Goal: Information Seeking & Learning: Learn about a topic

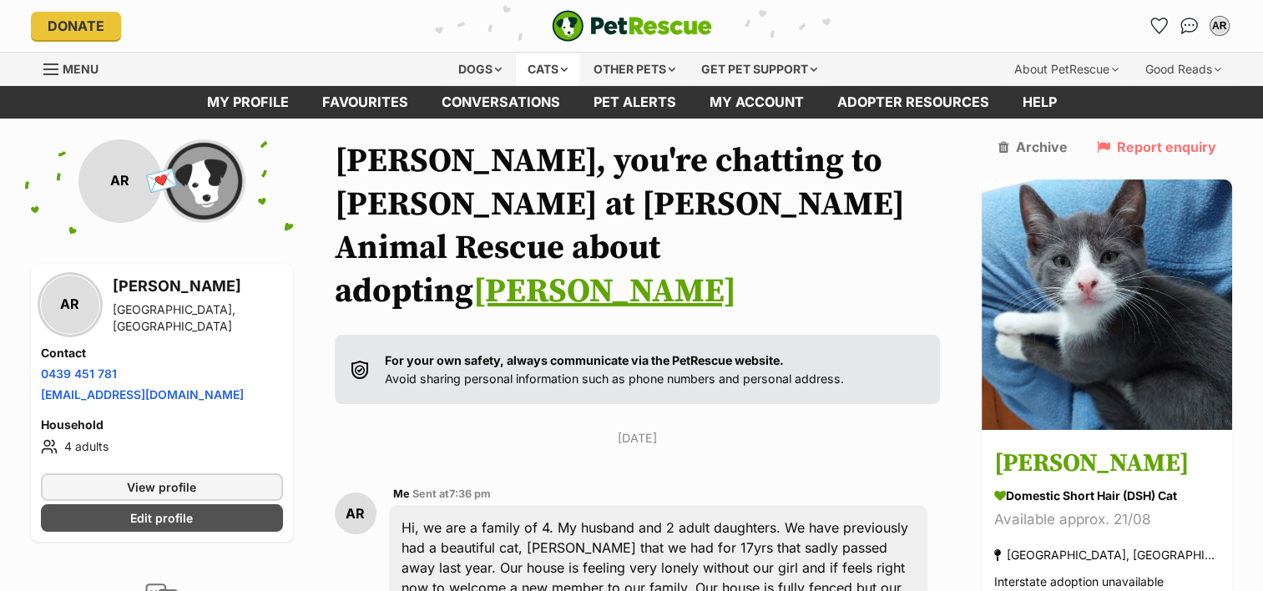
click at [558, 63] on div "Cats" at bounding box center [547, 69] width 63 height 33
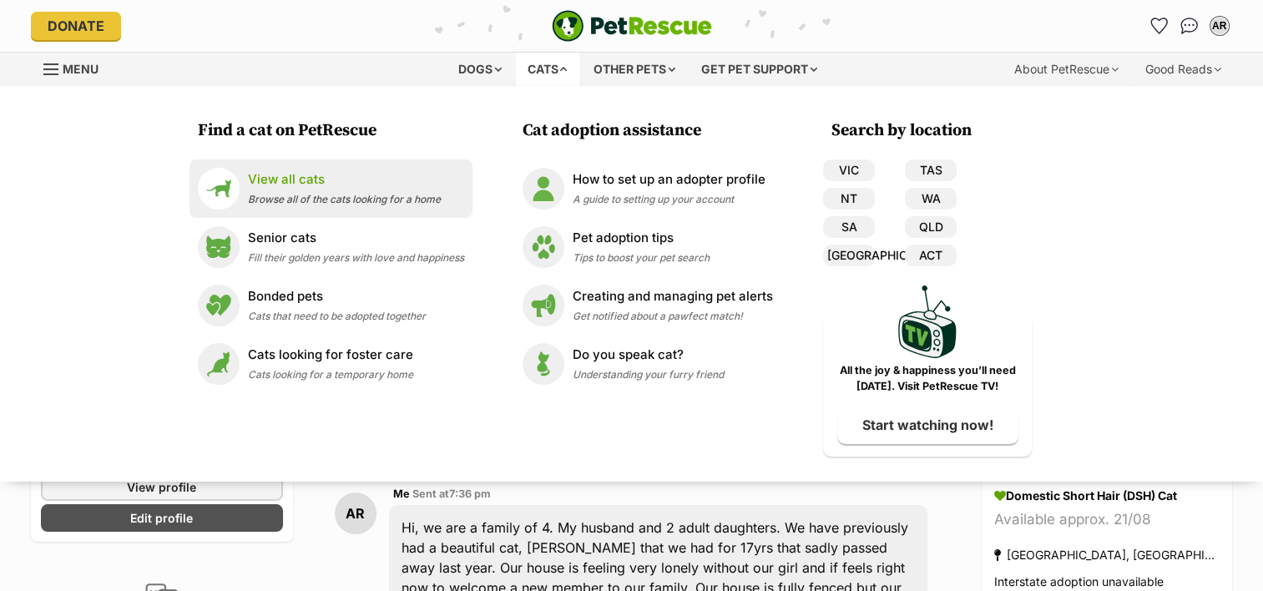
click at [290, 184] on p "View all cats" at bounding box center [344, 179] width 193 height 19
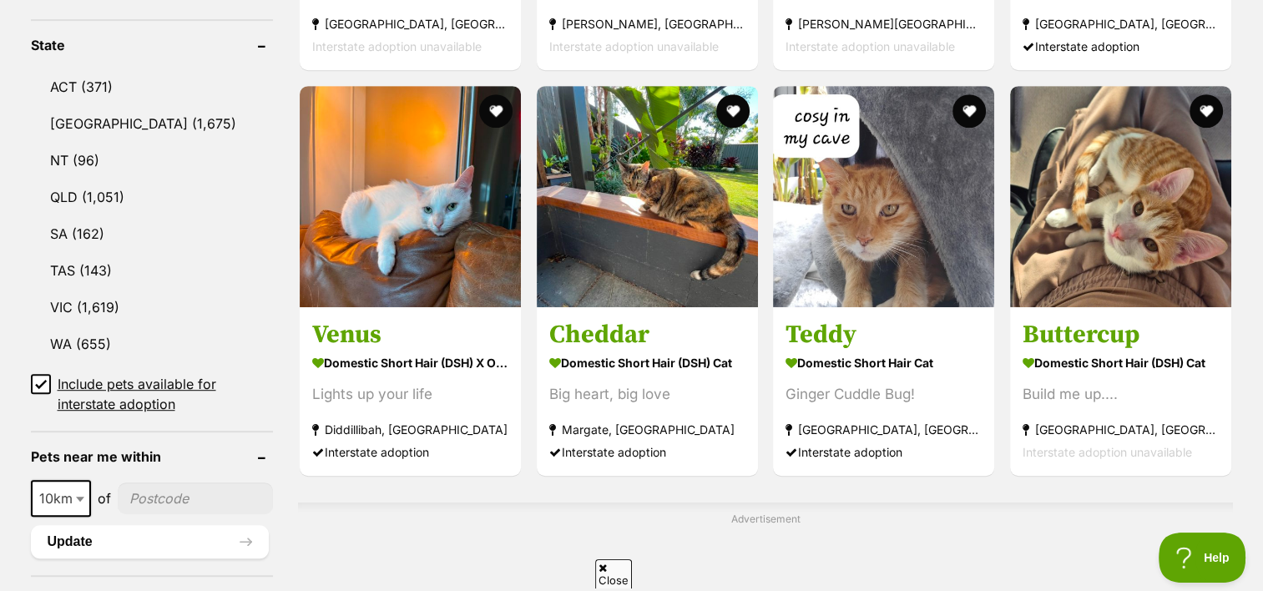
scroll to position [918, 0]
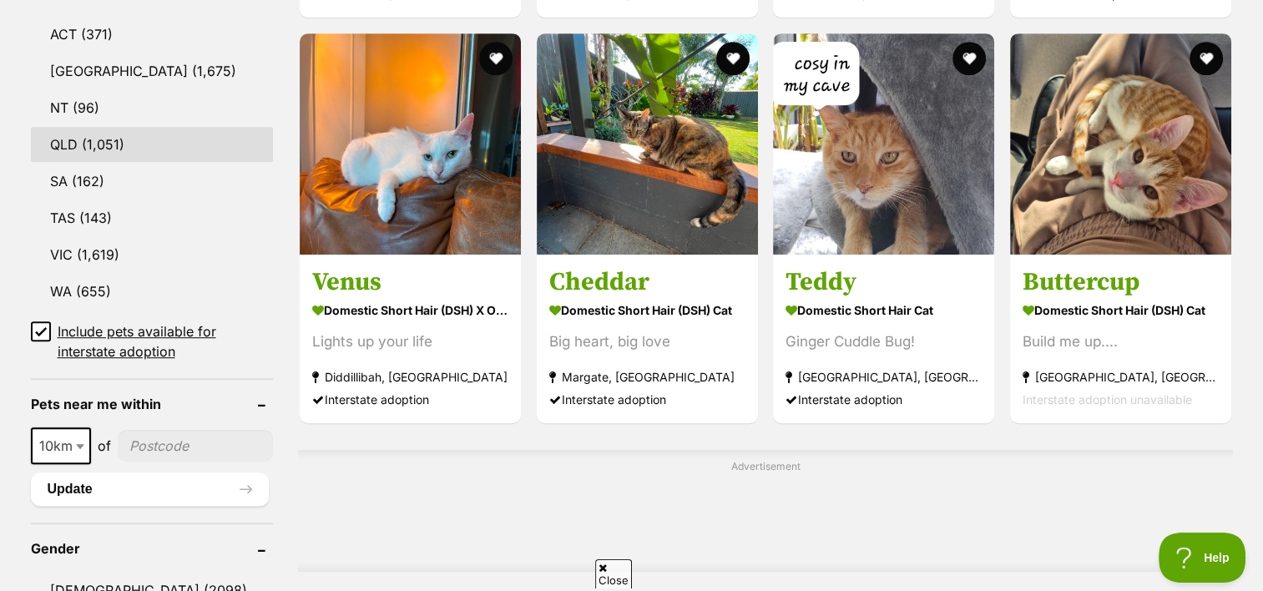
click at [63, 139] on link "QLD (1,051)" at bounding box center [152, 144] width 243 height 35
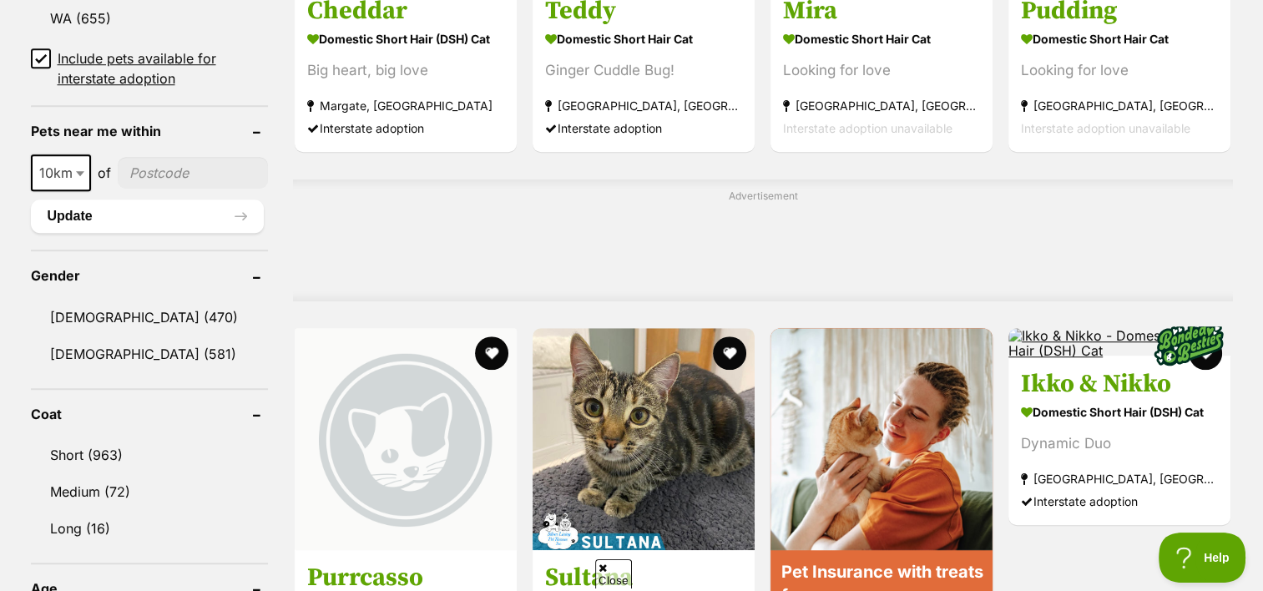
scroll to position [1252, 0]
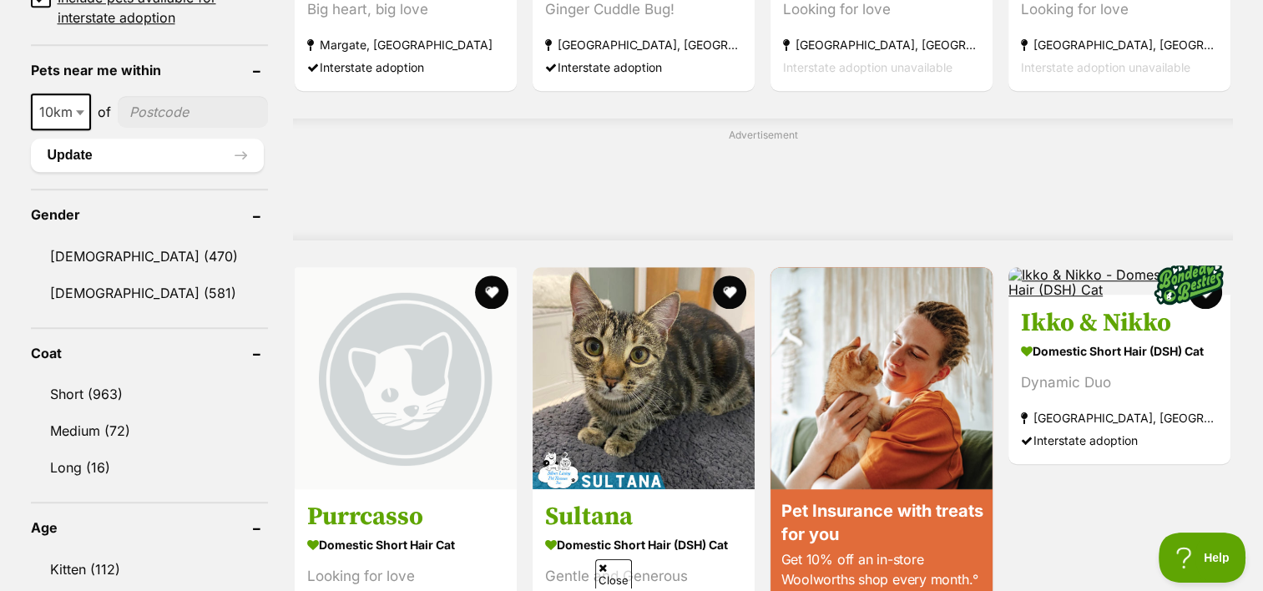
click at [149, 108] on input"] "postcode" at bounding box center [193, 112] width 151 height 32
type input"] "4509"
click at [76, 110] on b at bounding box center [80, 112] width 8 height 5
select select "50"
click at [67, 387] on link "Short (963)" at bounding box center [150, 393] width 238 height 35
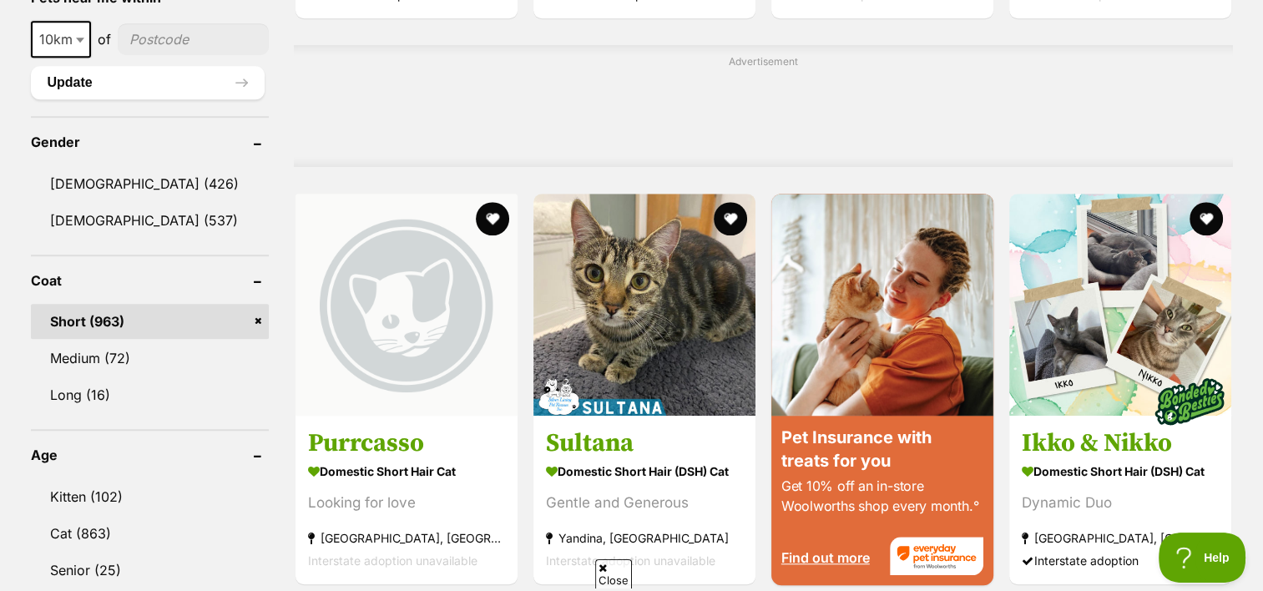
scroll to position [1335, 0]
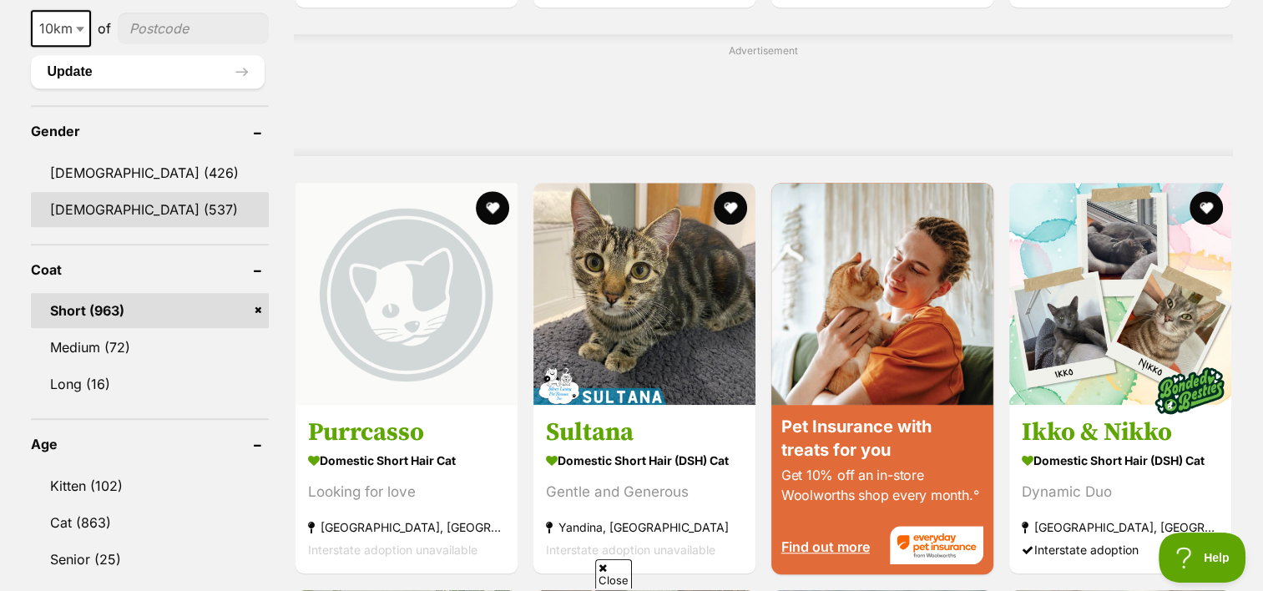
click at [80, 207] on link "Female (537)" at bounding box center [150, 209] width 238 height 35
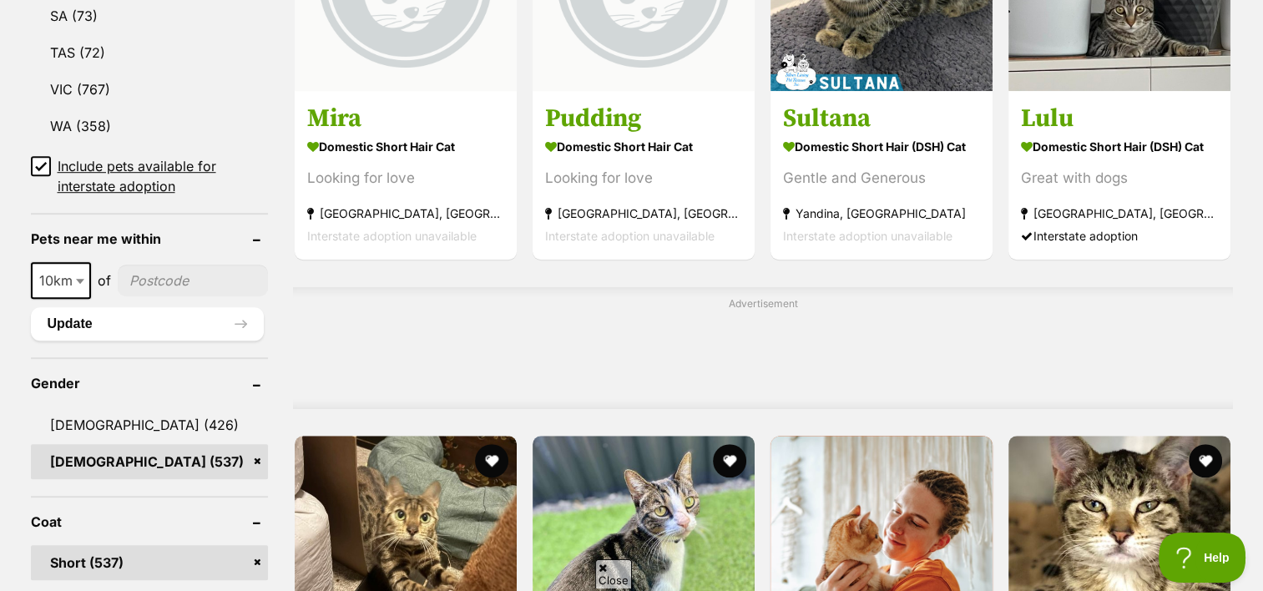
scroll to position [1085, 0]
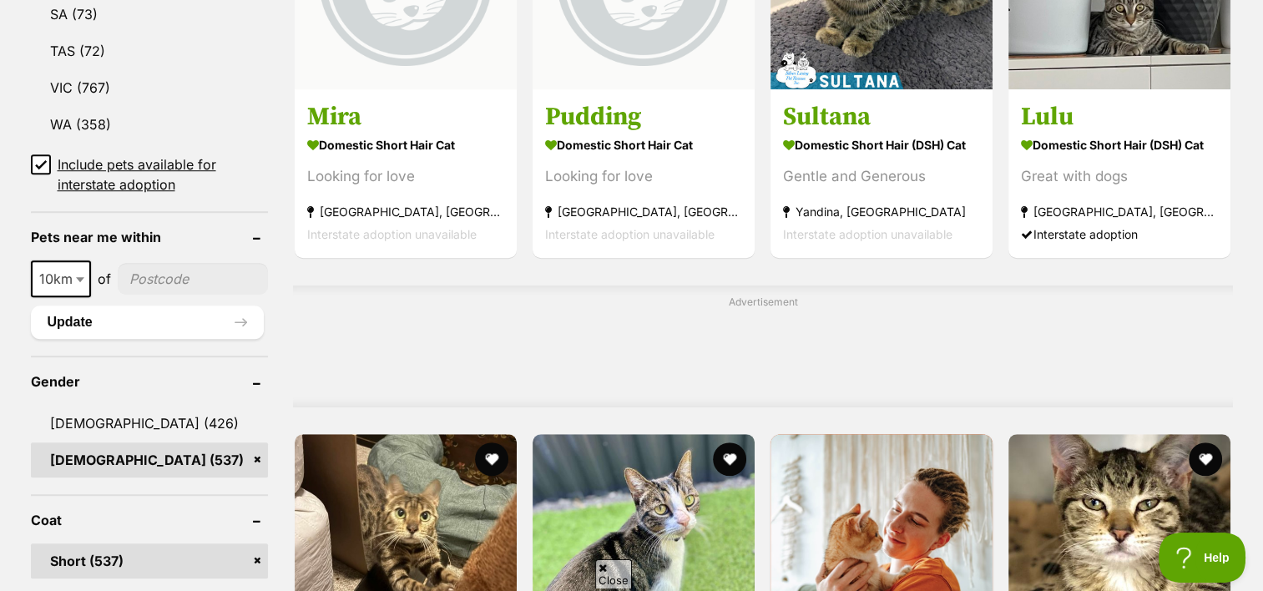
click at [167, 271] on input"] "postcode" at bounding box center [193, 279] width 151 height 32
type input"] "4509"
click at [82, 277] on b at bounding box center [80, 279] width 8 height 5
select select "50"
click at [101, 316] on button "Update" at bounding box center [148, 321] width 234 height 33
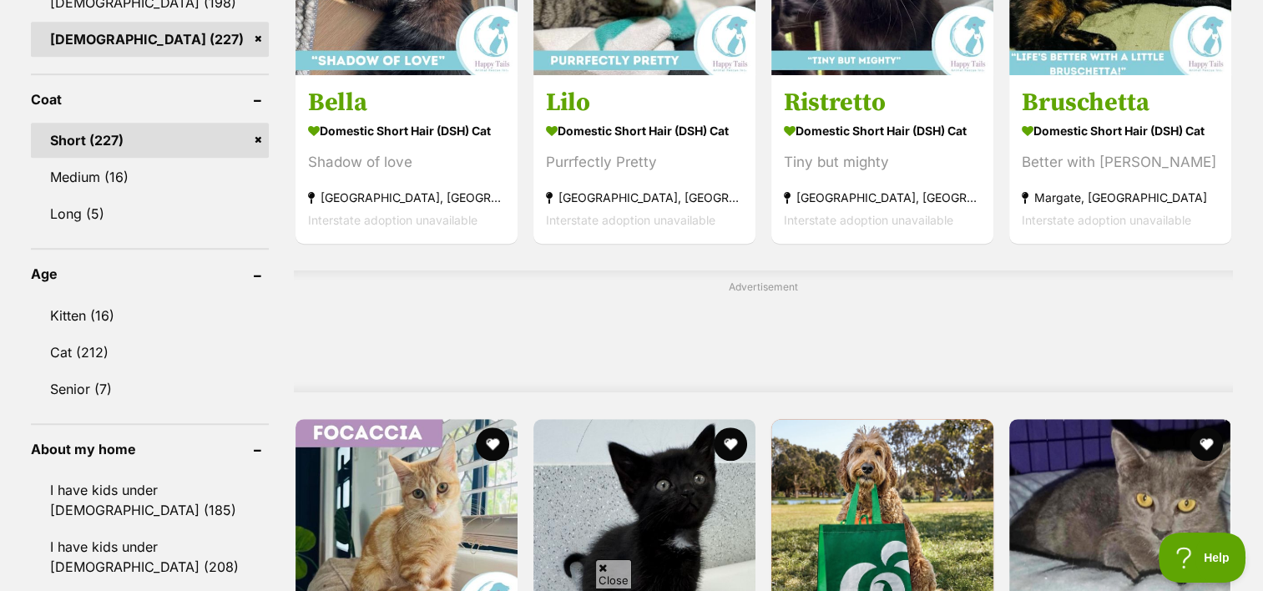
scroll to position [1085, 0]
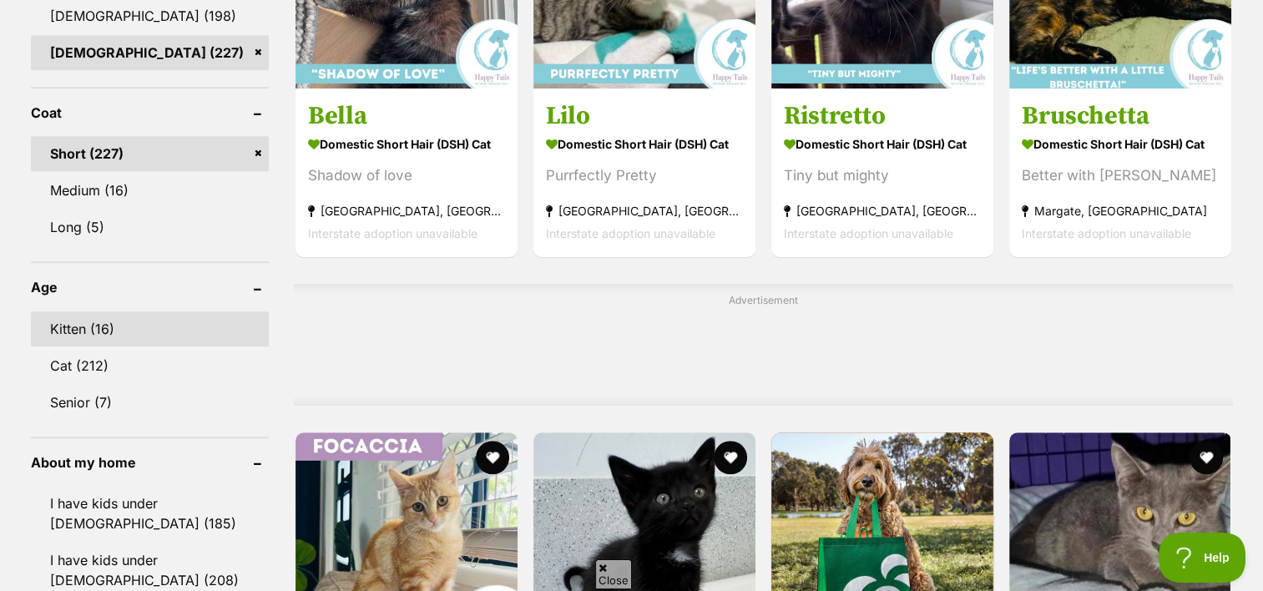
click at [67, 325] on link "Kitten (16)" at bounding box center [150, 328] width 238 height 35
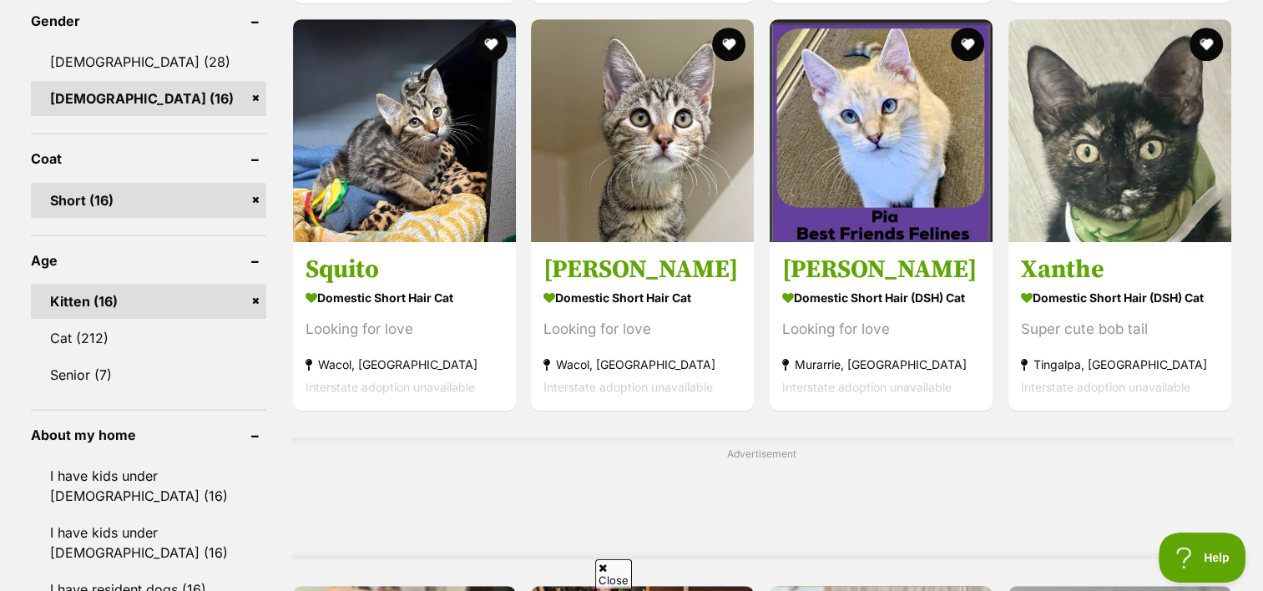
scroll to position [1001, 0]
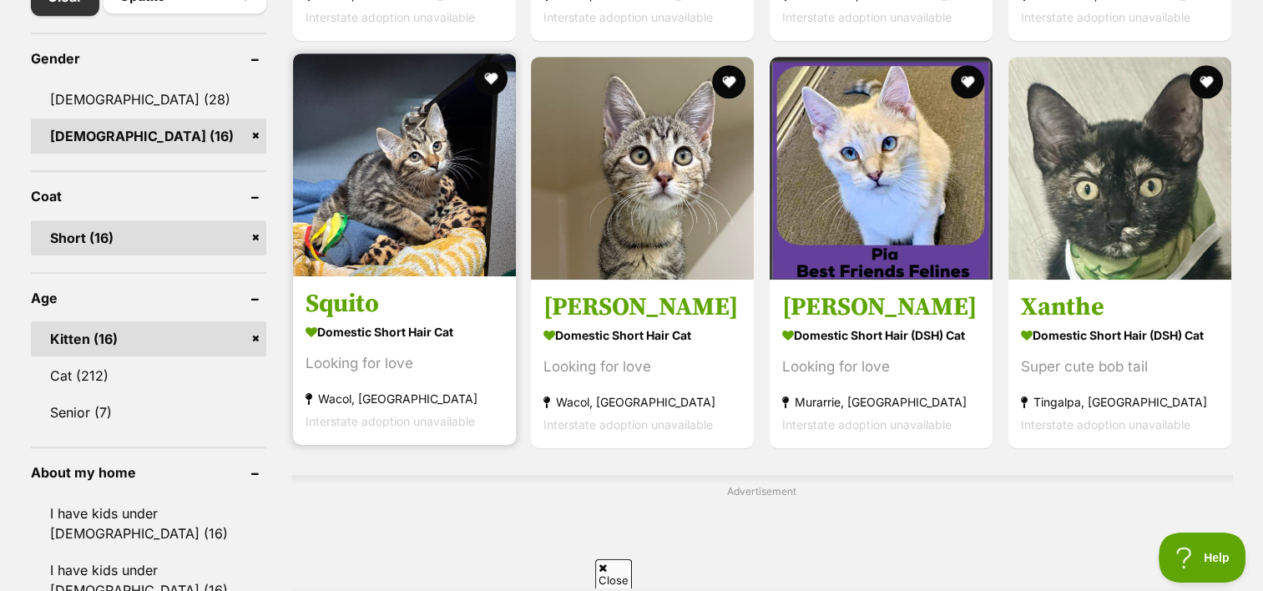
click at [362, 300] on h3 "Squito" at bounding box center [404, 304] width 198 height 32
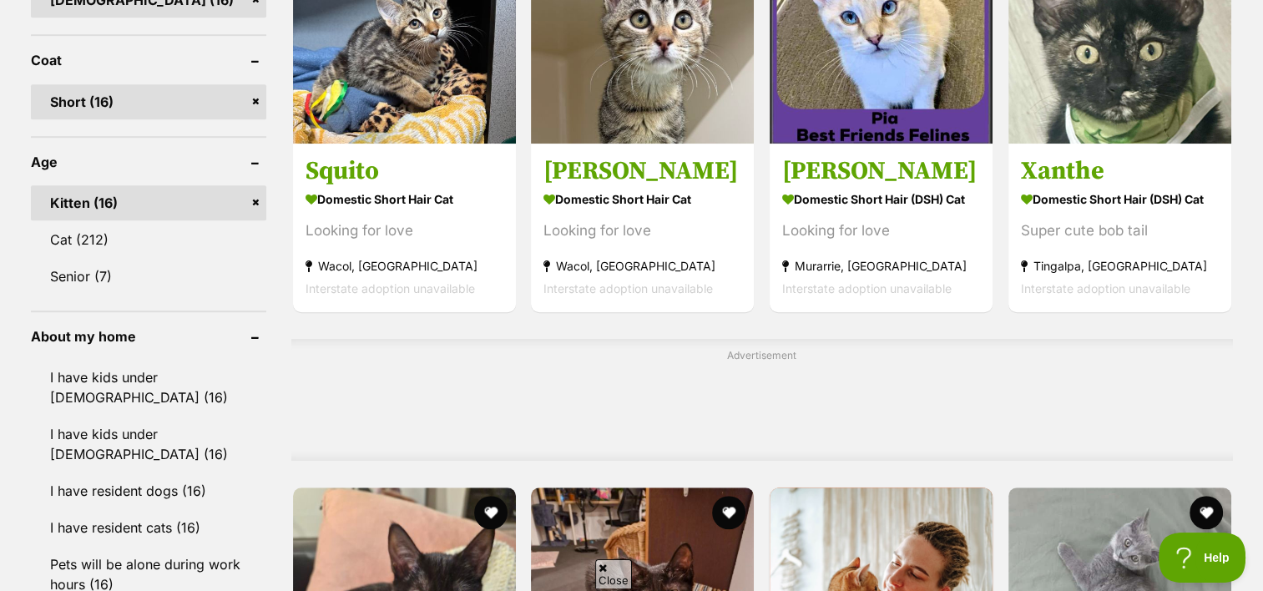
scroll to position [1168, 0]
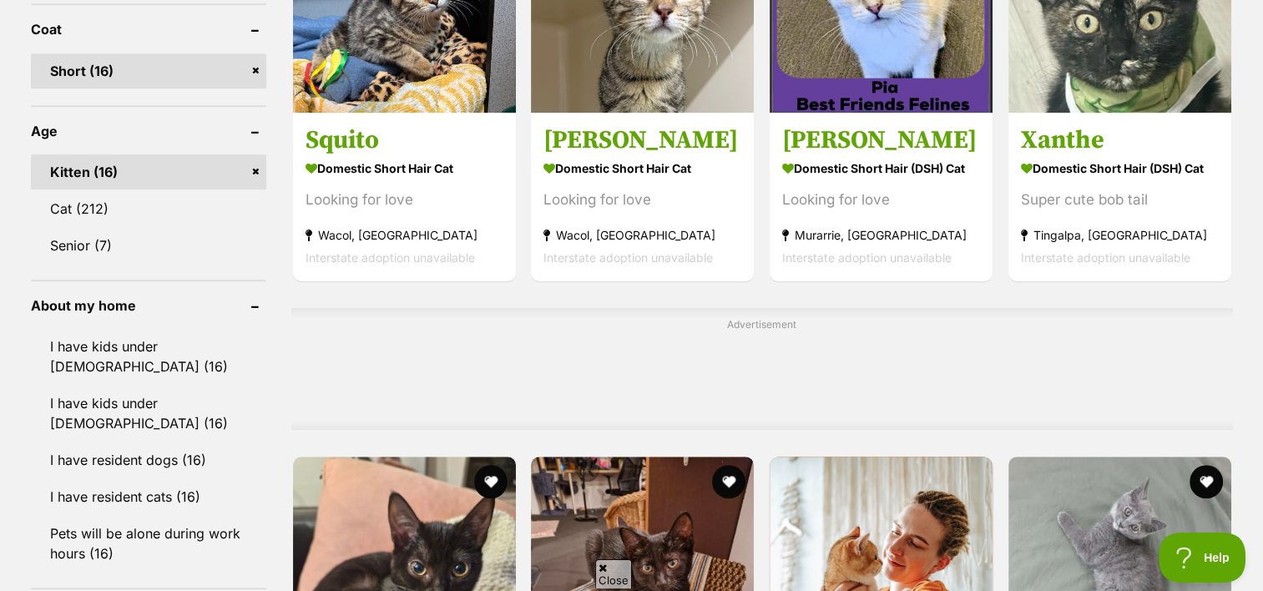
click at [257, 170] on link "Kitten (16)" at bounding box center [148, 171] width 235 height 35
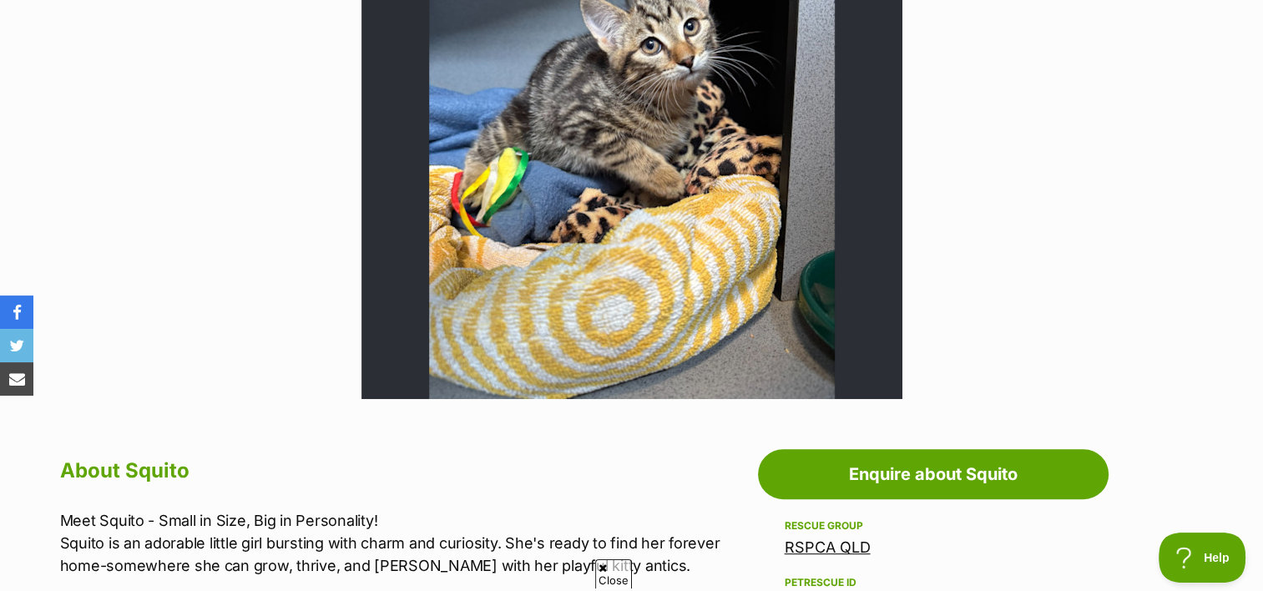
scroll to position [751, 0]
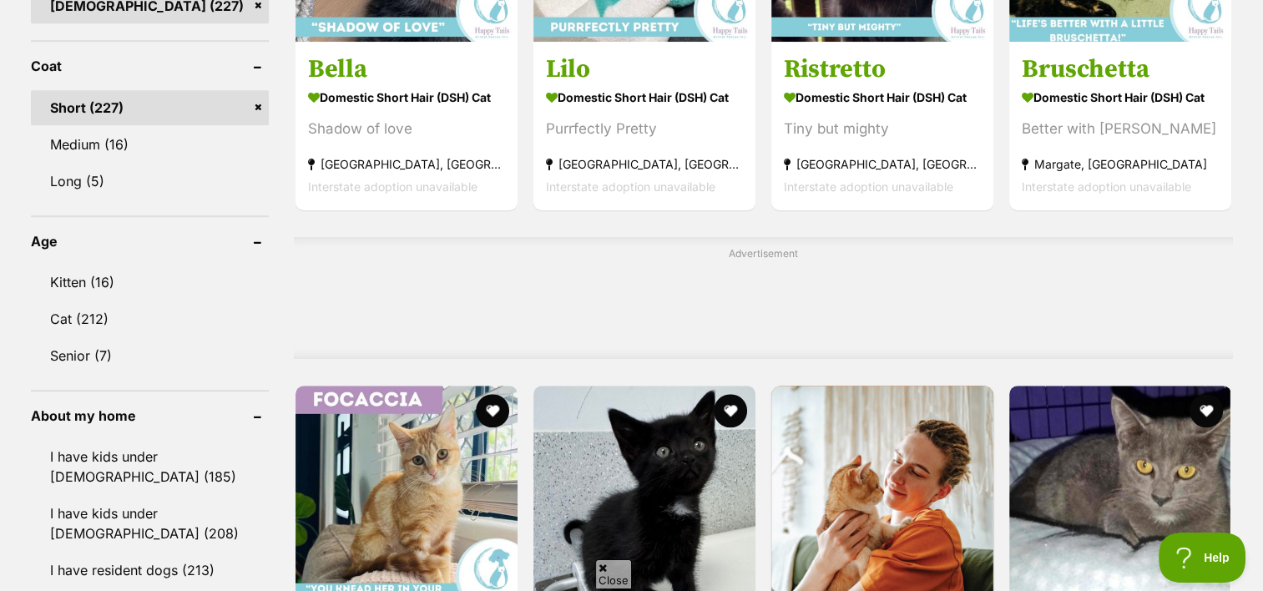
scroll to position [1168, 0]
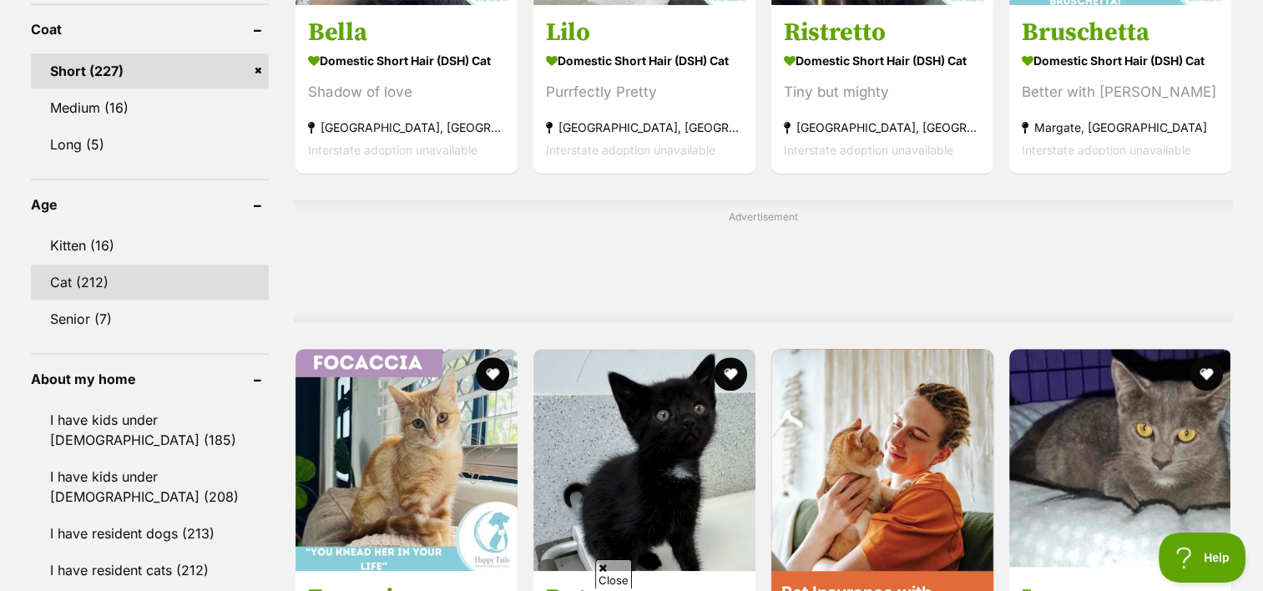
click at [65, 272] on link "Cat (212)" at bounding box center [150, 282] width 238 height 35
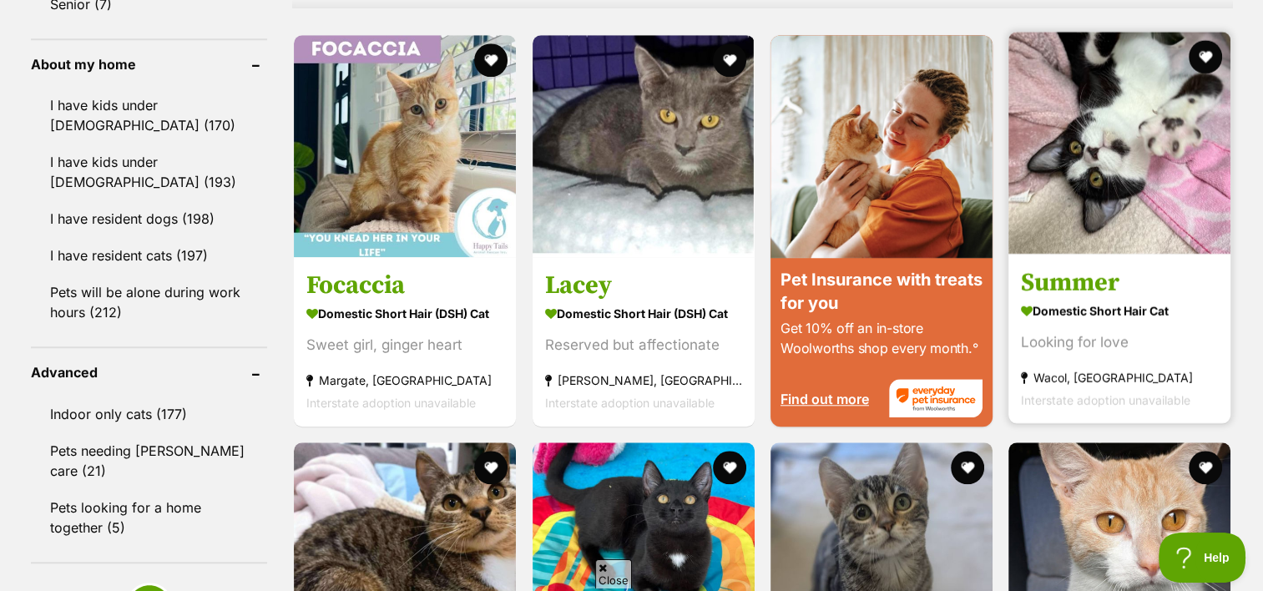
scroll to position [1502, 0]
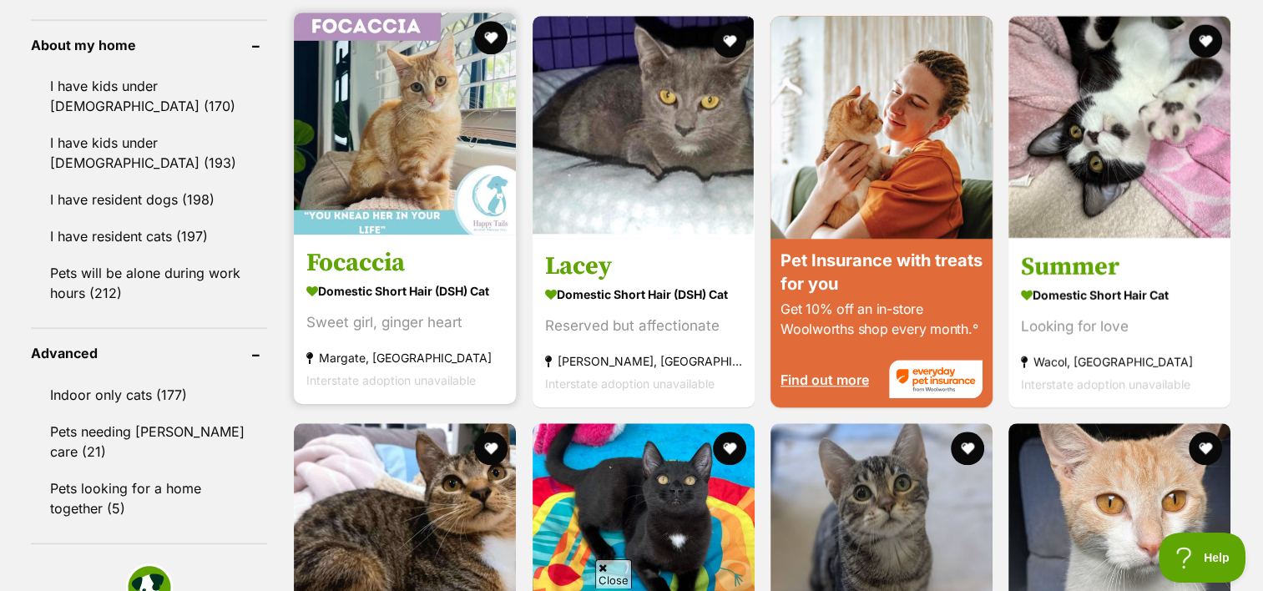
click at [368, 268] on h3 "Focaccia" at bounding box center [404, 263] width 197 height 32
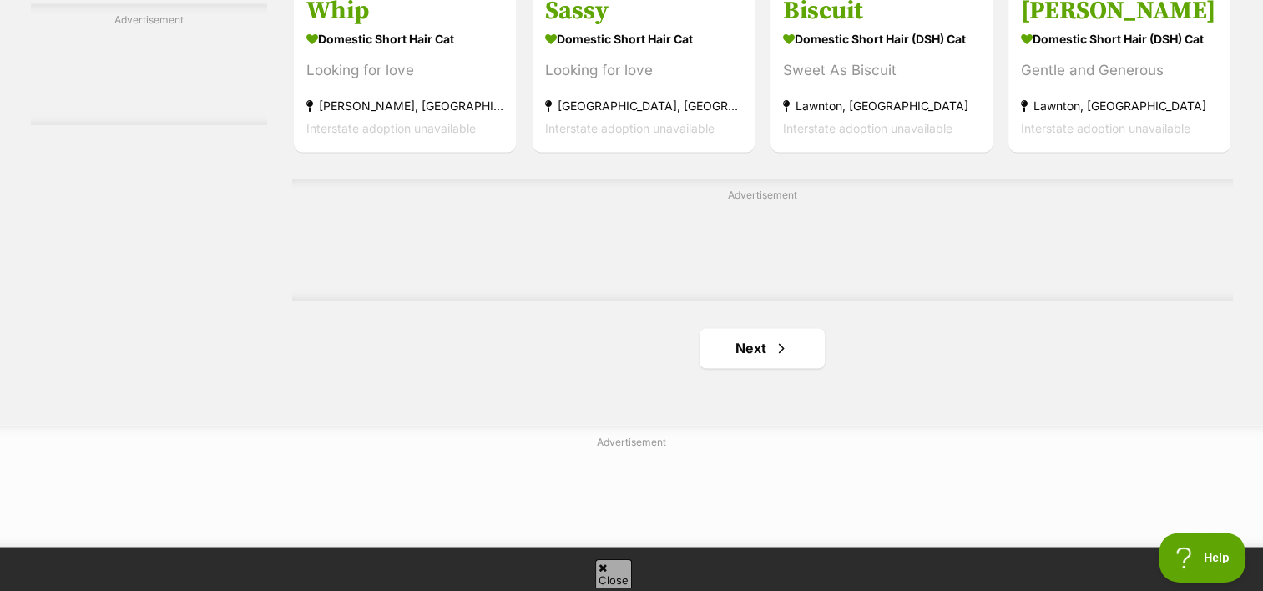
scroll to position [2837, 0]
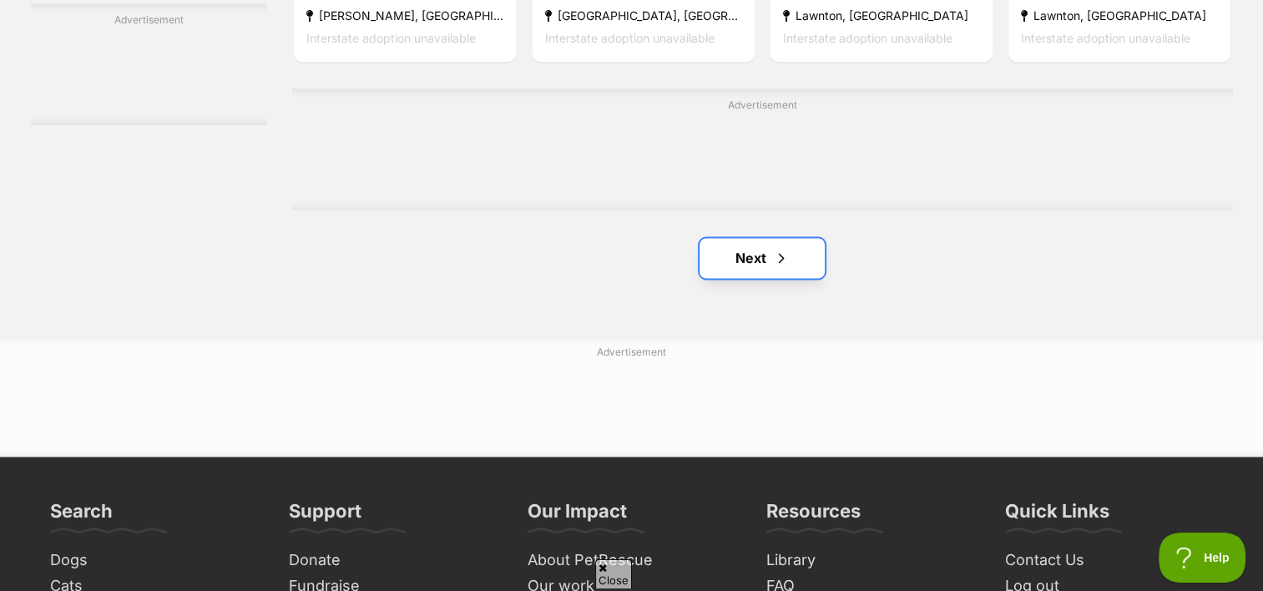
click at [756, 260] on link "Next" at bounding box center [761, 258] width 125 height 40
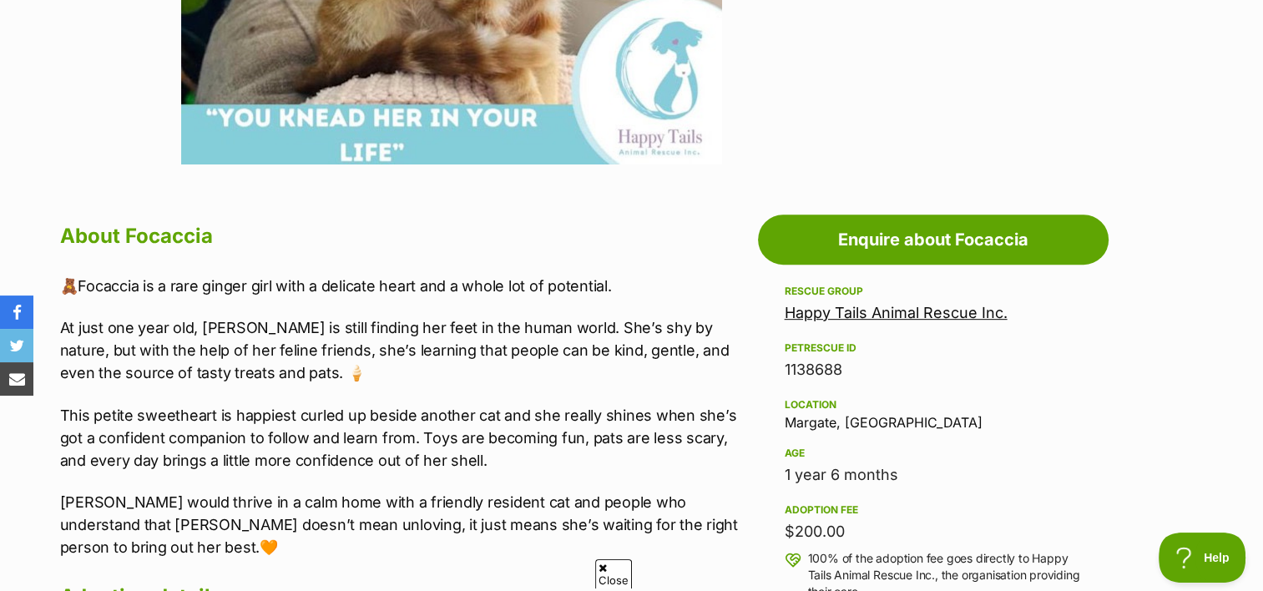
scroll to position [751, 0]
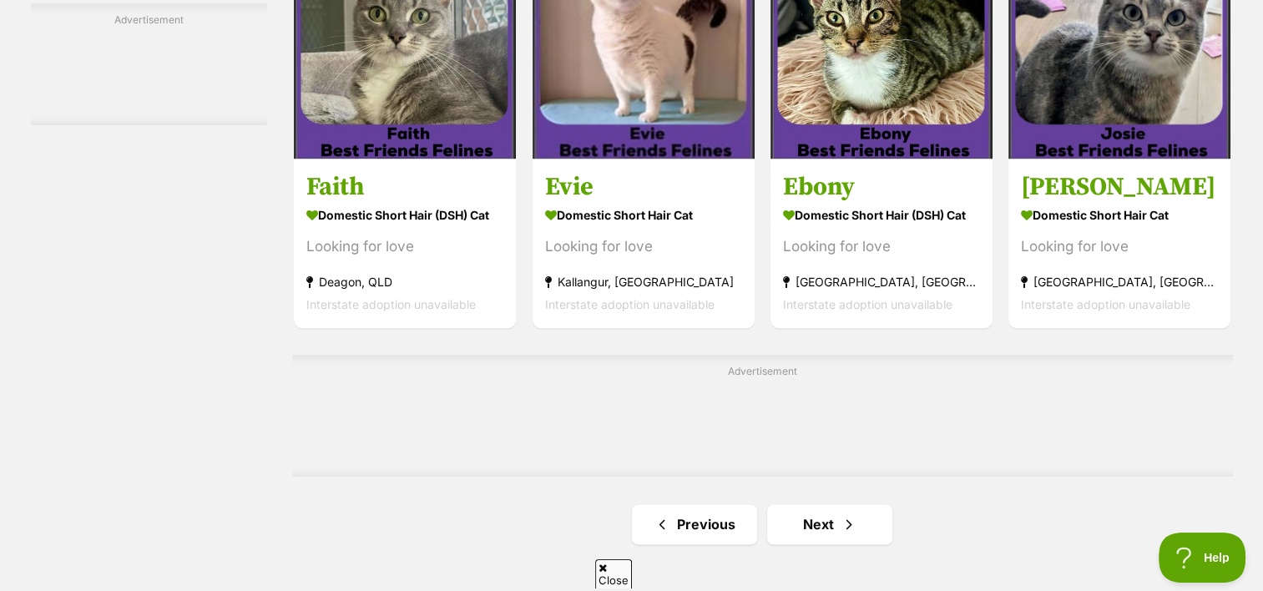
scroll to position [2670, 0]
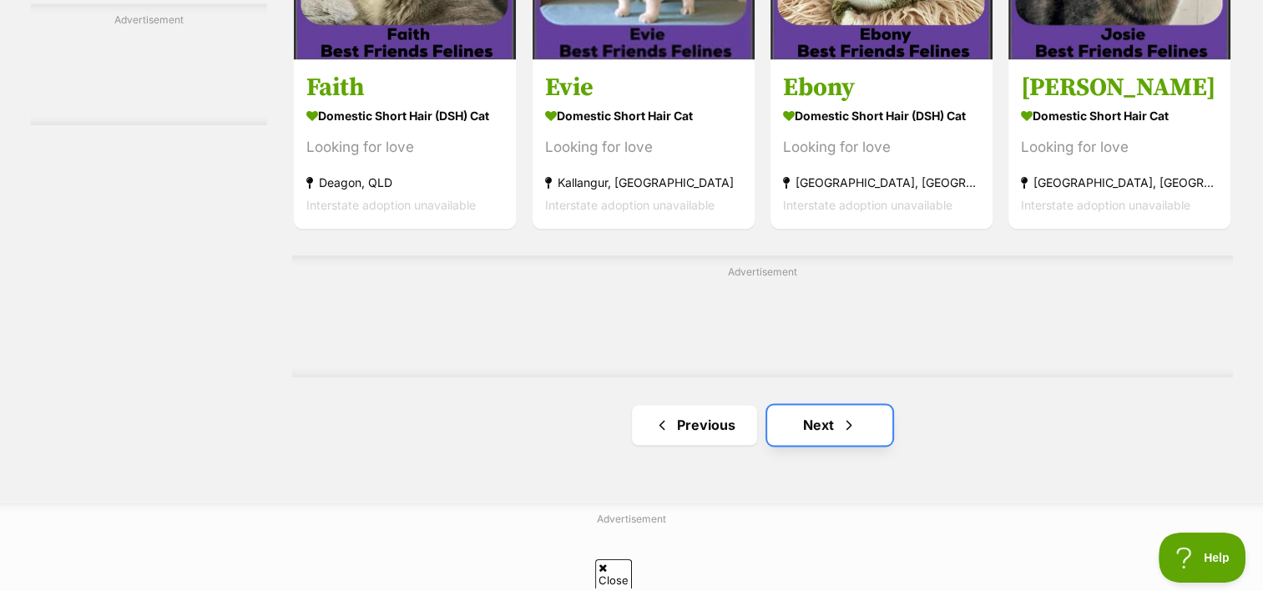
click at [846, 425] on span "Next page" at bounding box center [848, 425] width 17 height 20
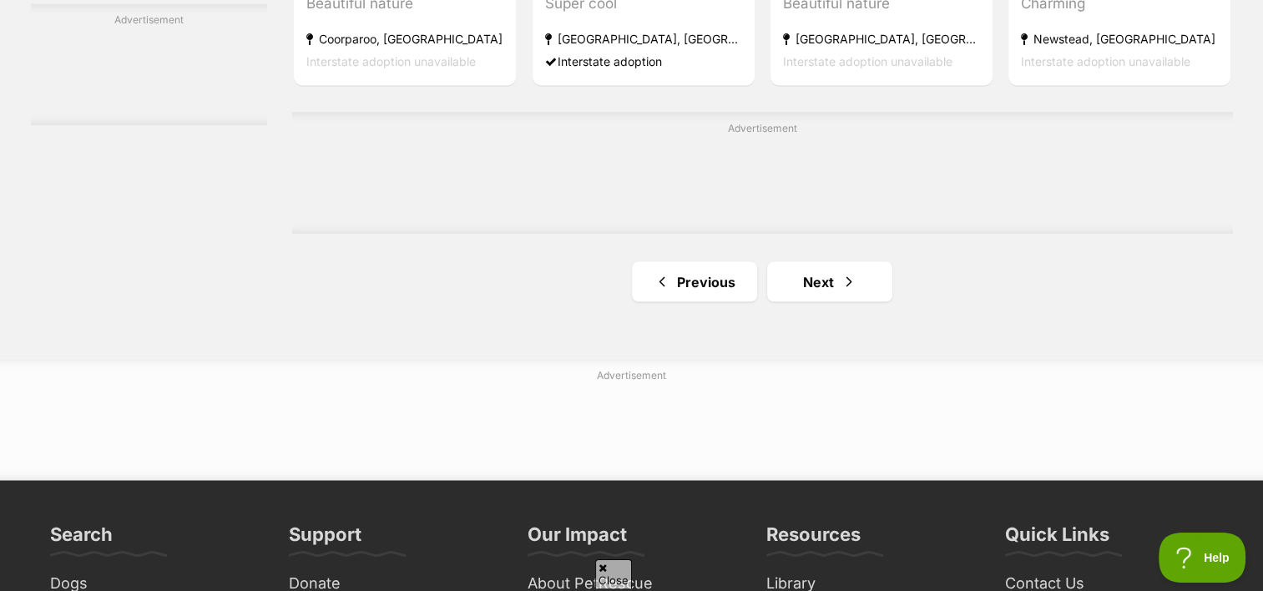
scroll to position [2921, 0]
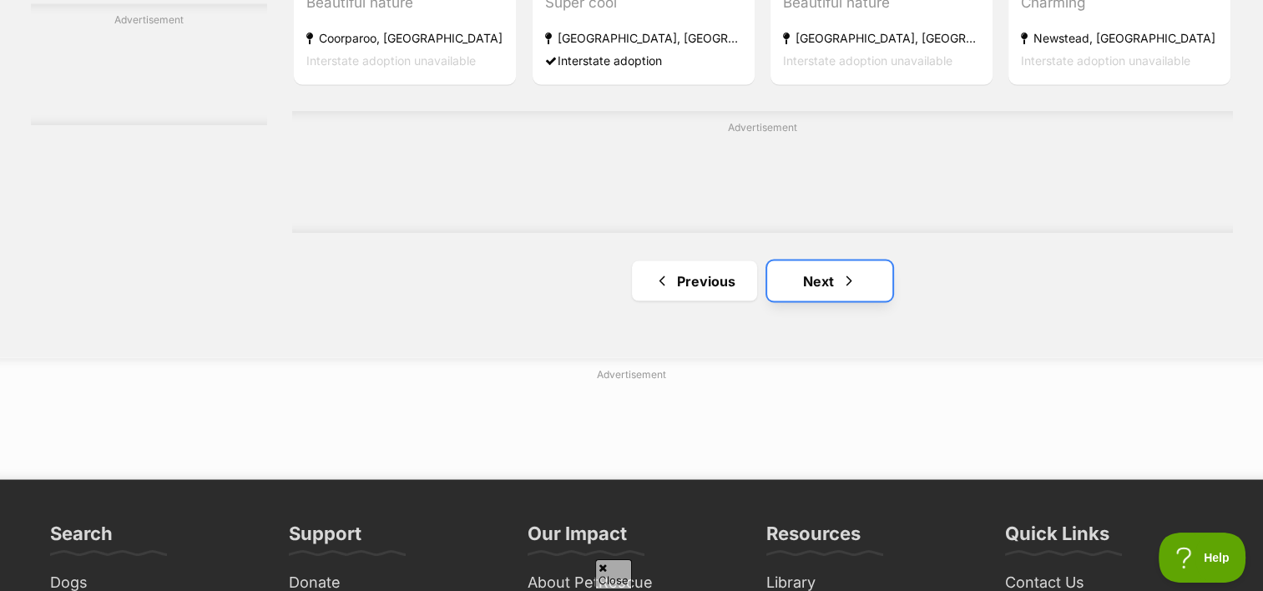
click at [837, 280] on link "Next" at bounding box center [829, 280] width 125 height 40
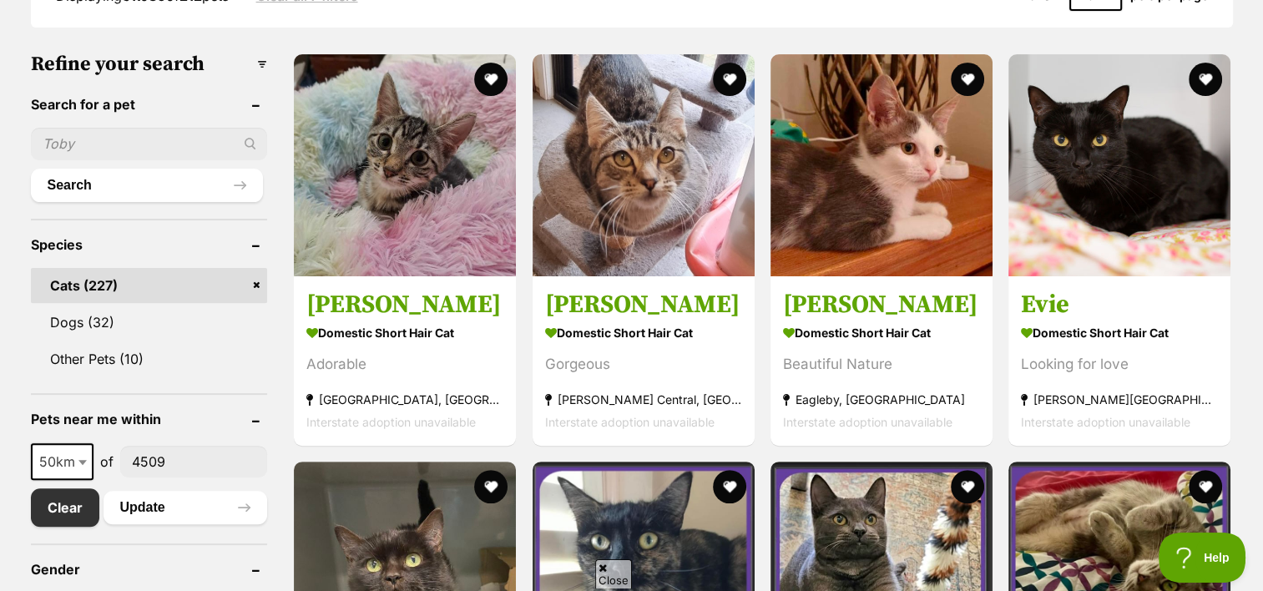
scroll to position [501, 0]
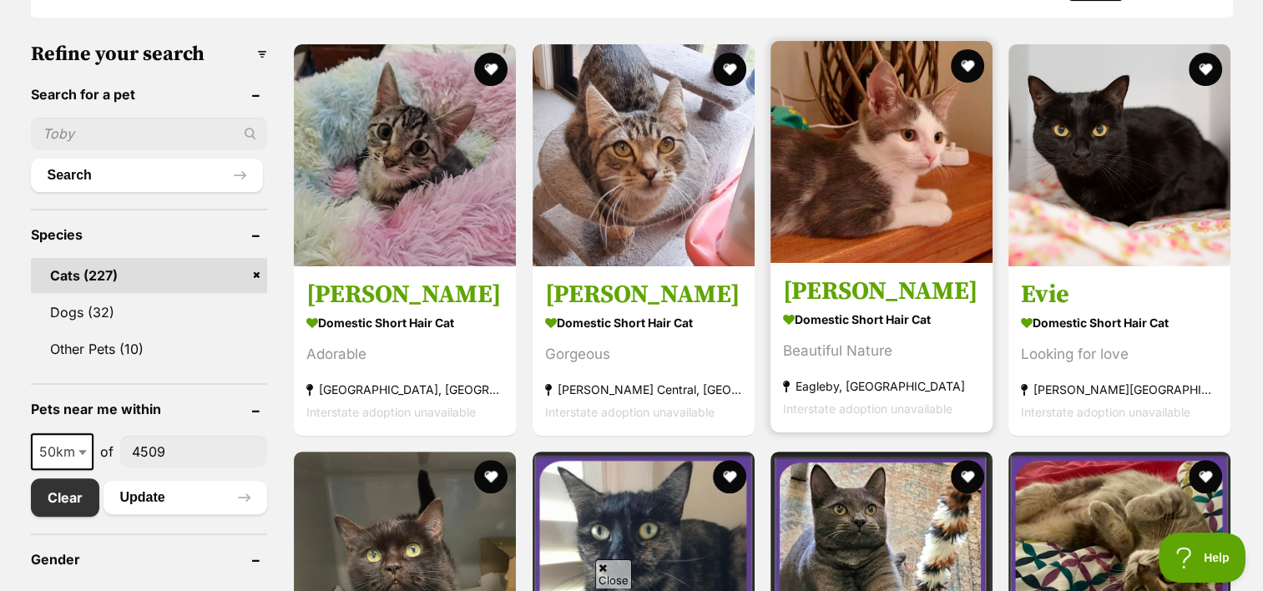
click at [823, 310] on strong "Domestic Short Hair Cat" at bounding box center [881, 319] width 197 height 24
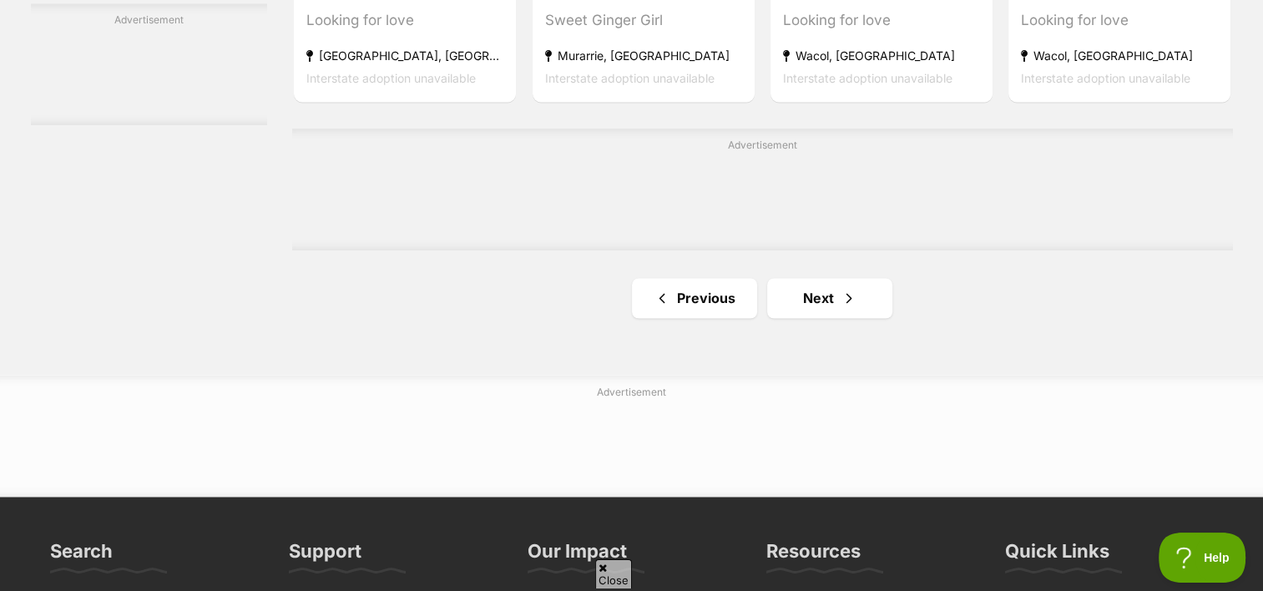
scroll to position [2837, 0]
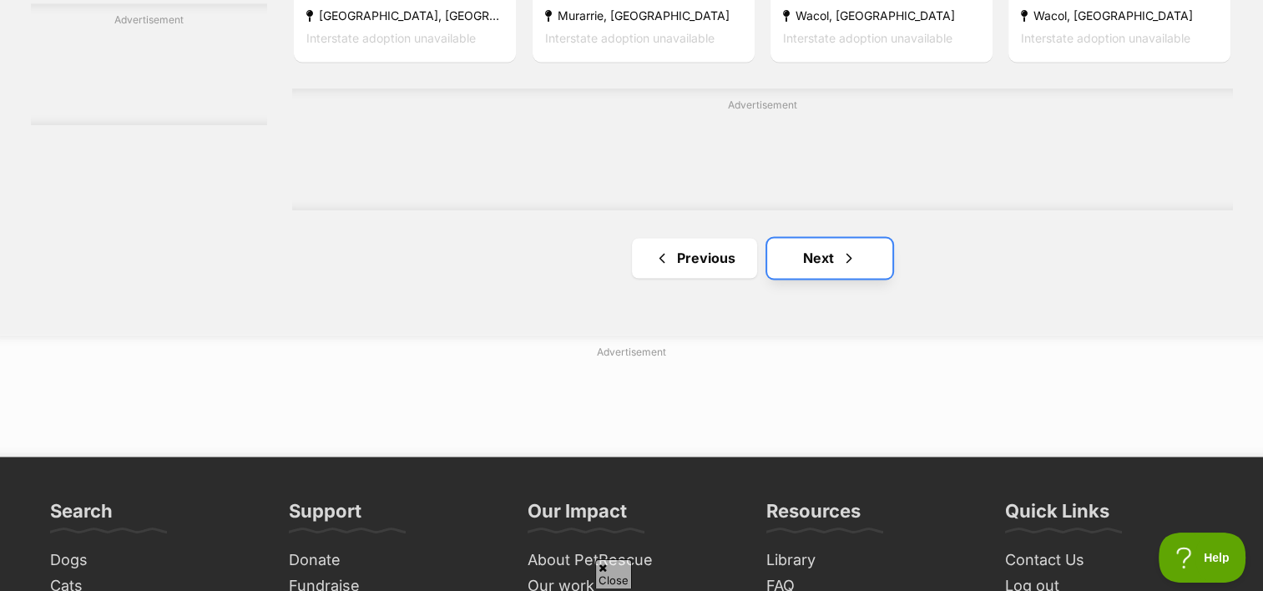
click at [828, 256] on link "Next" at bounding box center [829, 258] width 125 height 40
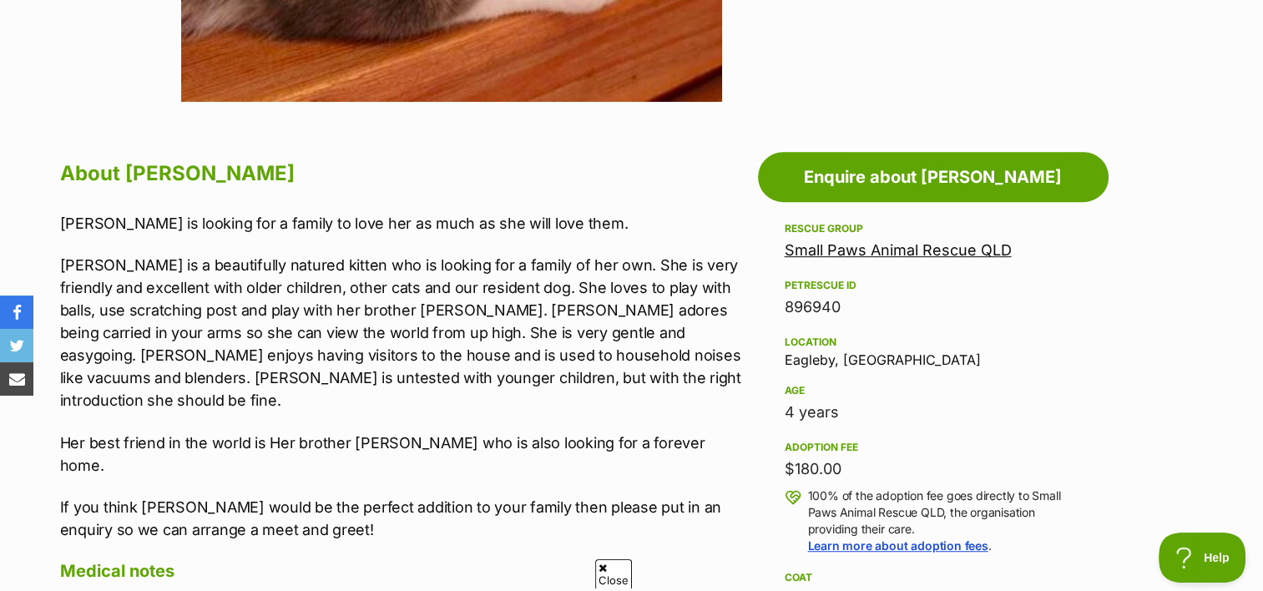
scroll to position [834, 0]
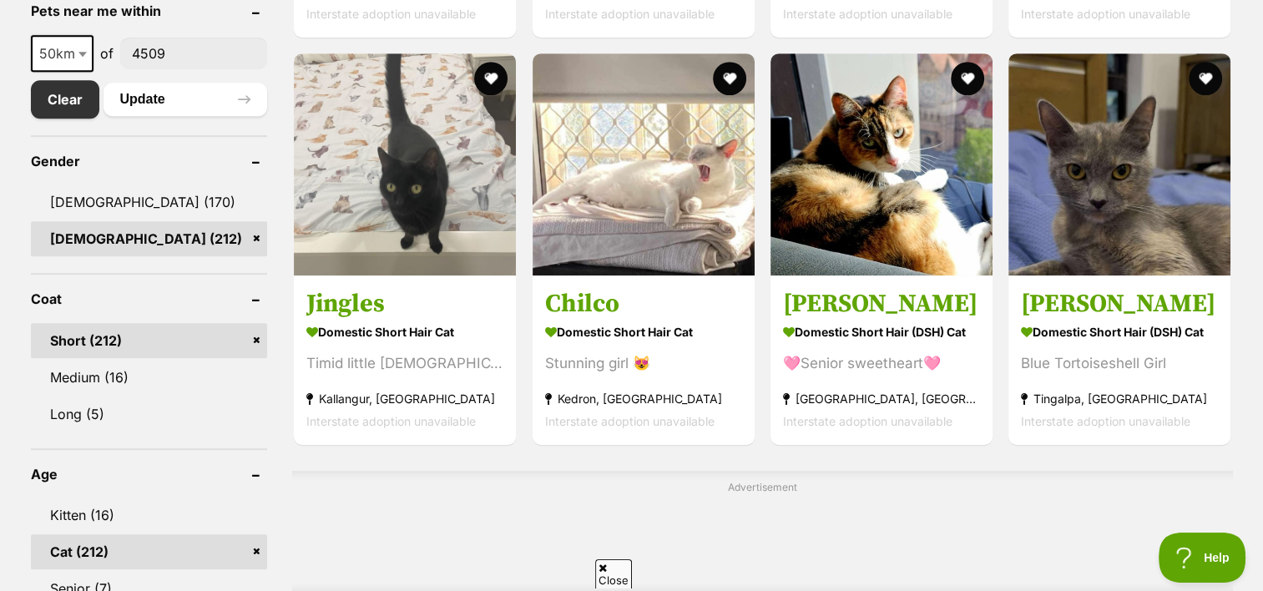
scroll to position [918, 0]
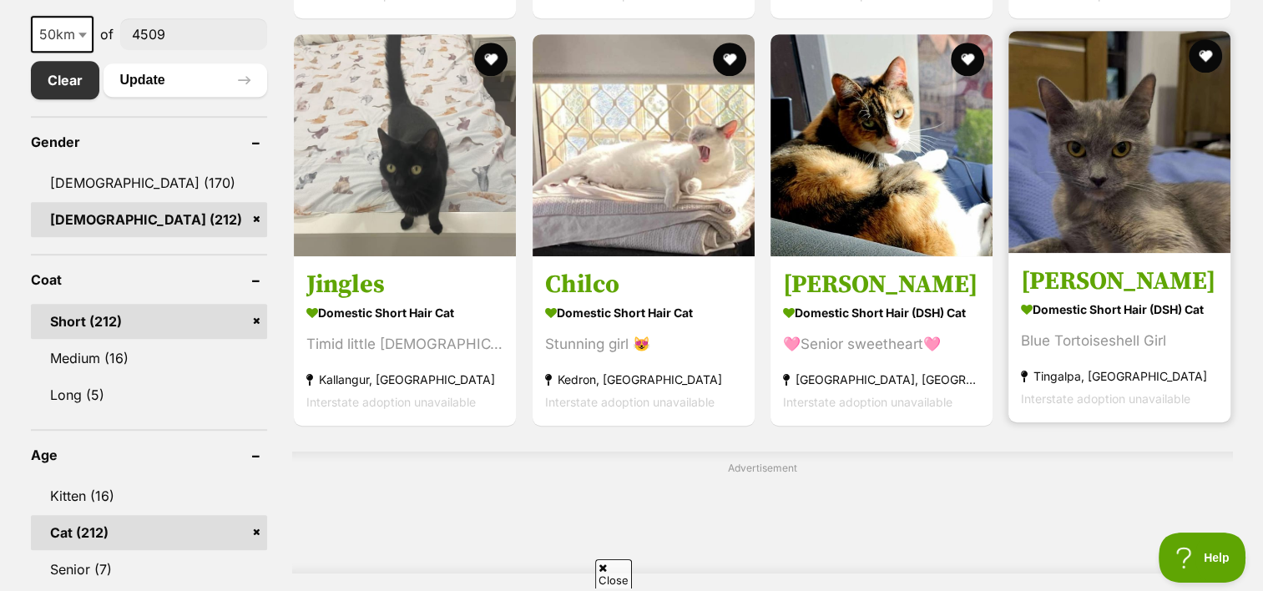
click at [1070, 295] on h3 "Penny" at bounding box center [1119, 281] width 197 height 32
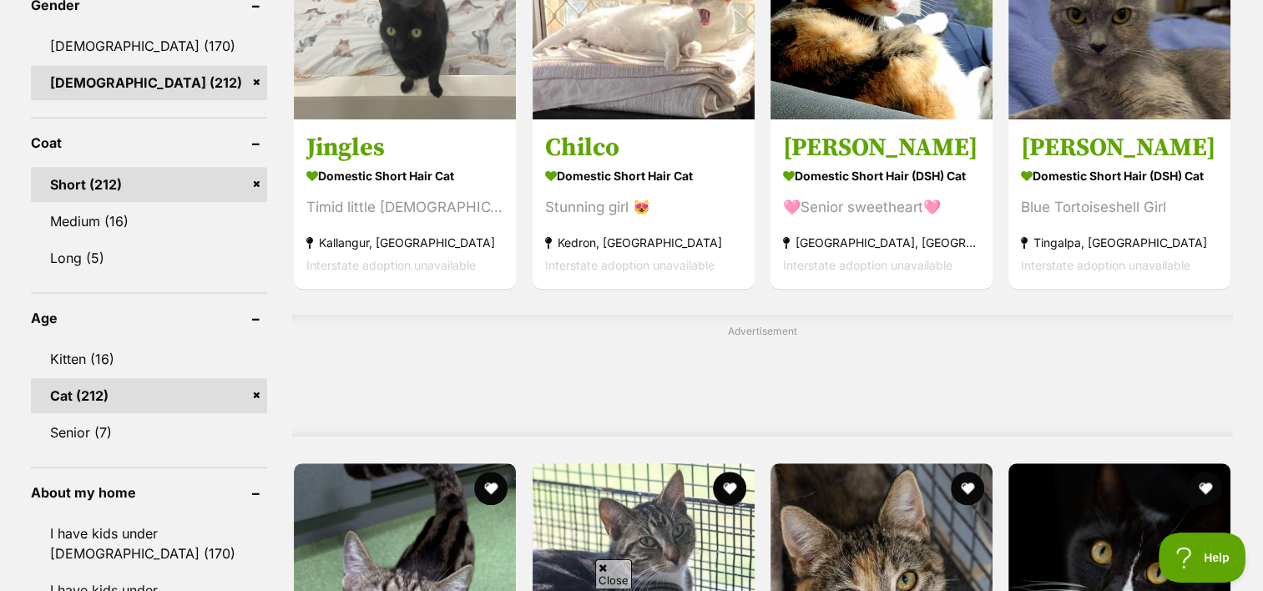
scroll to position [1085, 0]
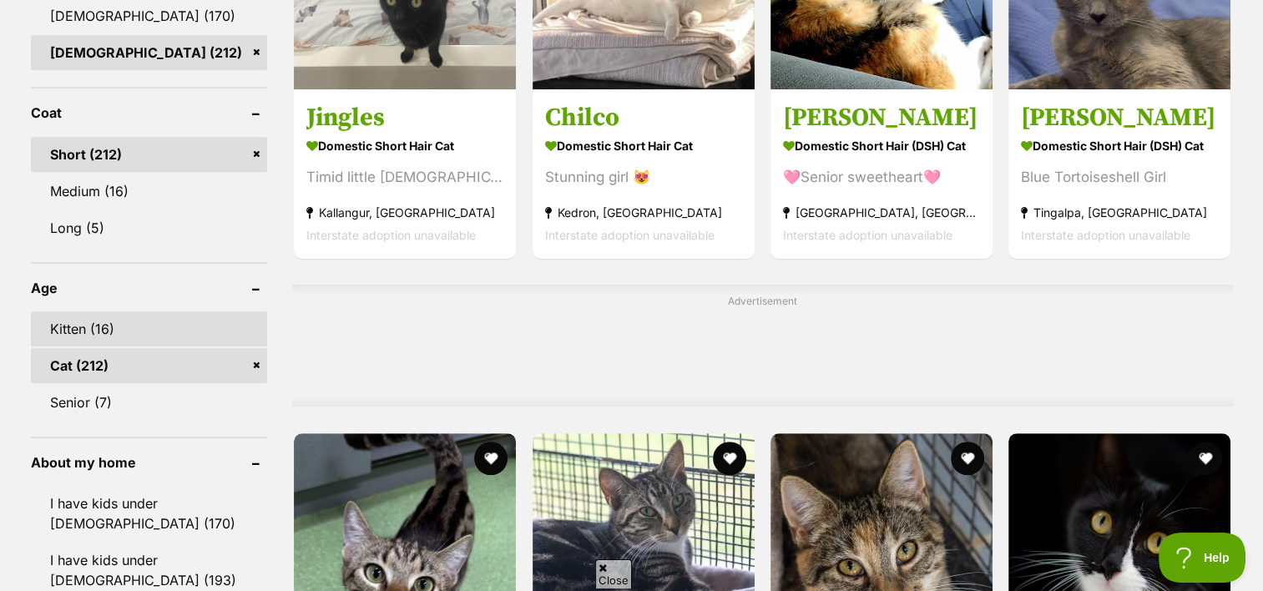
click at [79, 324] on link "Kitten (16)" at bounding box center [149, 328] width 237 height 35
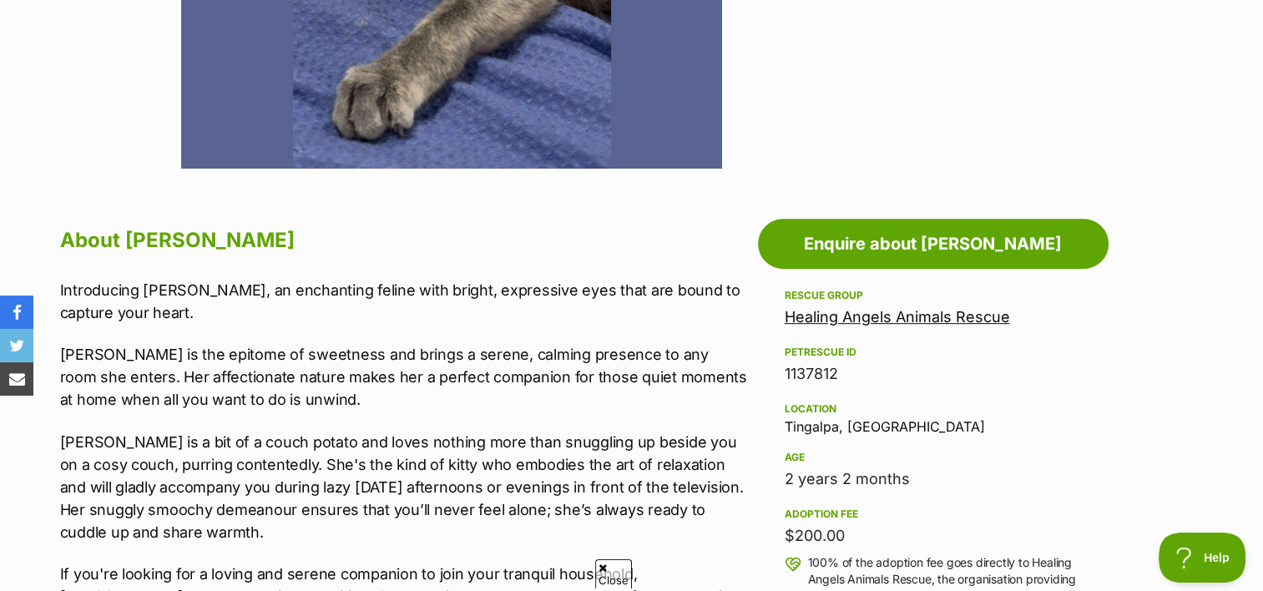
scroll to position [834, 0]
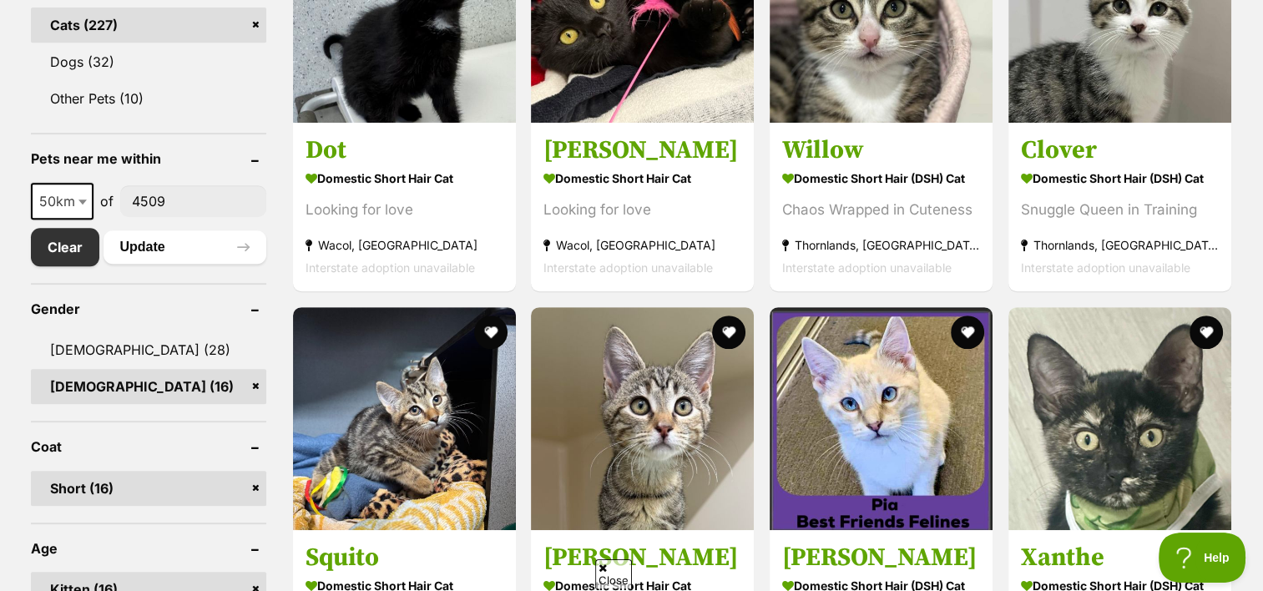
scroll to position [834, 0]
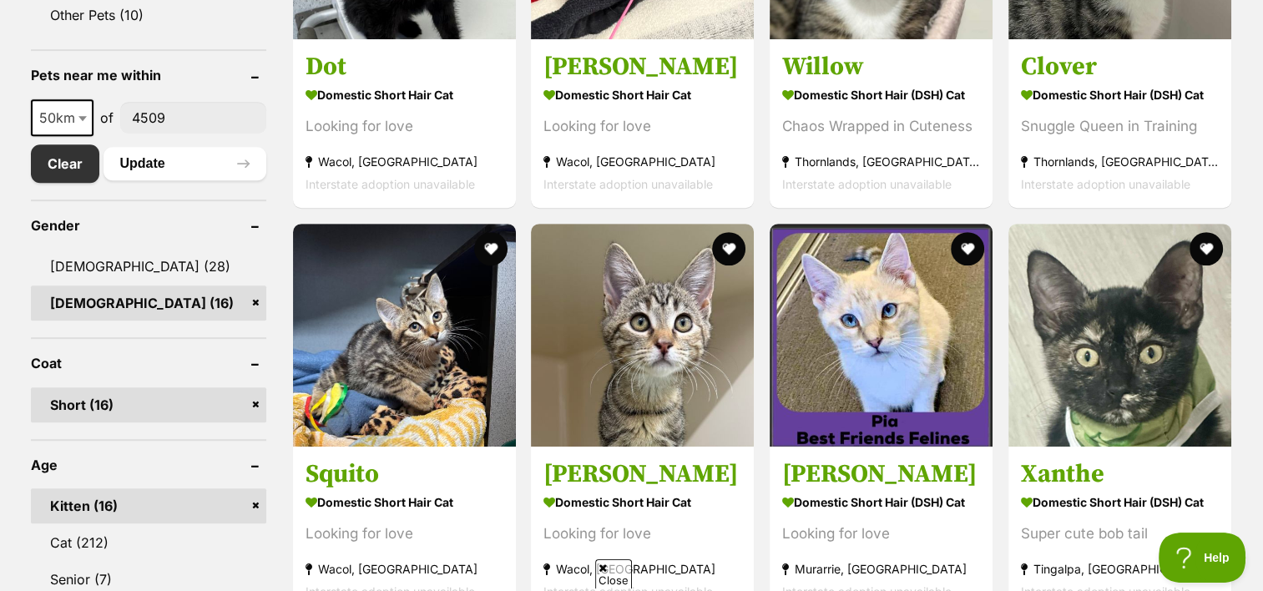
click at [254, 302] on link "[DEMOGRAPHIC_DATA] (16)" at bounding box center [148, 302] width 235 height 35
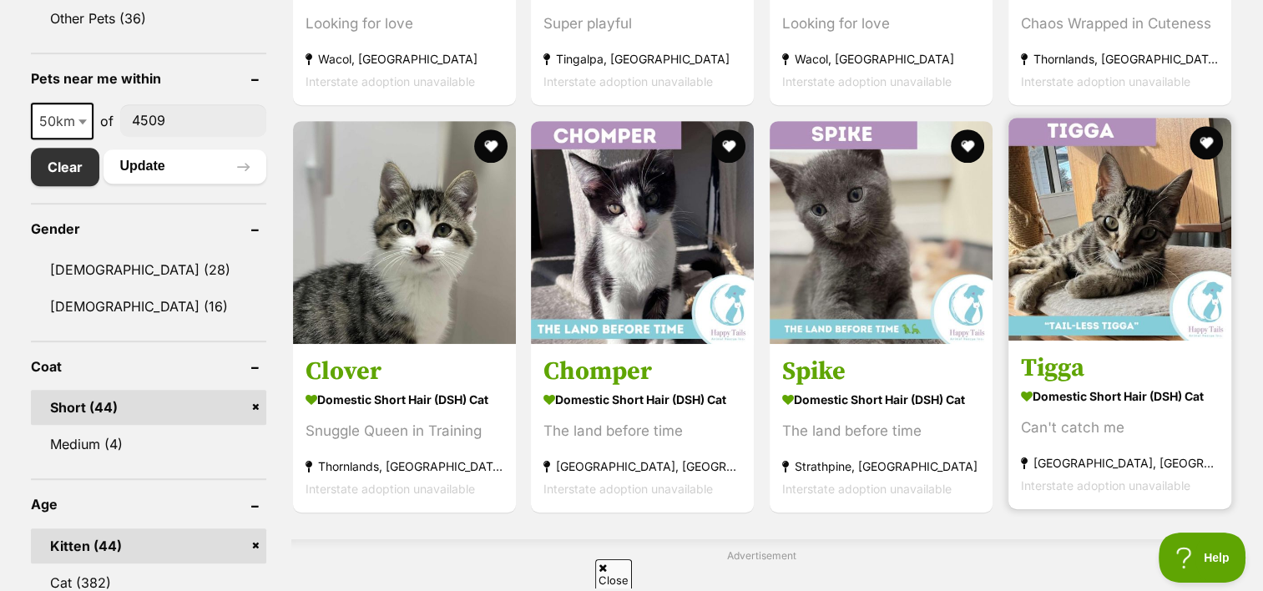
scroll to position [834, 0]
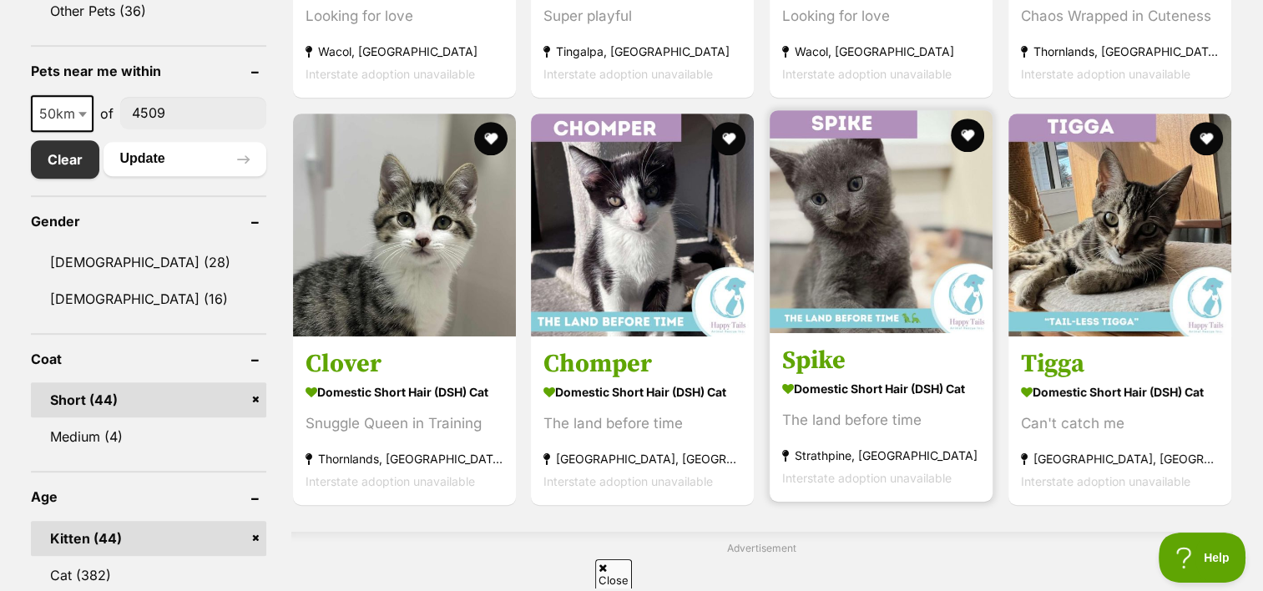
click at [838, 386] on strong "Domestic Short Hair (DSH) Cat" at bounding box center [881, 388] width 198 height 24
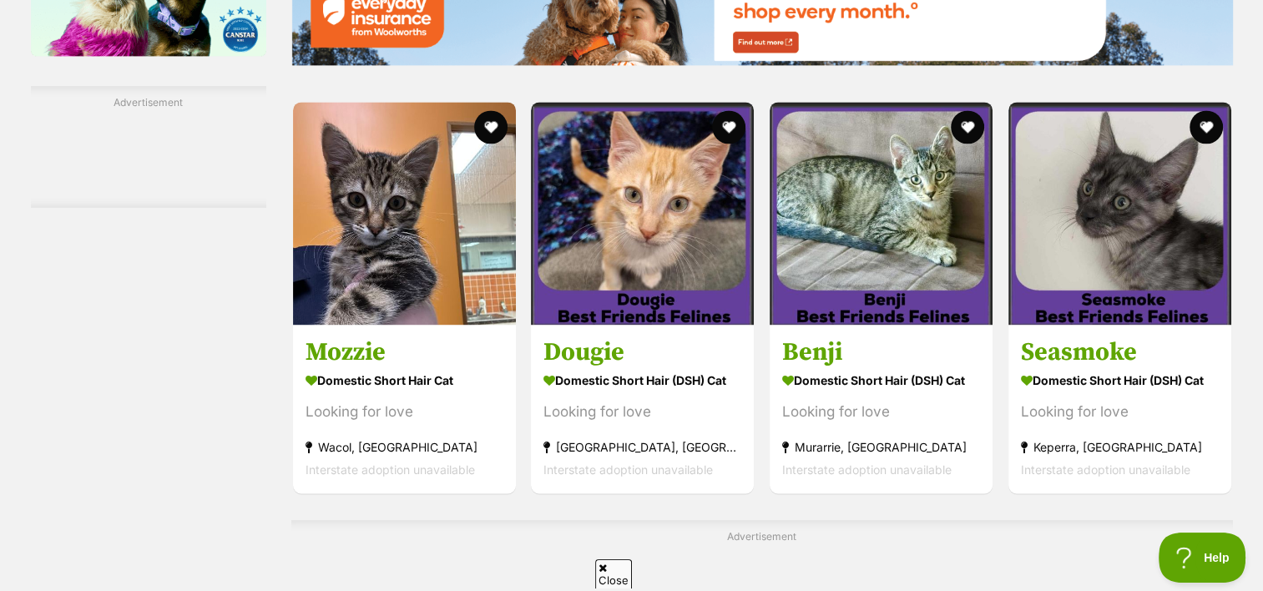
scroll to position [2420, 0]
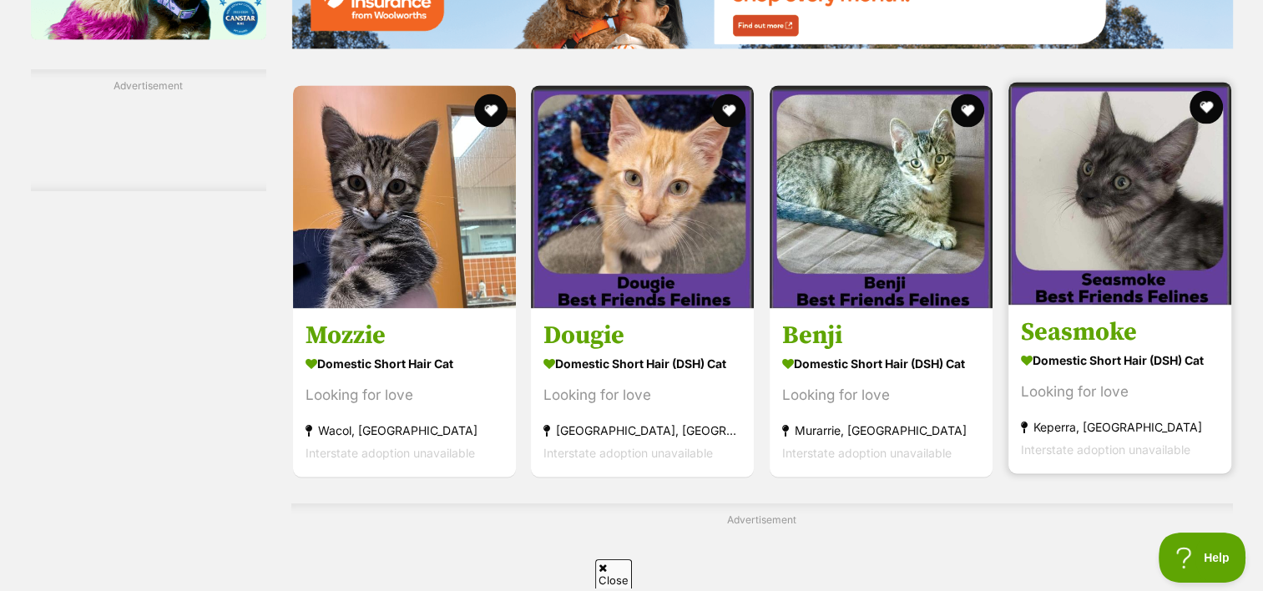
click at [1079, 374] on section "Domestic Short Hair (DSH) Cat Looking for love Keperra, QLD Interstate adoption…" at bounding box center [1120, 404] width 198 height 113
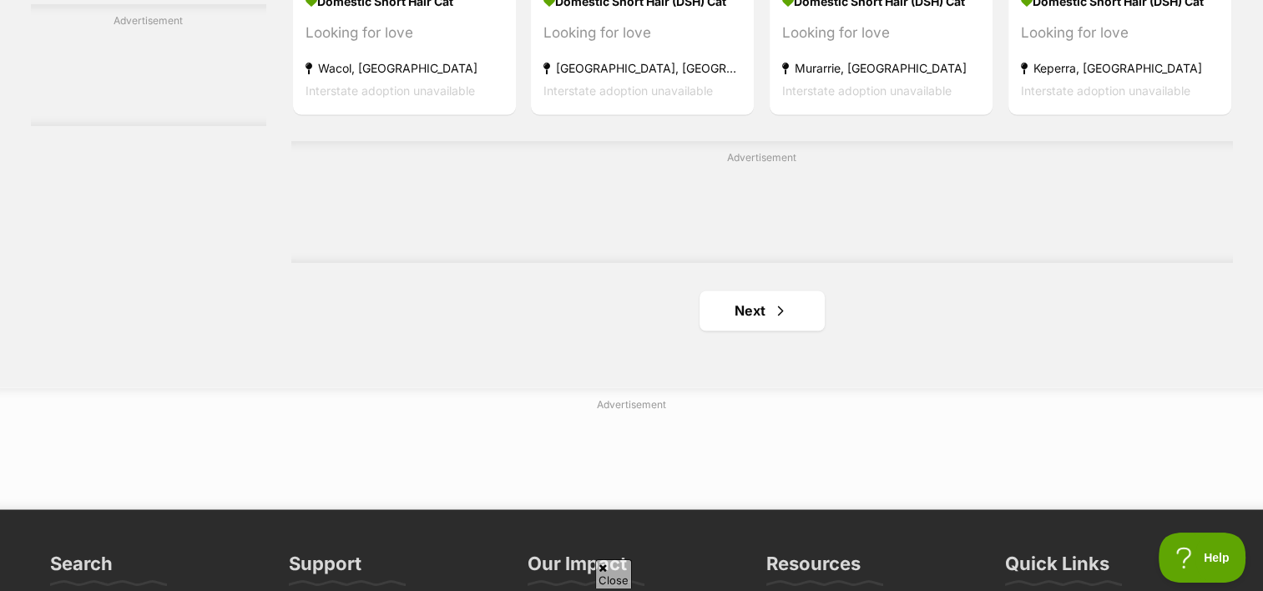
scroll to position [2837, 0]
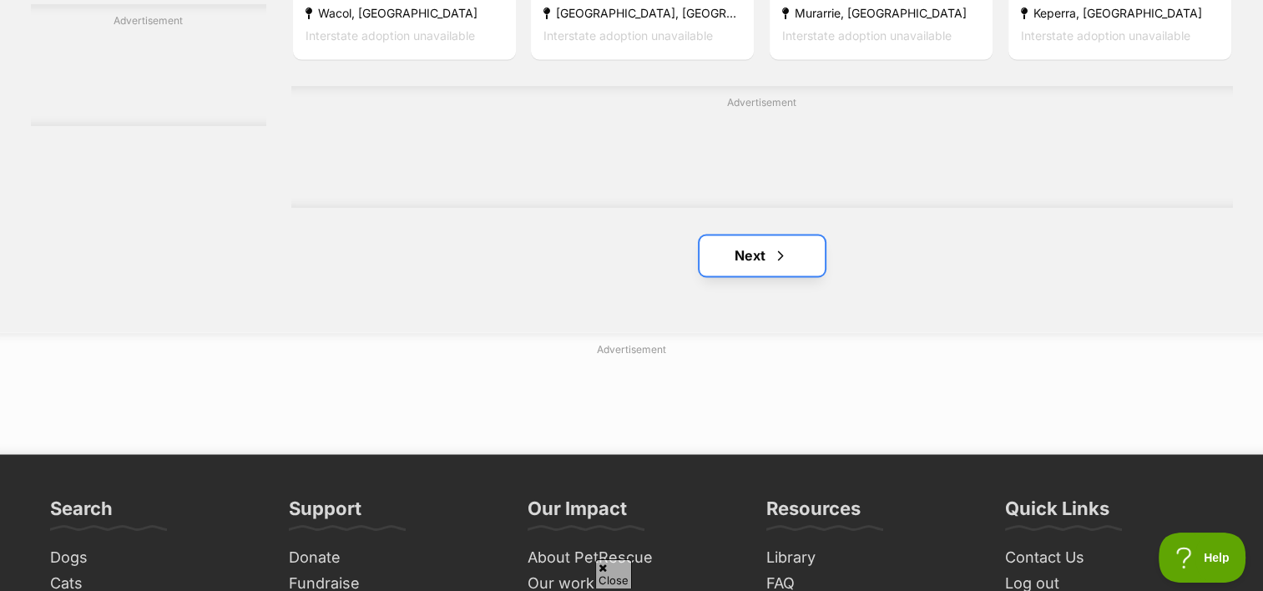
click at [738, 261] on link "Next" at bounding box center [761, 255] width 125 height 40
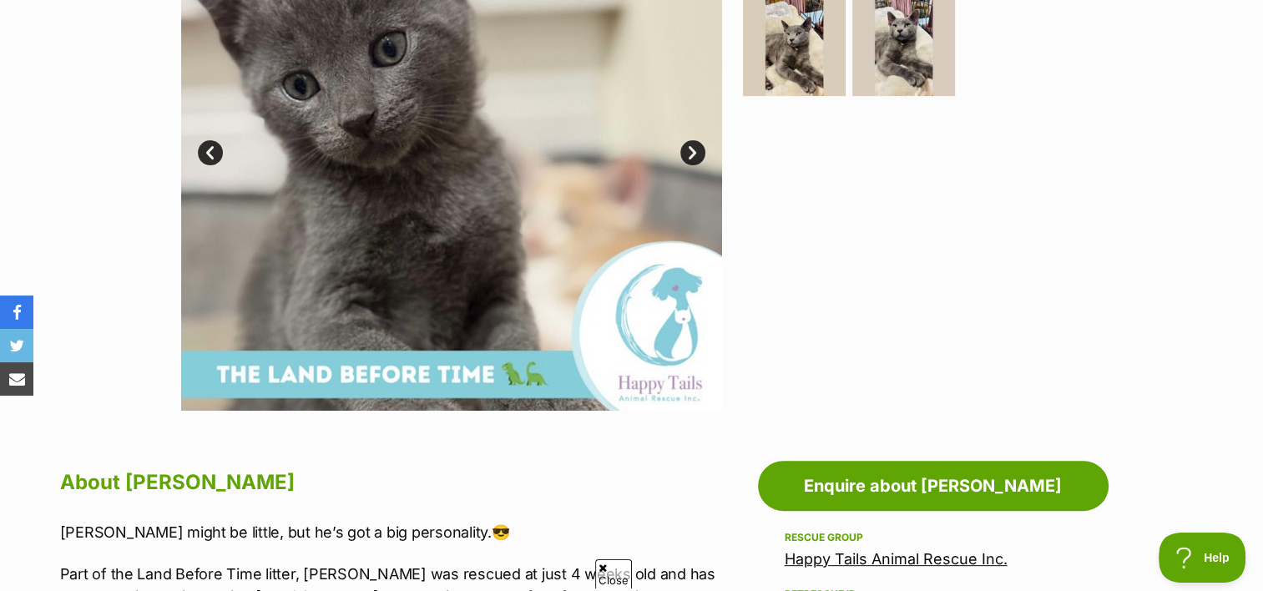
scroll to position [751, 0]
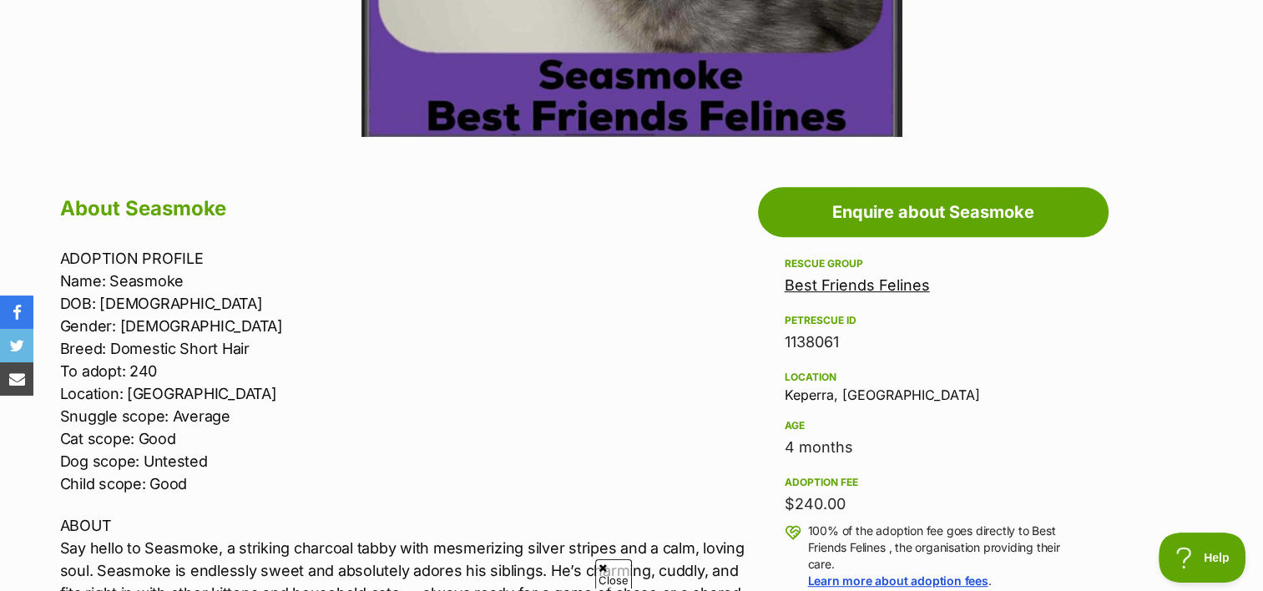
scroll to position [250, 0]
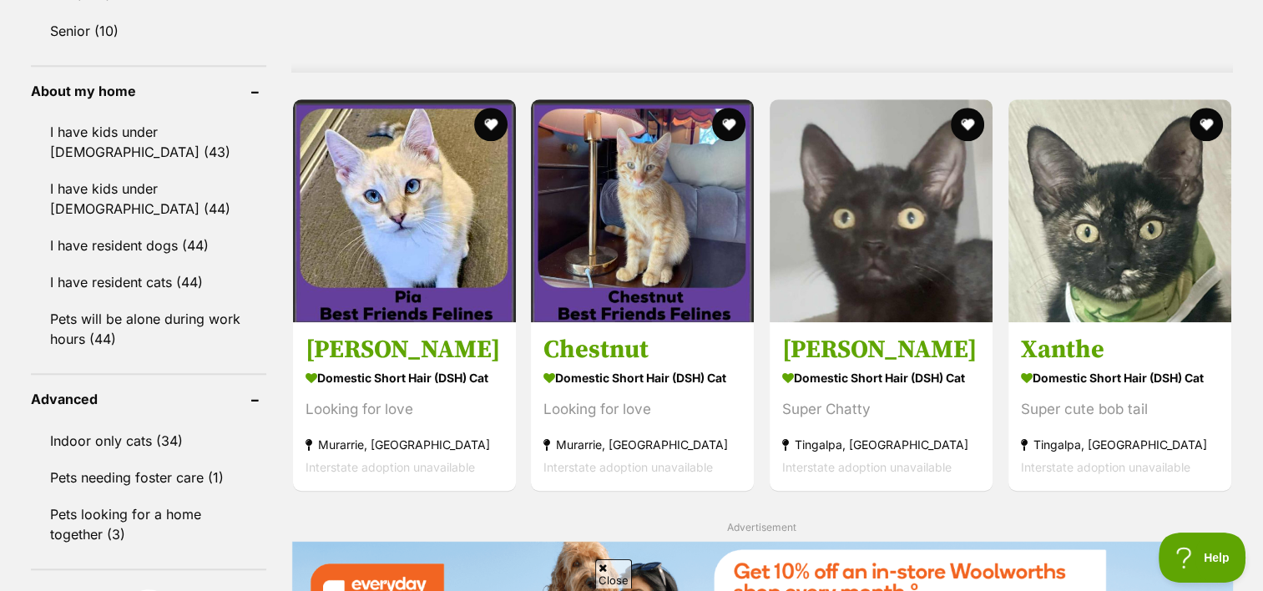
scroll to position [1419, 0]
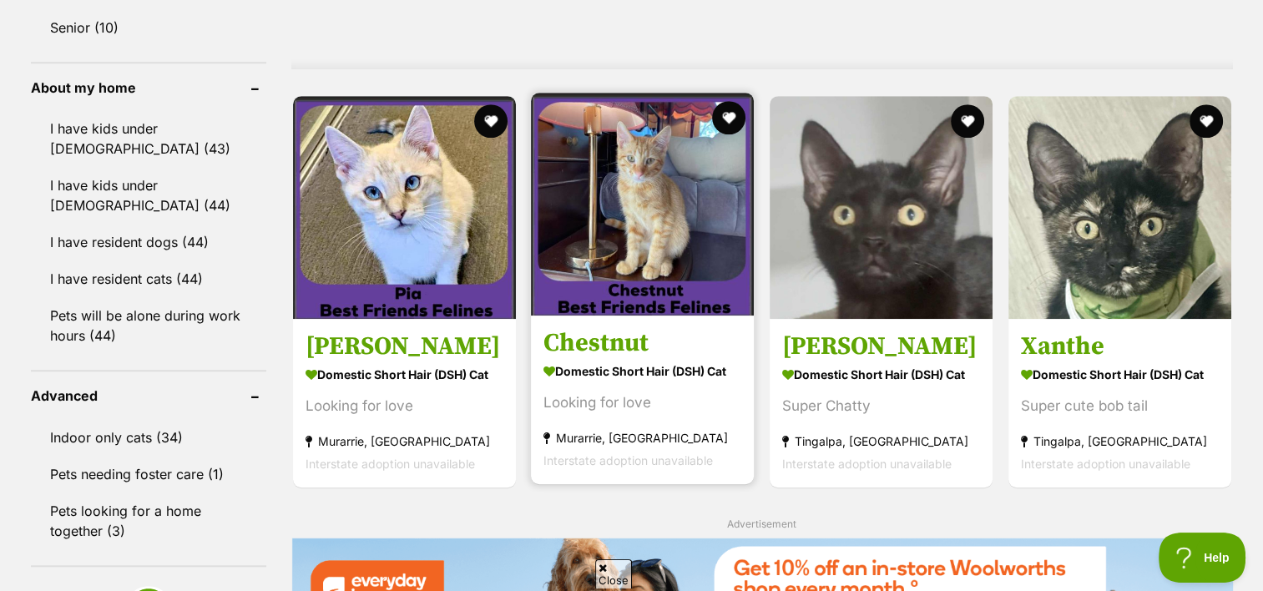
click at [594, 344] on h3 "Chestnut" at bounding box center [642, 343] width 198 height 32
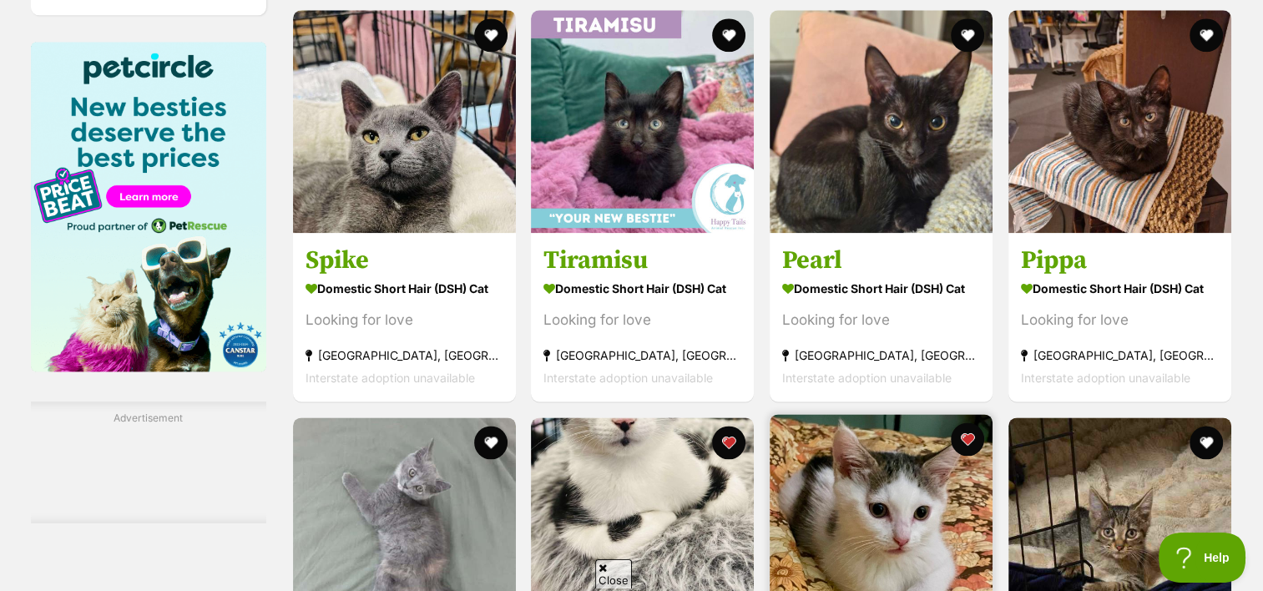
scroll to position [2336, 0]
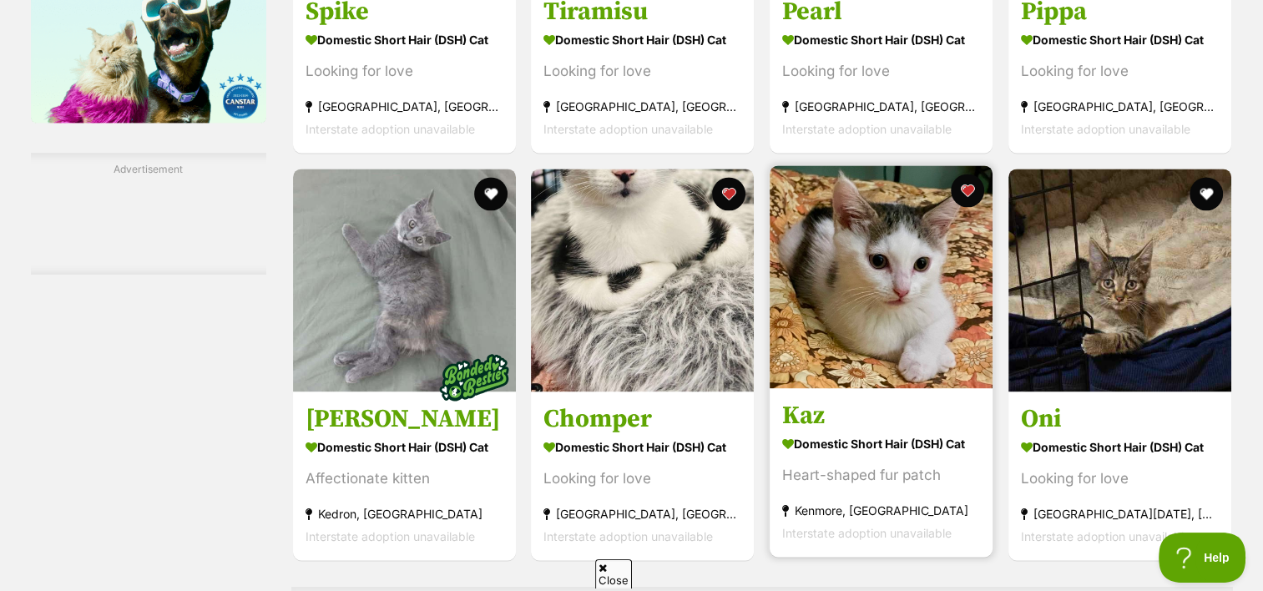
click at [844, 445] on strong "Domestic Short Hair (DSH) Cat" at bounding box center [881, 443] width 198 height 24
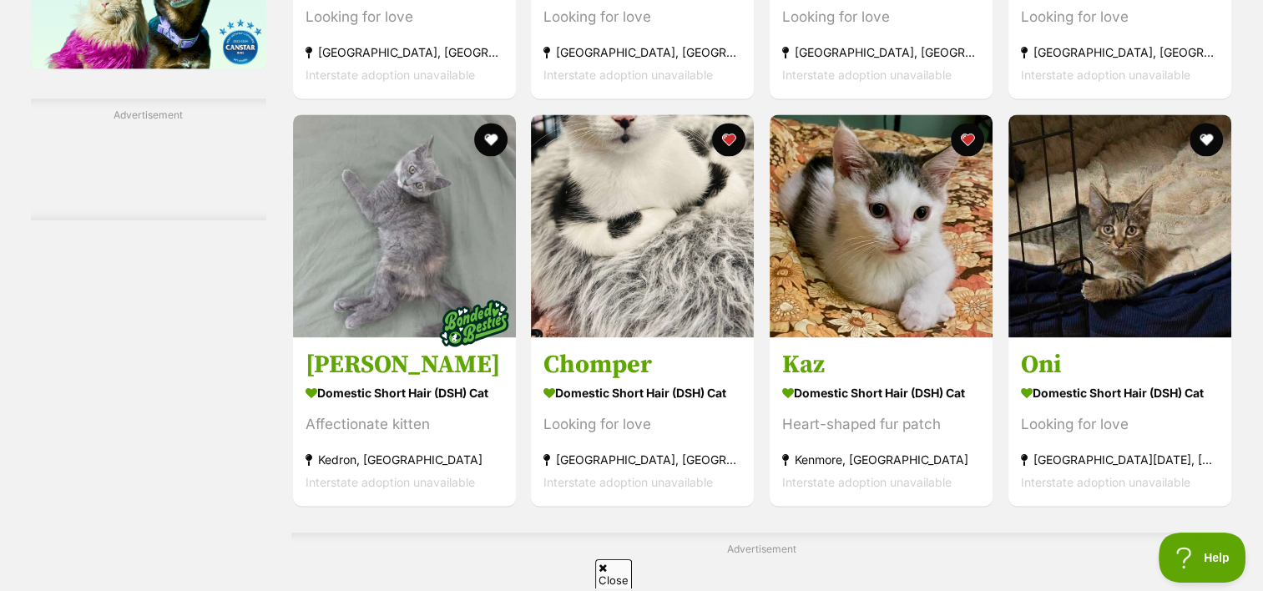
scroll to position [2420, 0]
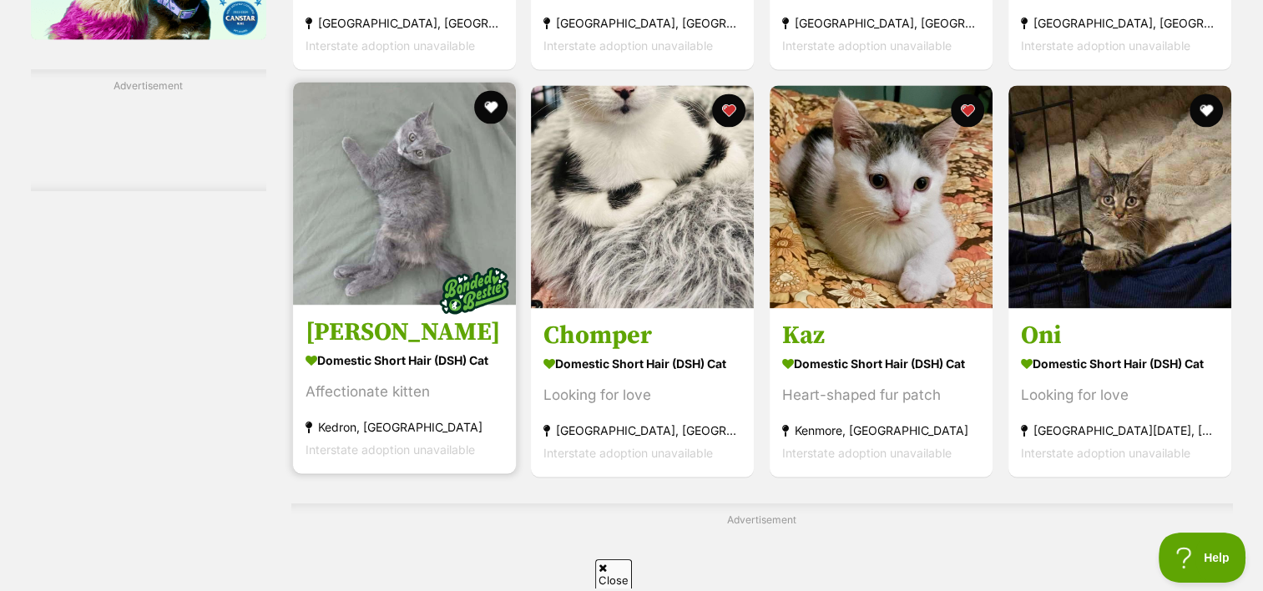
click at [431, 377] on section "Domestic Short Hair (DSH) Cat Affectionate kitten Kedron, QLD Interstate adopti…" at bounding box center [404, 404] width 198 height 113
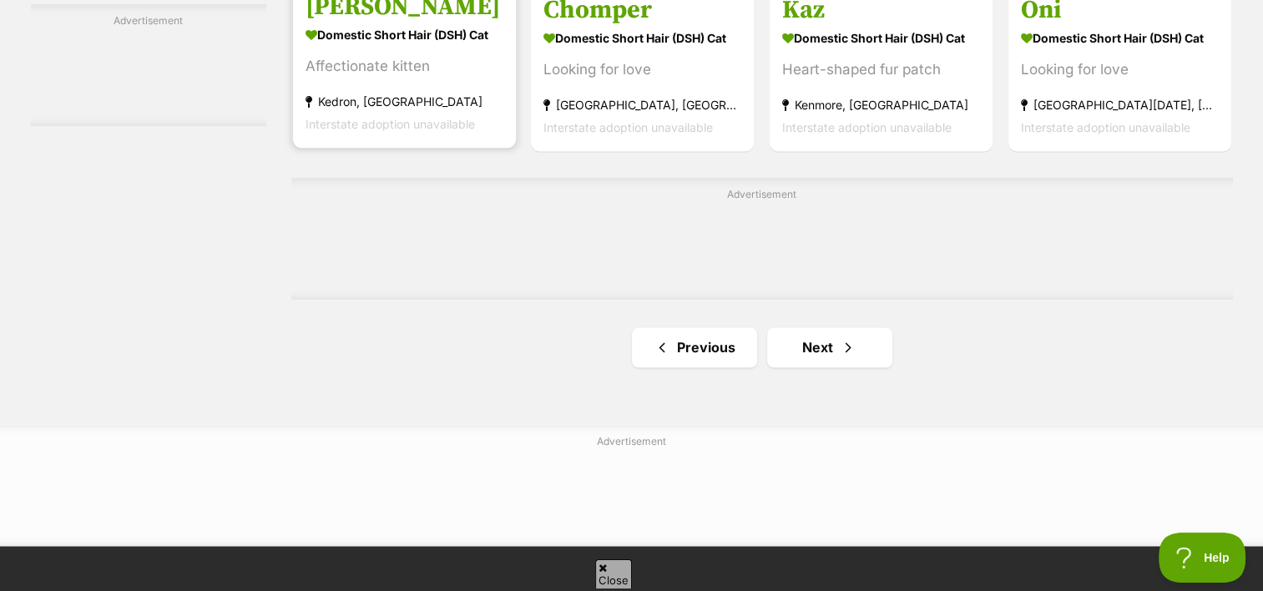
scroll to position [2754, 0]
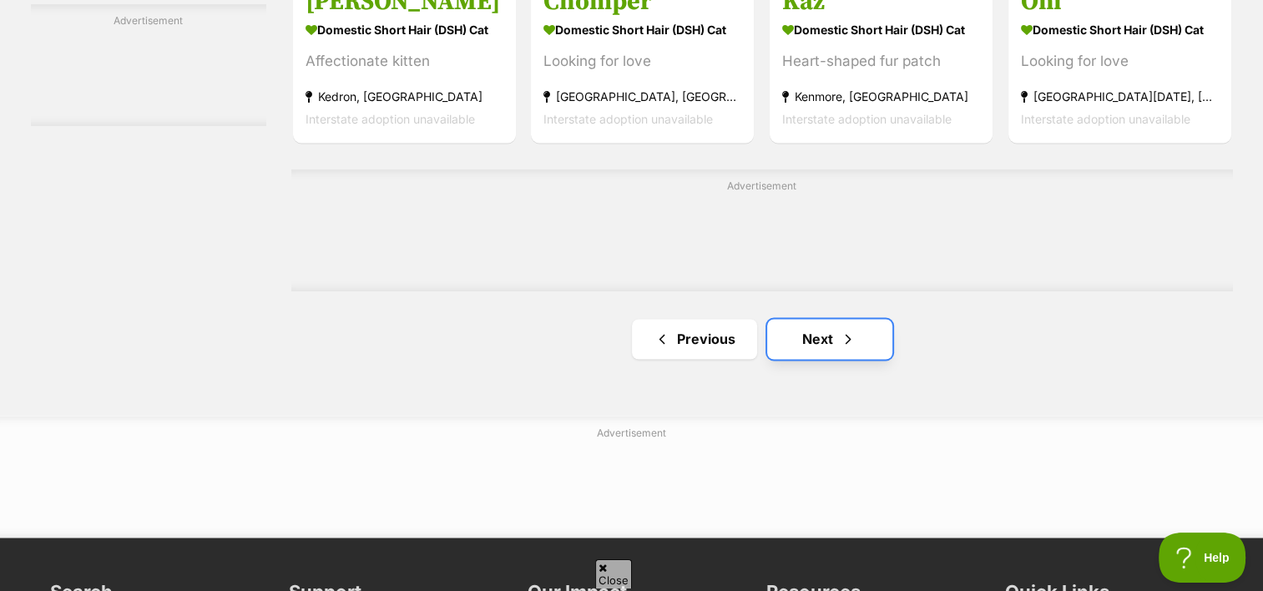
click at [808, 339] on link "Next" at bounding box center [829, 339] width 125 height 40
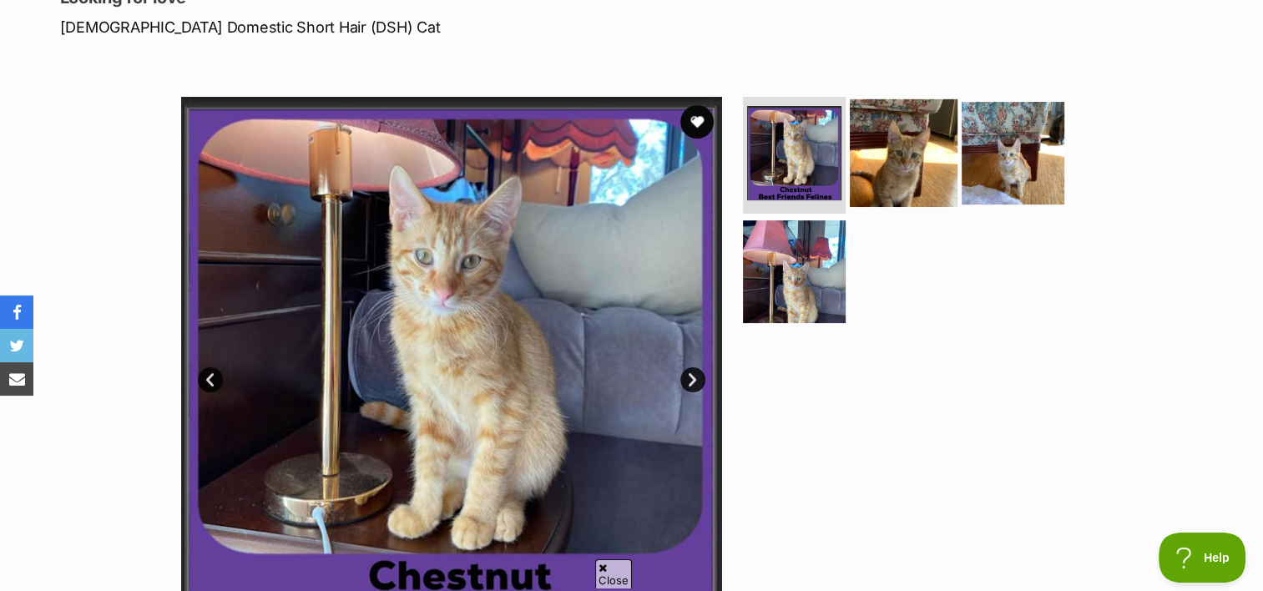
click at [888, 156] on img at bounding box center [903, 153] width 108 height 108
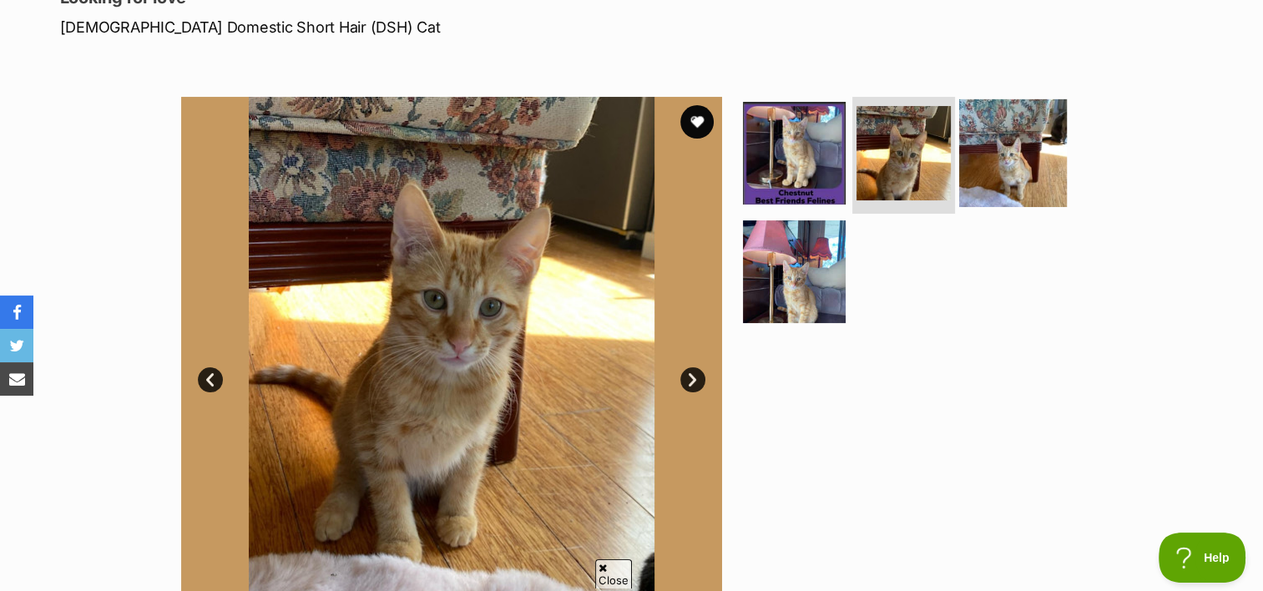
click at [995, 148] on img at bounding box center [1013, 153] width 108 height 108
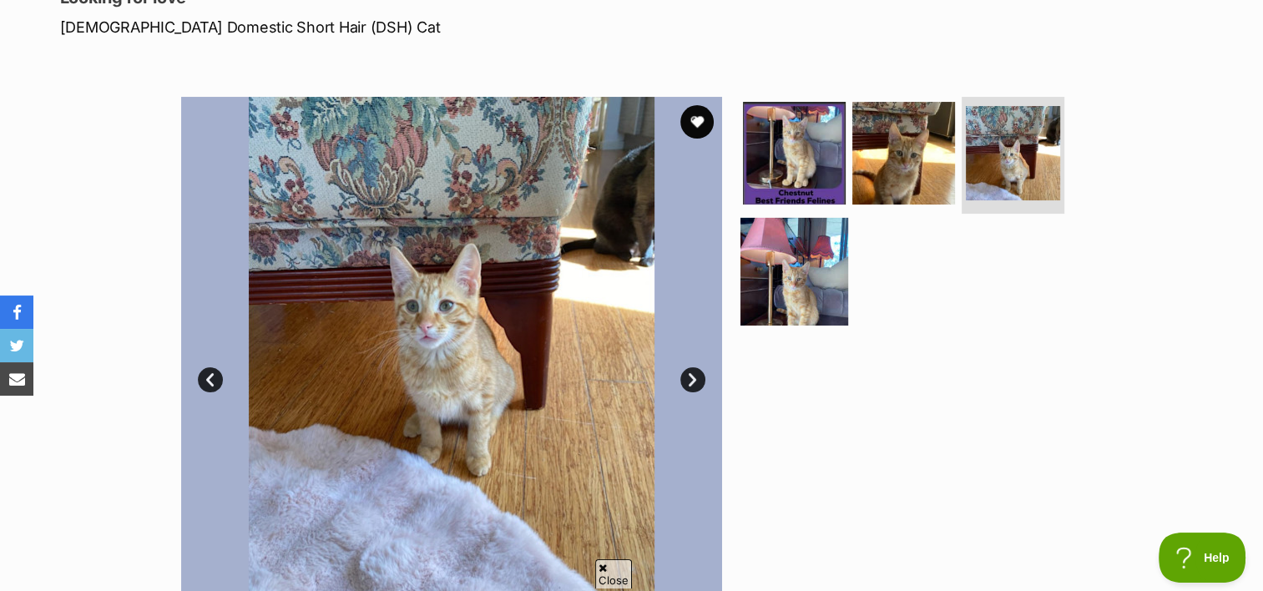
click at [791, 280] on img at bounding box center [794, 271] width 108 height 108
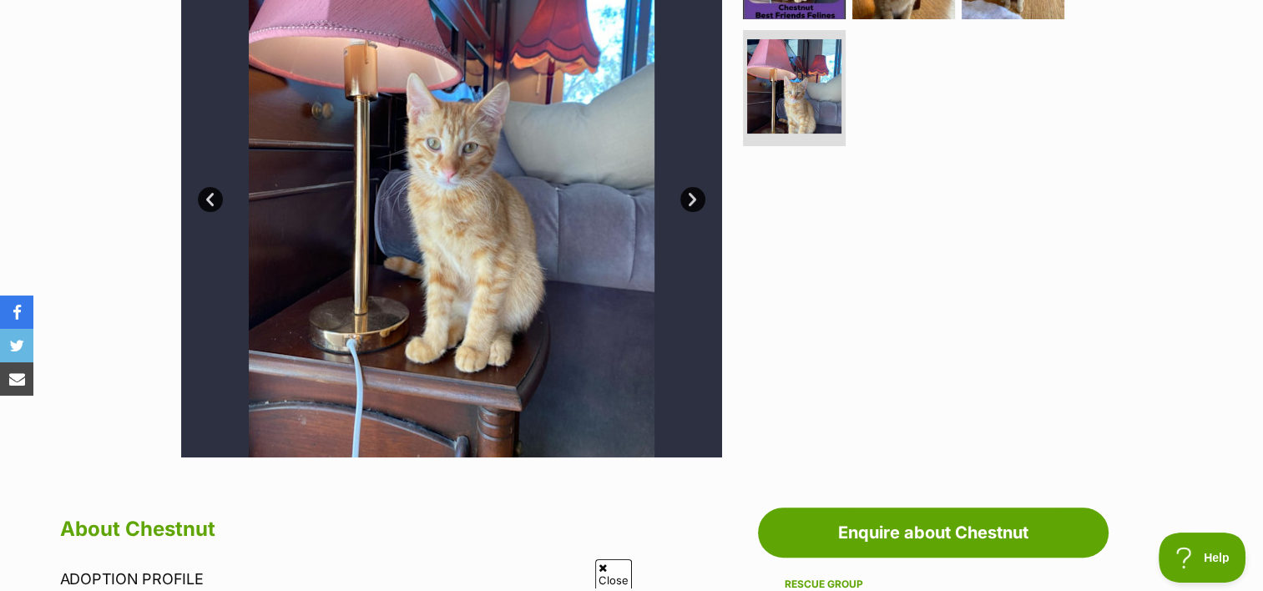
scroll to position [417, 0]
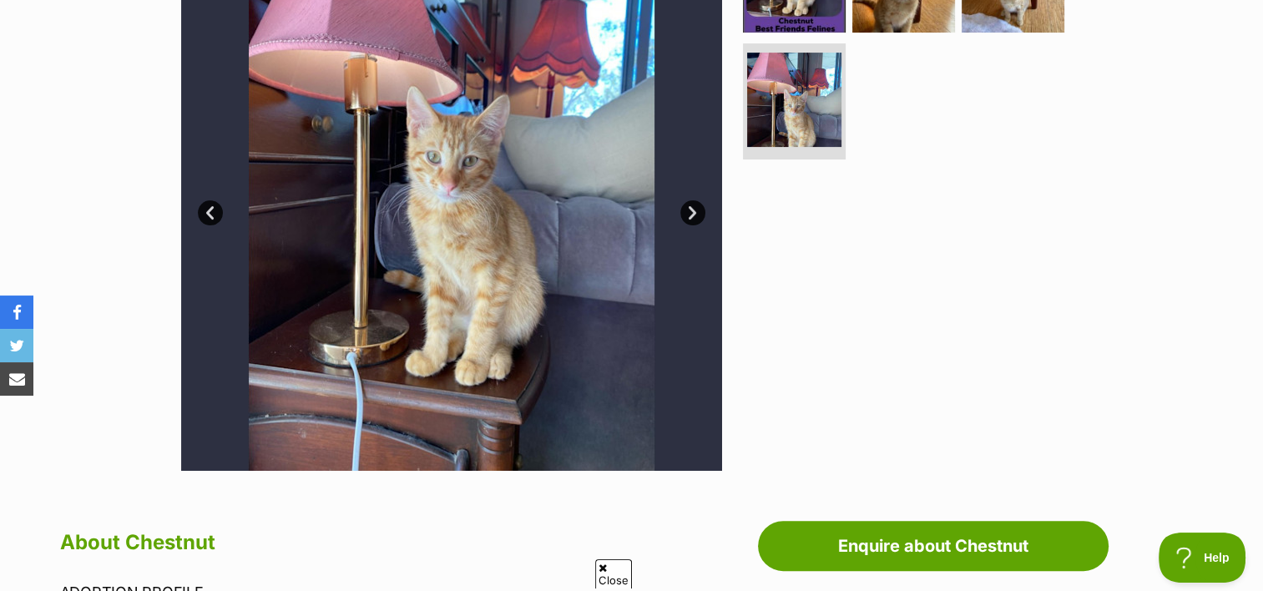
click at [212, 209] on link "Prev" at bounding box center [210, 212] width 25 height 25
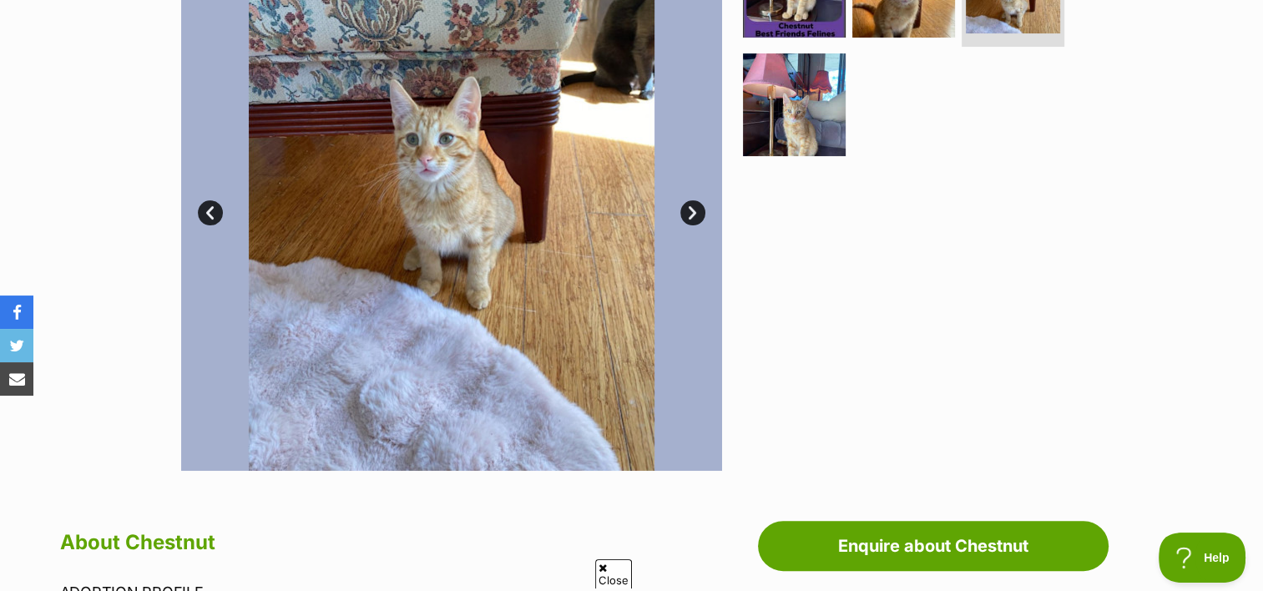
click at [212, 209] on link "Prev" at bounding box center [210, 212] width 25 height 25
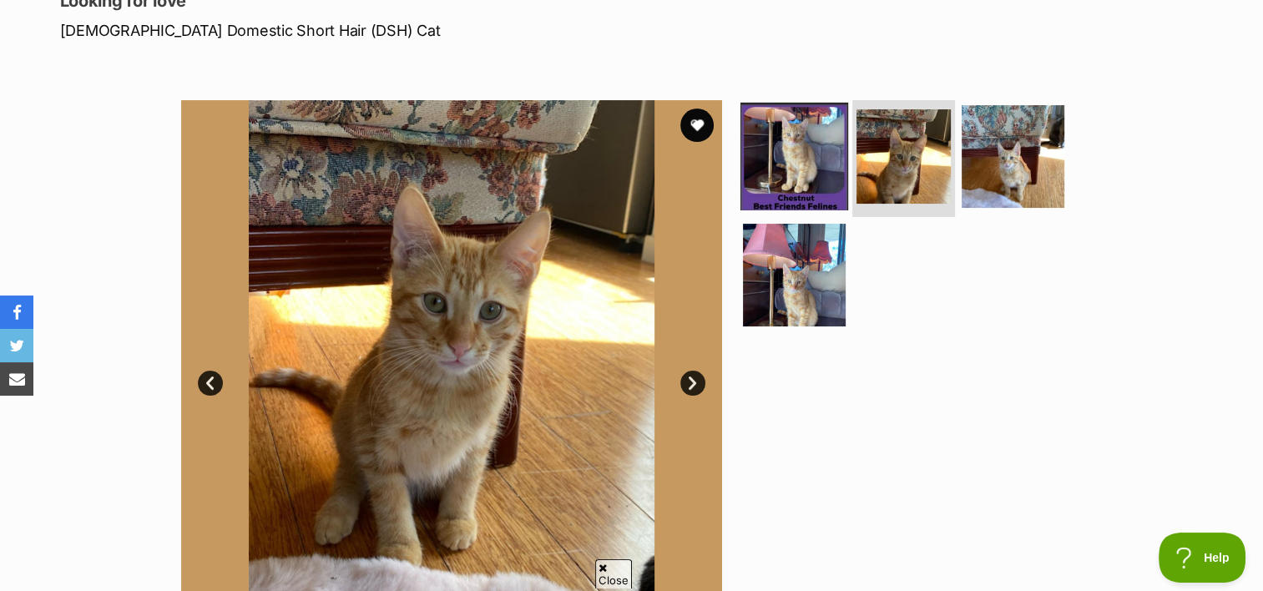
scroll to position [167, 0]
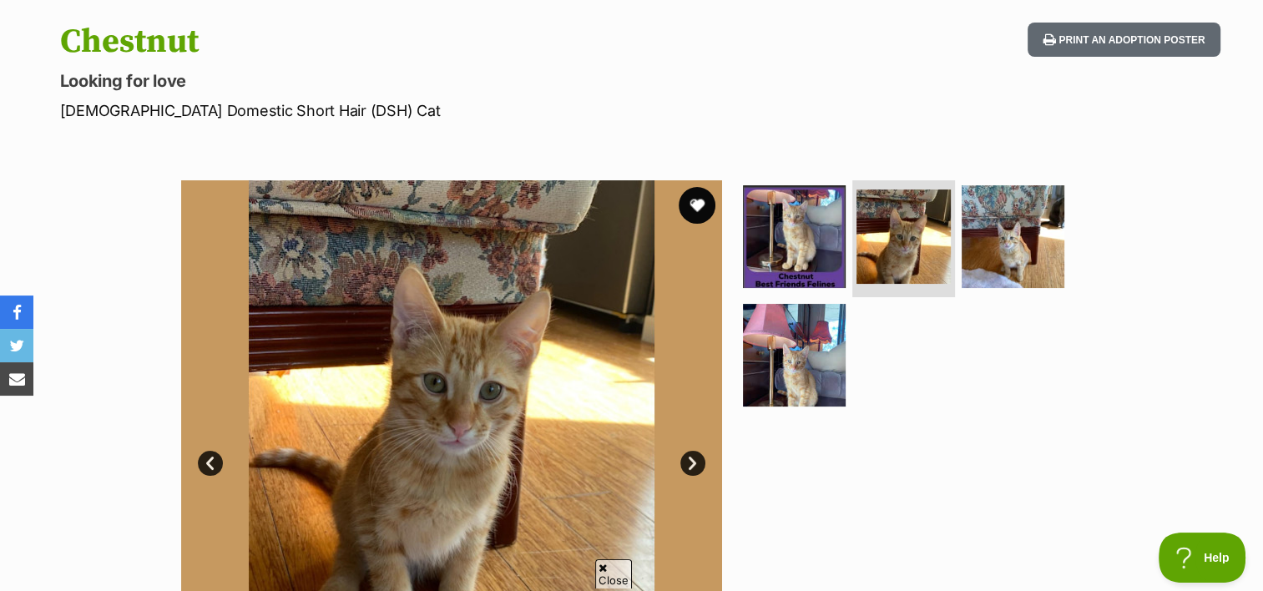
click at [694, 203] on button "favourite" at bounding box center [696, 205] width 37 height 37
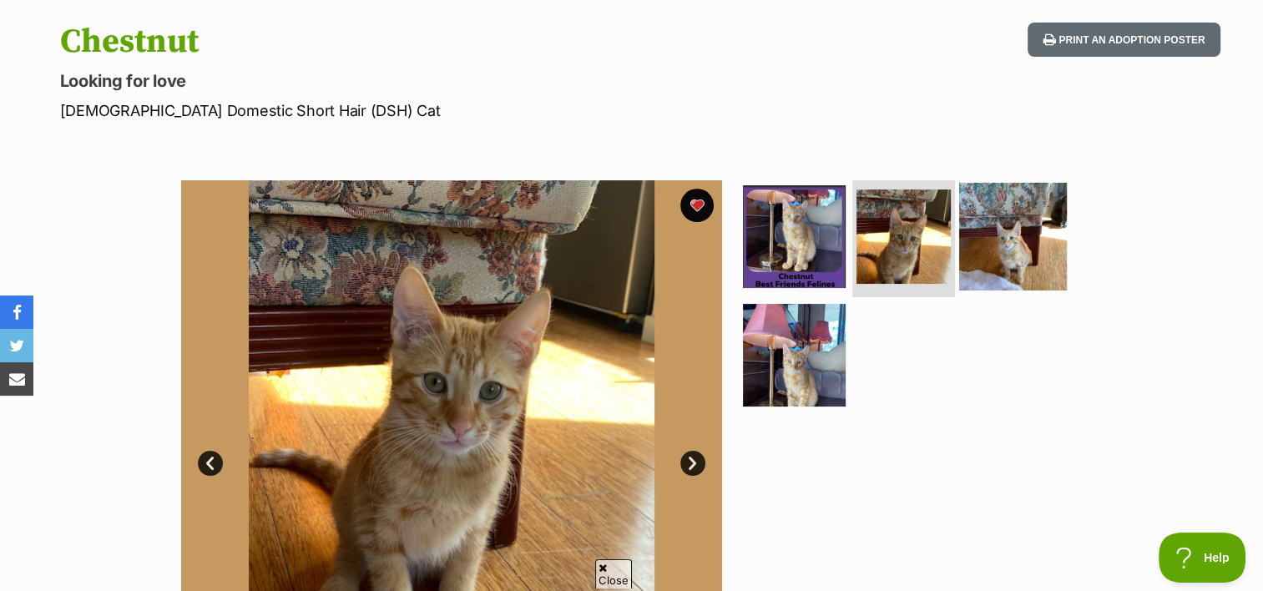
scroll to position [0, 0]
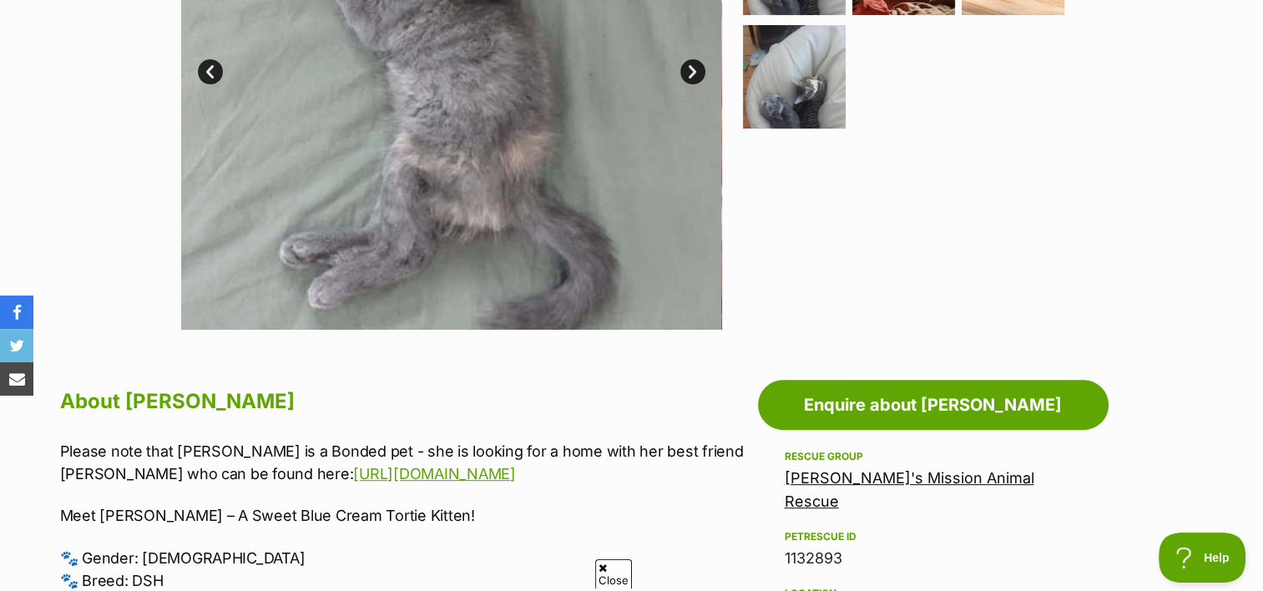
scroll to position [334, 0]
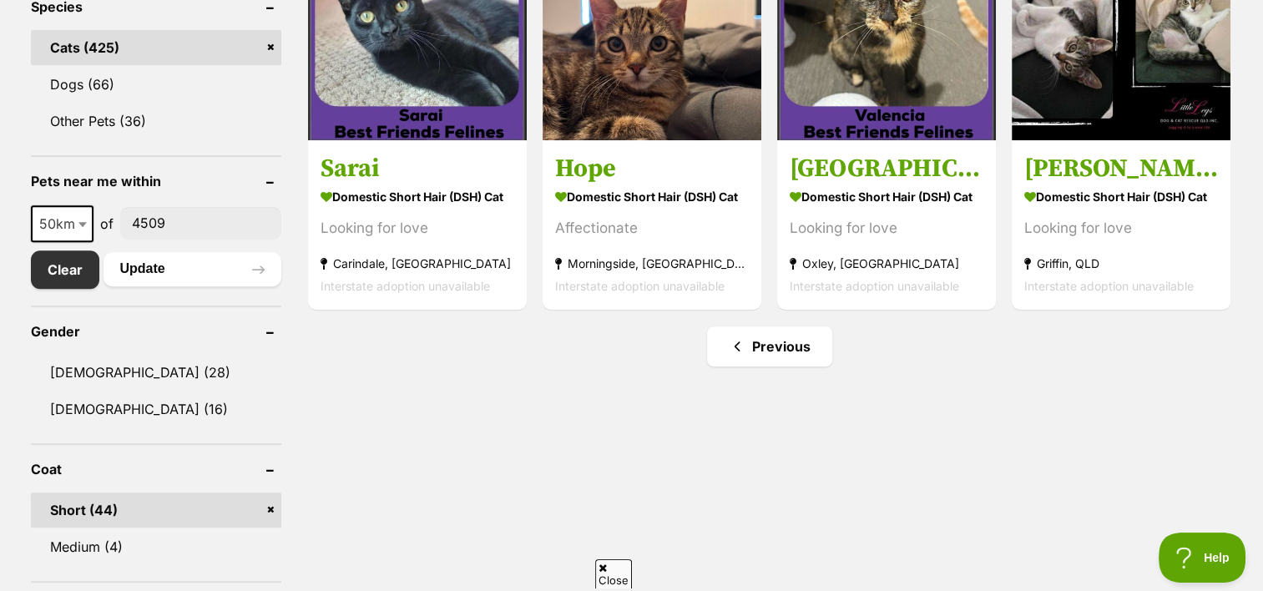
scroll to position [918, 0]
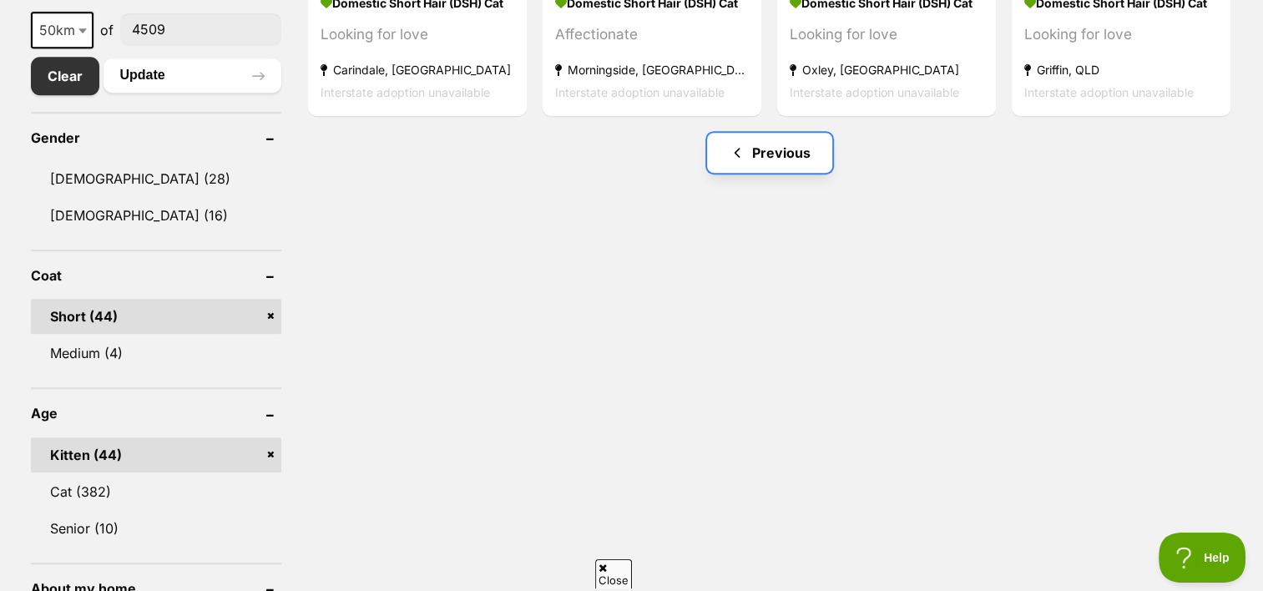
click at [767, 164] on link "Previous" at bounding box center [769, 153] width 125 height 40
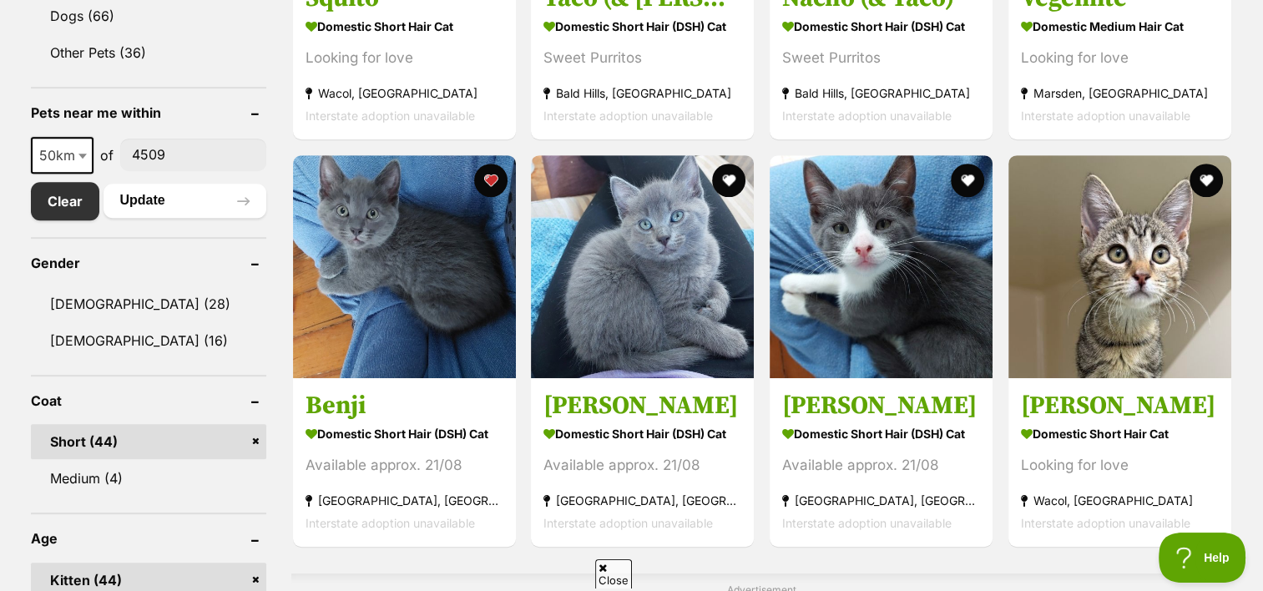
scroll to position [834, 0]
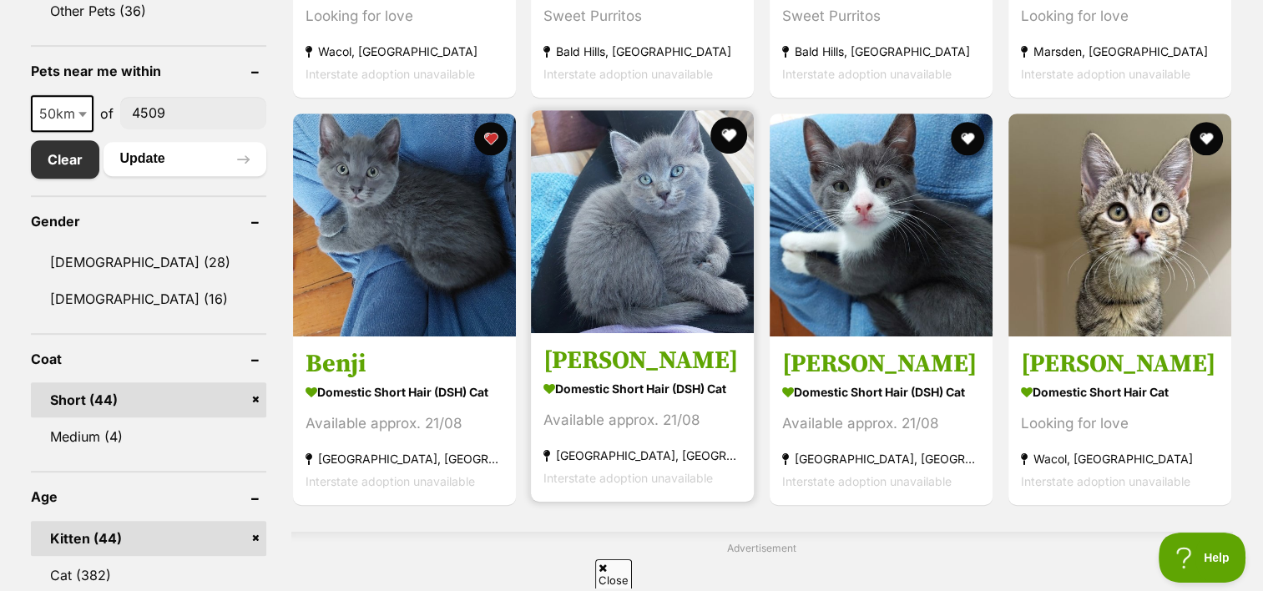
click at [731, 138] on button "favourite" at bounding box center [728, 135] width 37 height 37
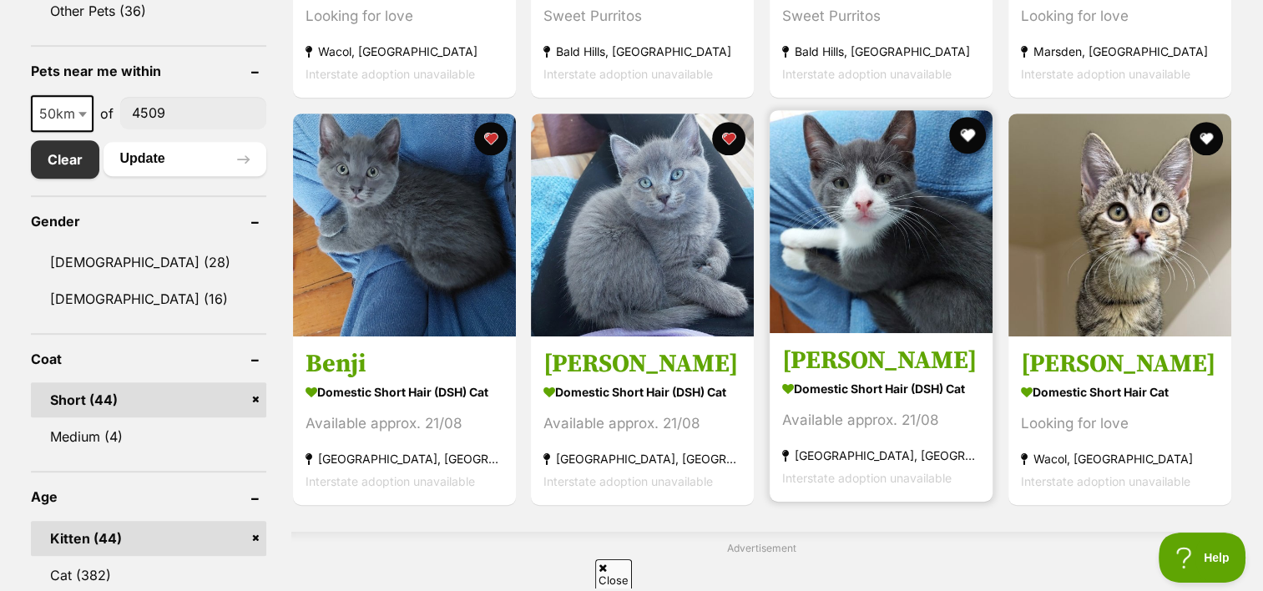
click at [966, 129] on button "favourite" at bounding box center [967, 135] width 37 height 37
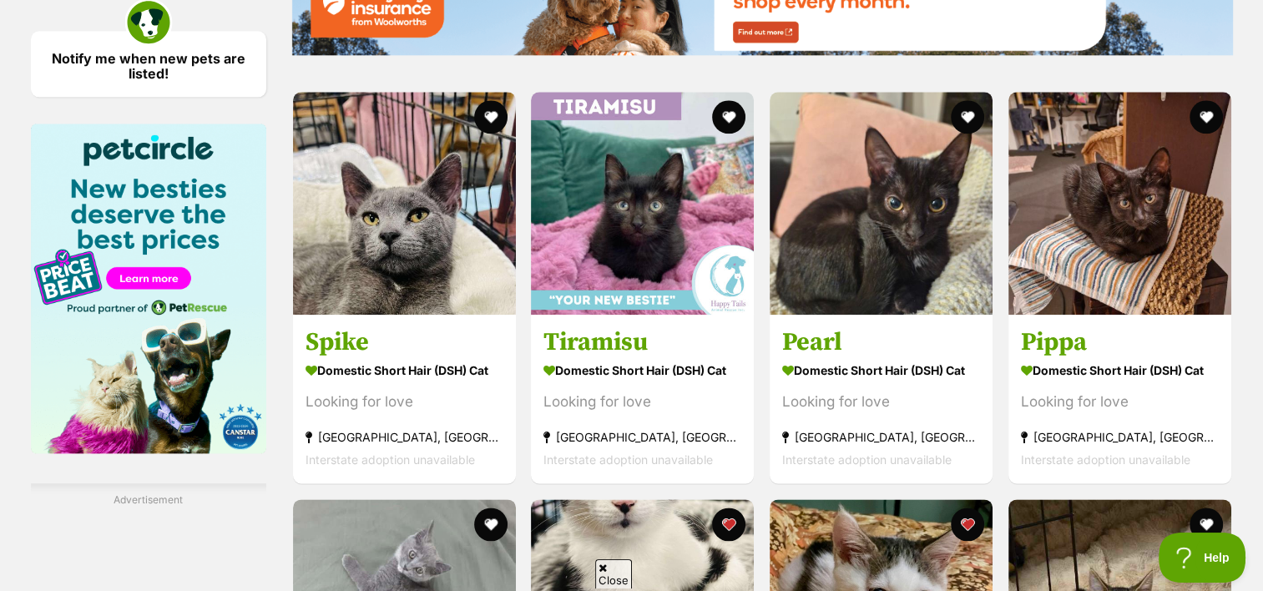
scroll to position [2003, 0]
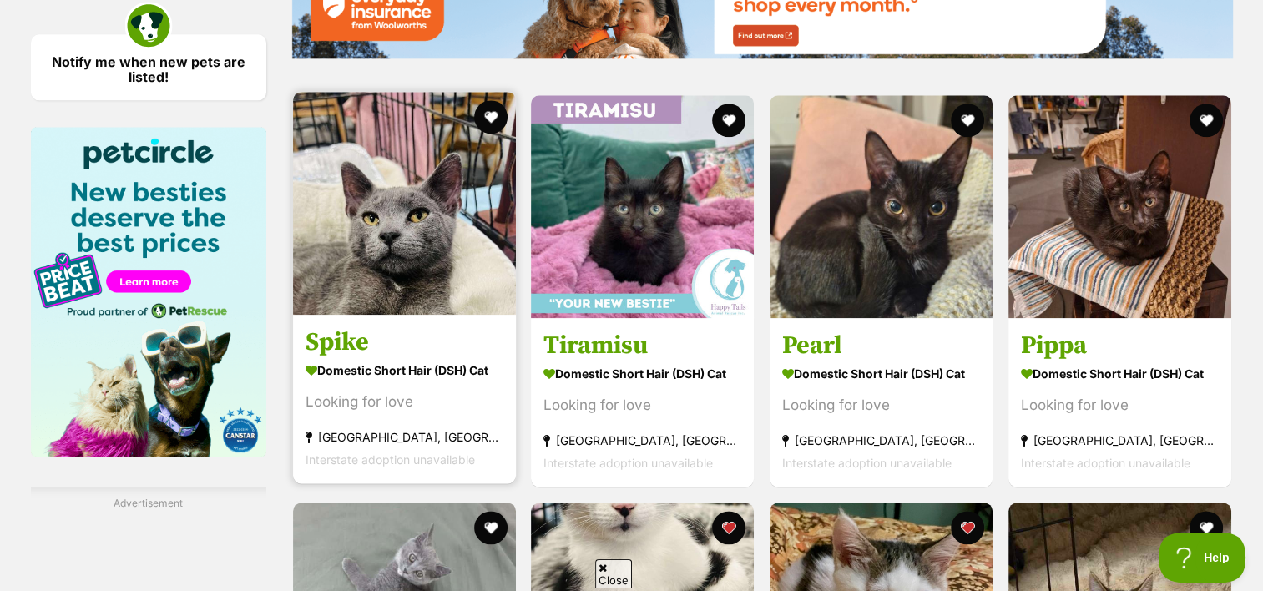
click at [377, 365] on strong "Domestic Short Hair (DSH) Cat" at bounding box center [404, 370] width 198 height 24
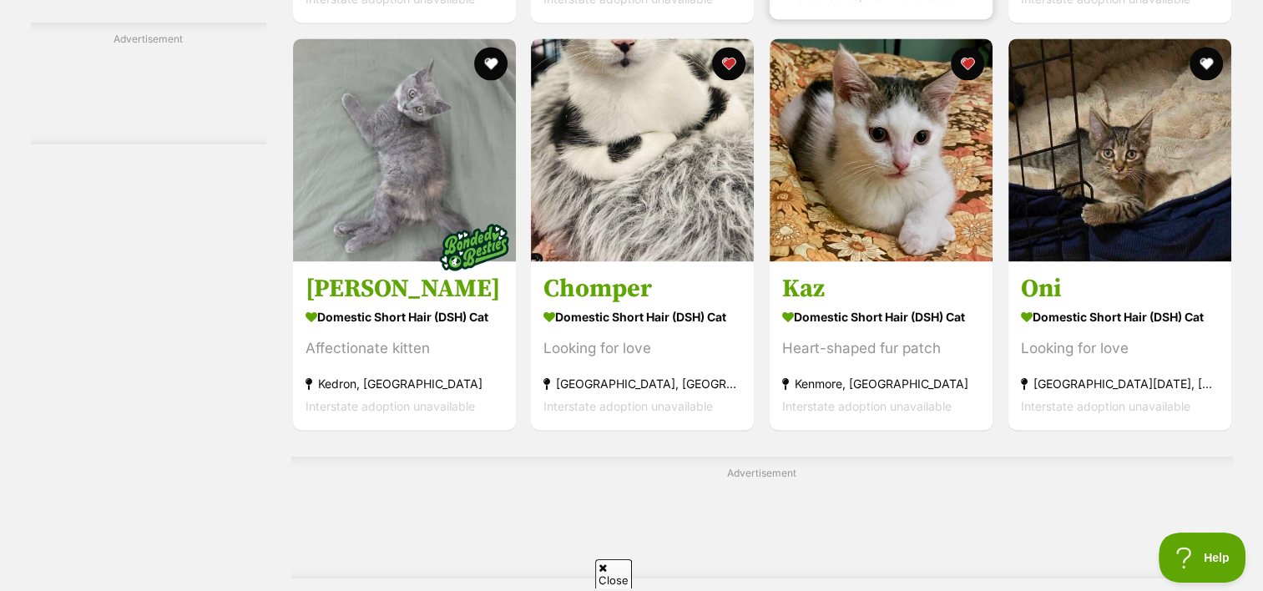
scroll to position [2503, 0]
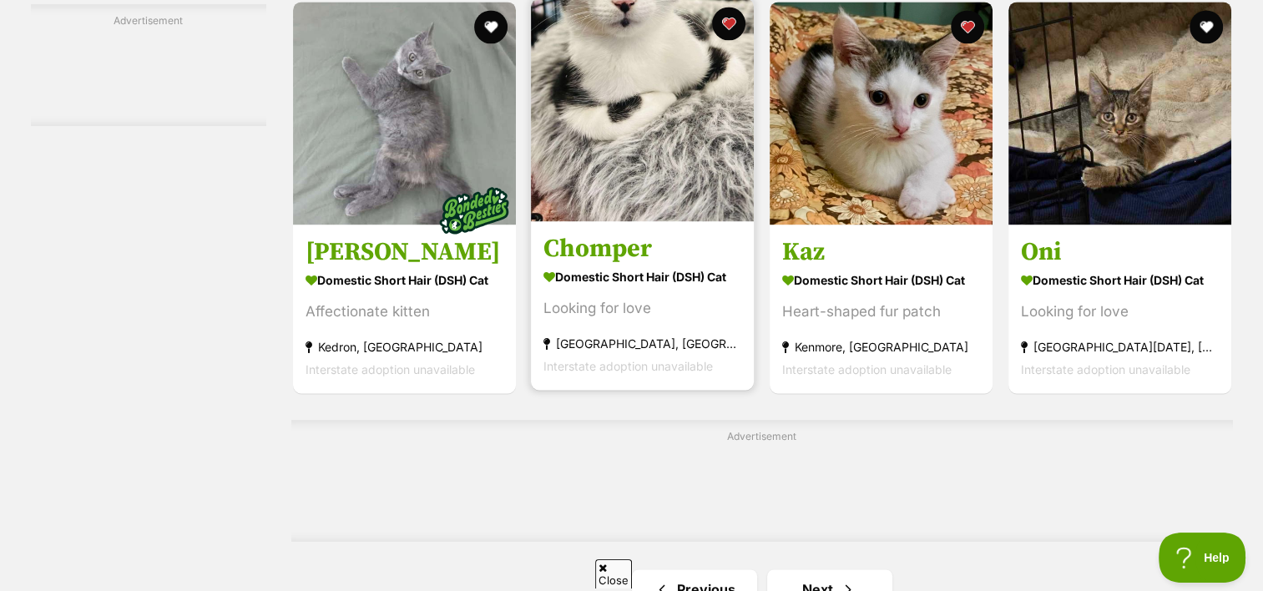
click at [581, 255] on h3 "Chomper" at bounding box center [642, 249] width 198 height 32
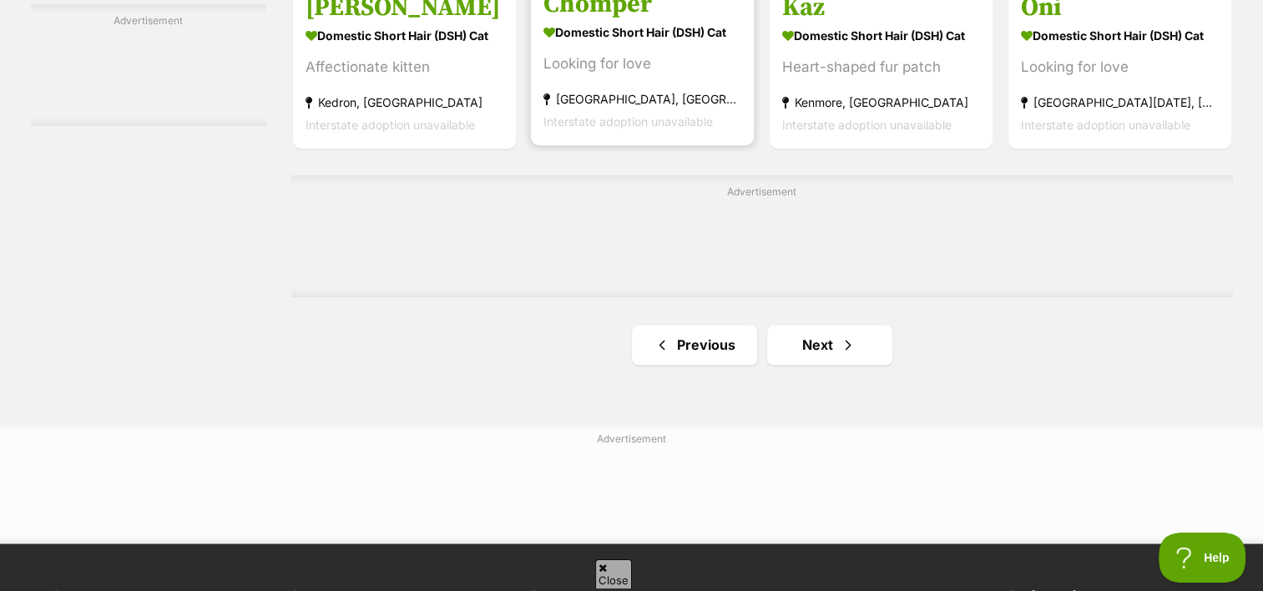
scroll to position [2837, 0]
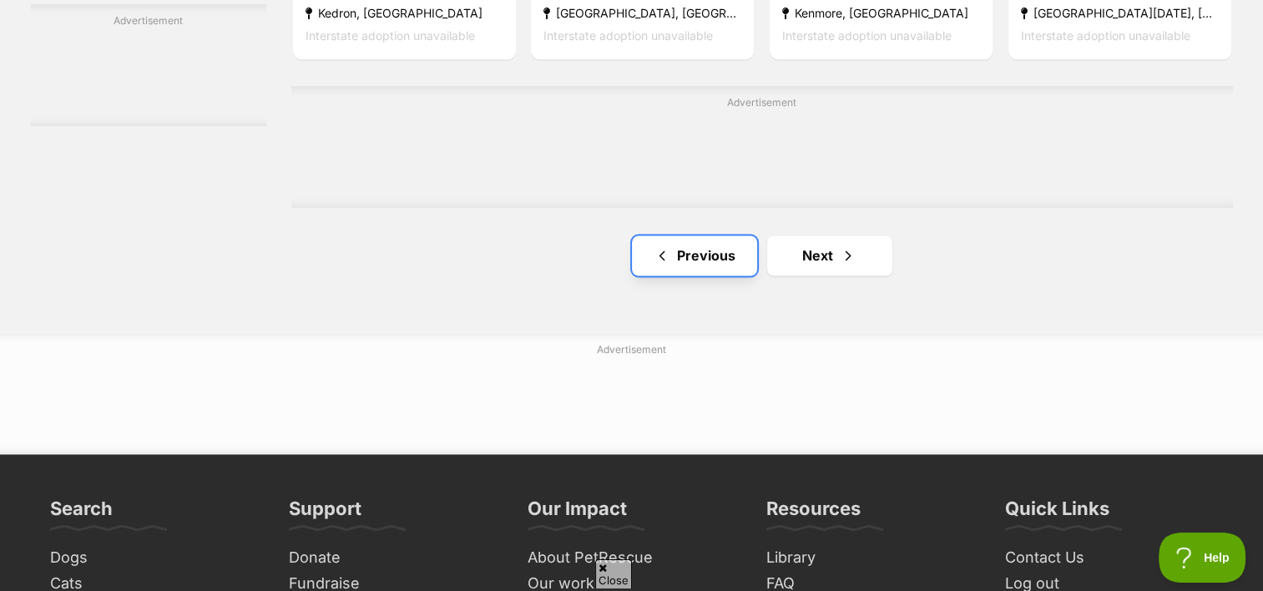
click at [698, 257] on link "Previous" at bounding box center [694, 255] width 125 height 40
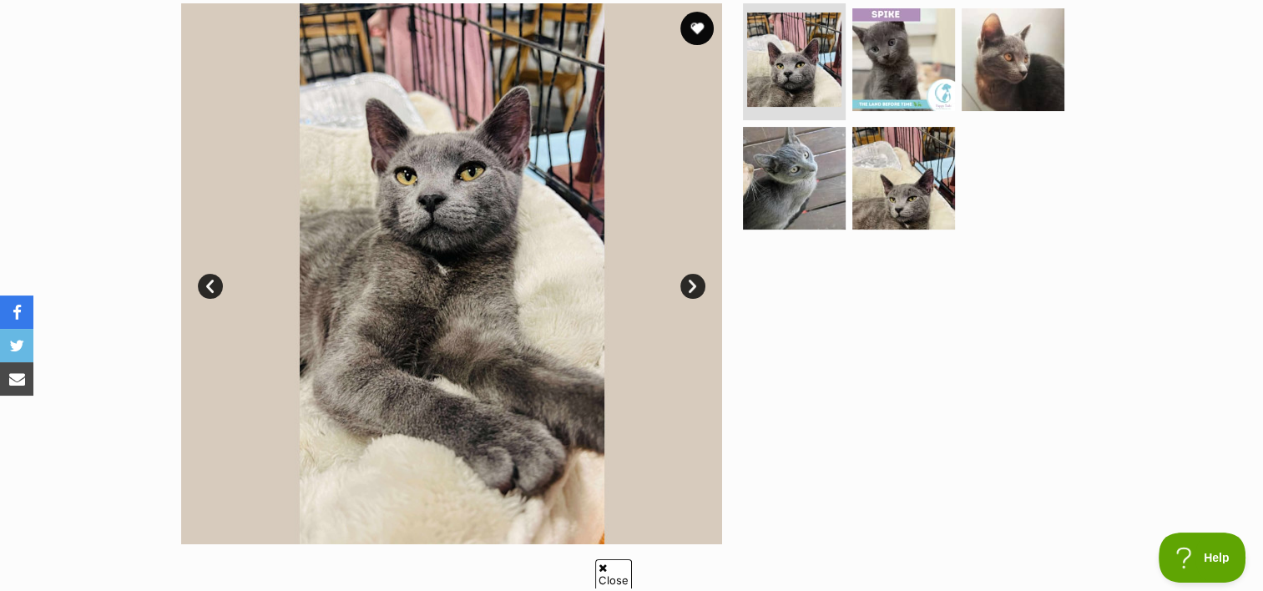
scroll to position [334, 0]
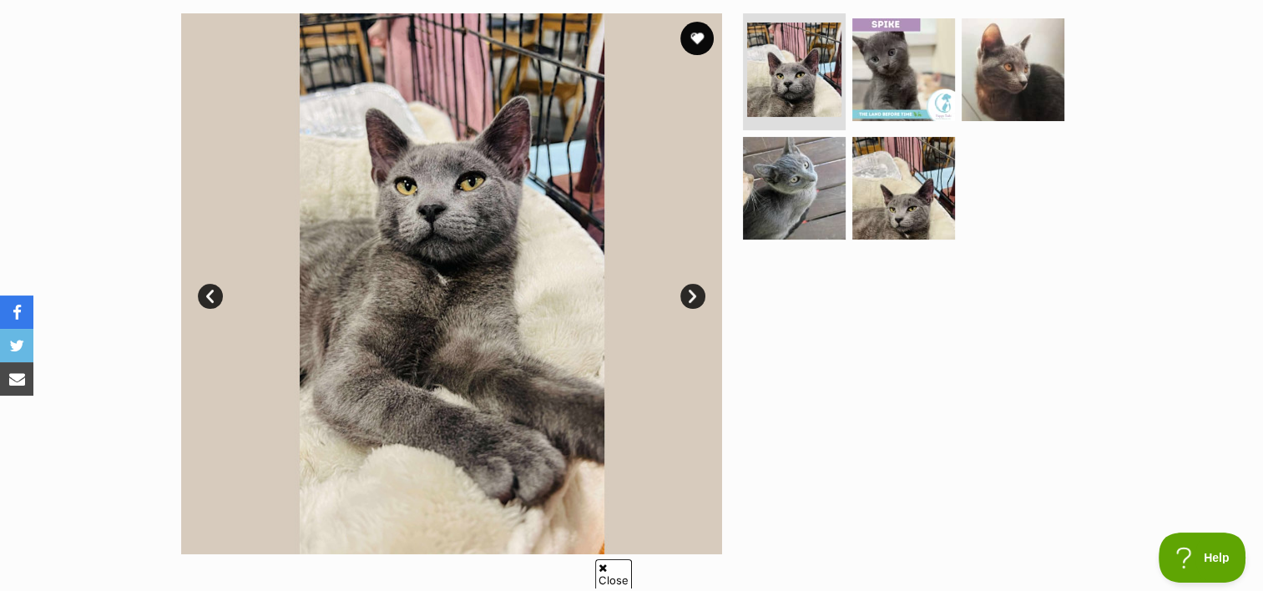
click at [694, 295] on link "Next" at bounding box center [692, 296] width 25 height 25
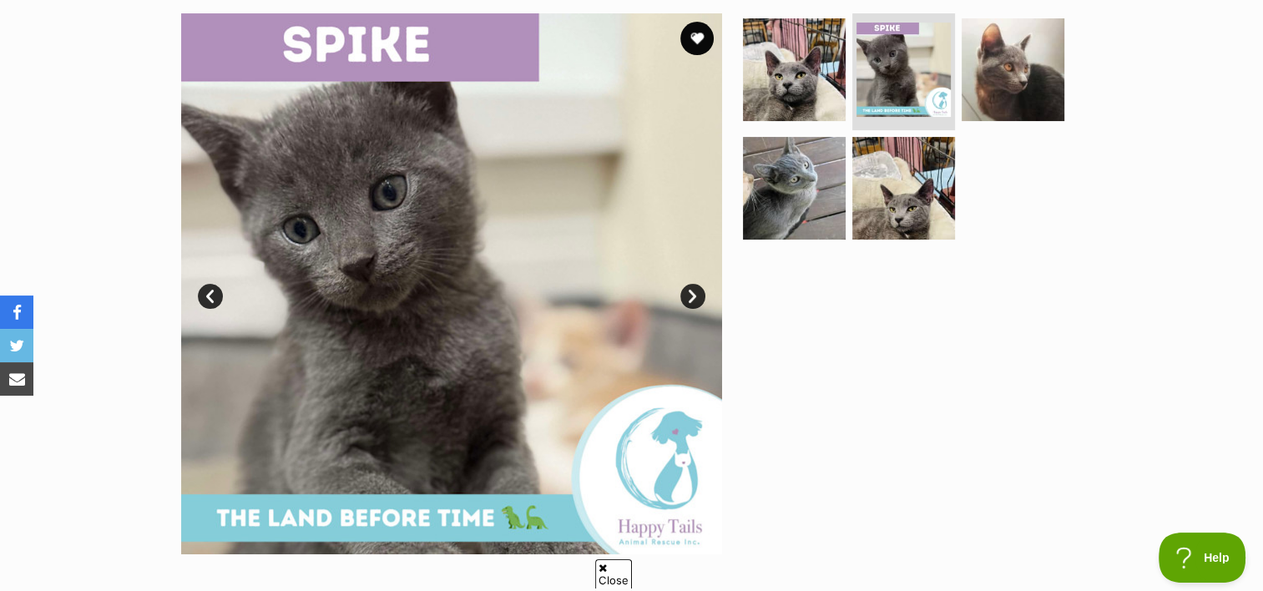
click at [694, 295] on link "Next" at bounding box center [692, 296] width 25 height 25
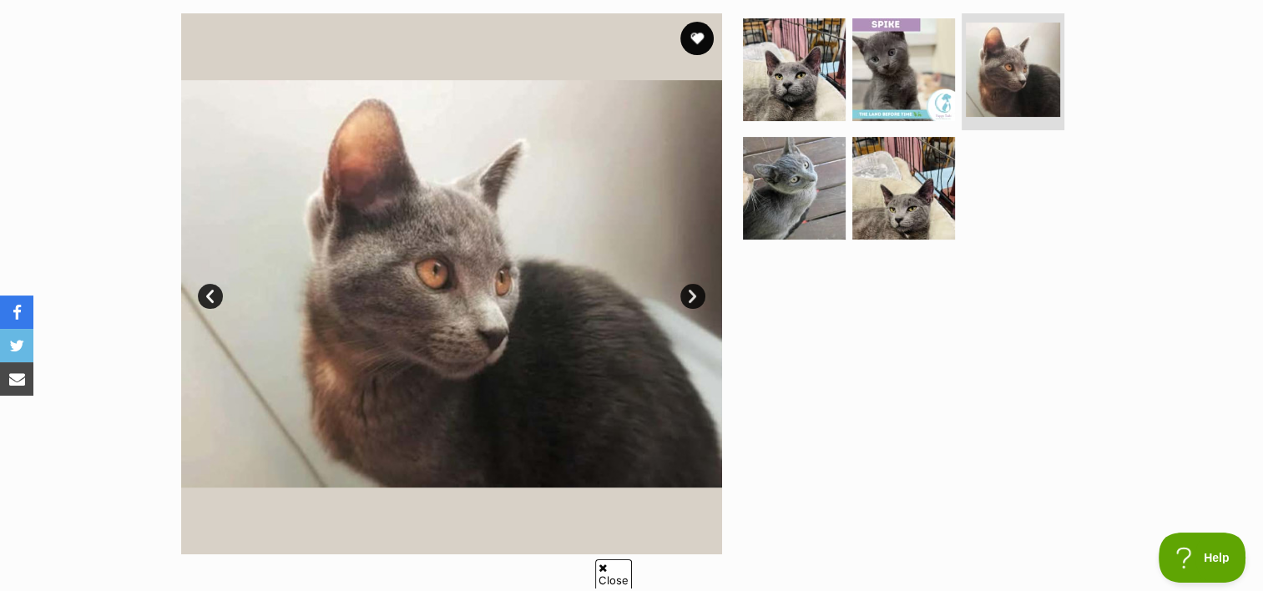
click at [694, 295] on link "Next" at bounding box center [692, 296] width 25 height 25
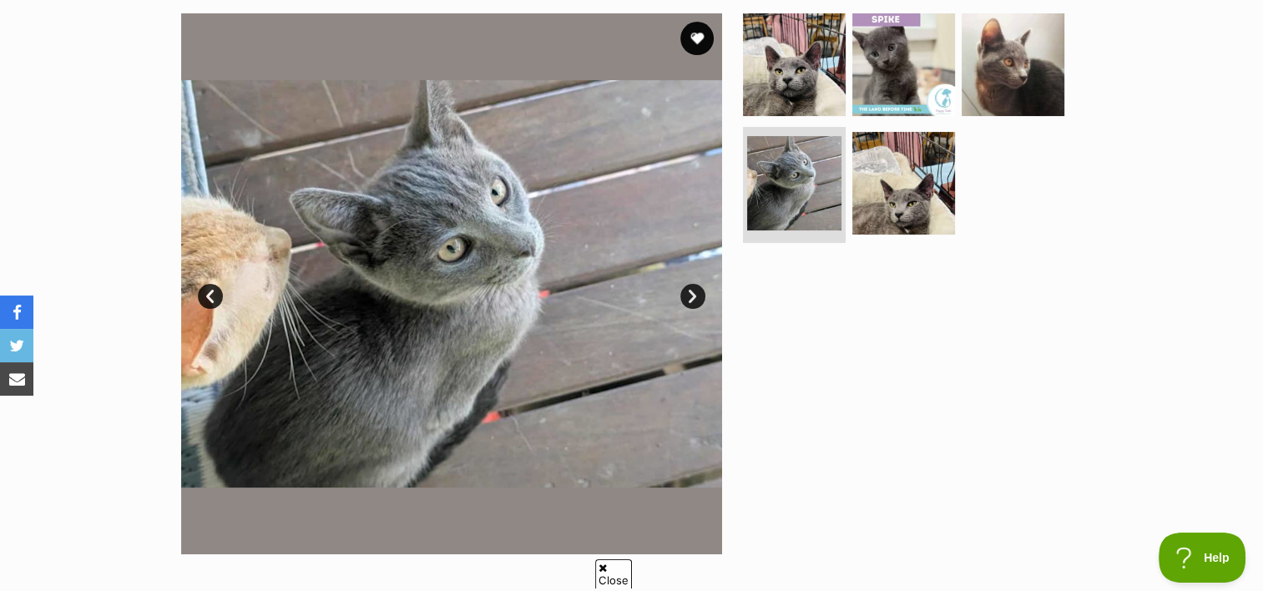
click at [694, 295] on link "Next" at bounding box center [692, 296] width 25 height 25
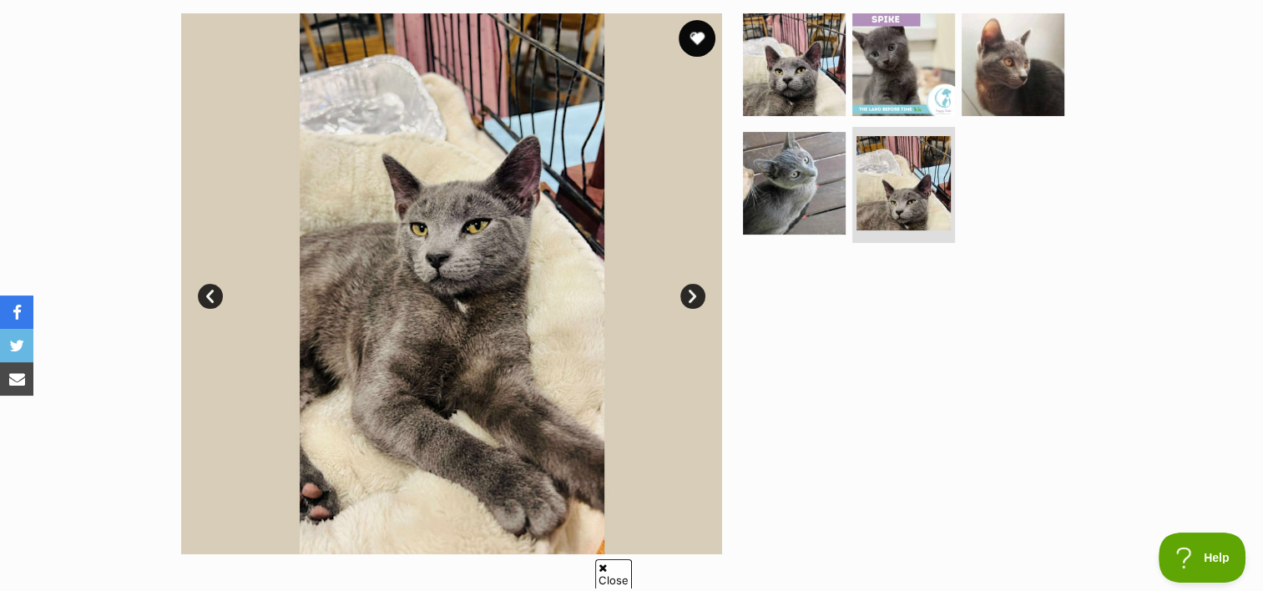
click at [699, 37] on button "favourite" at bounding box center [696, 38] width 37 height 37
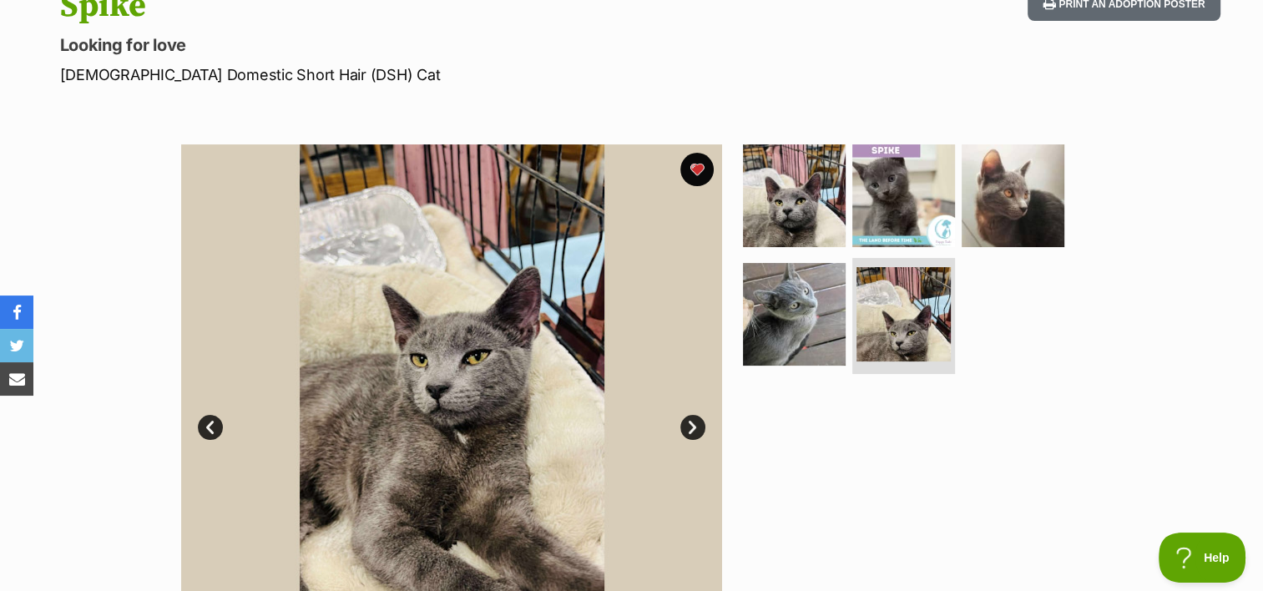
scroll to position [0, 0]
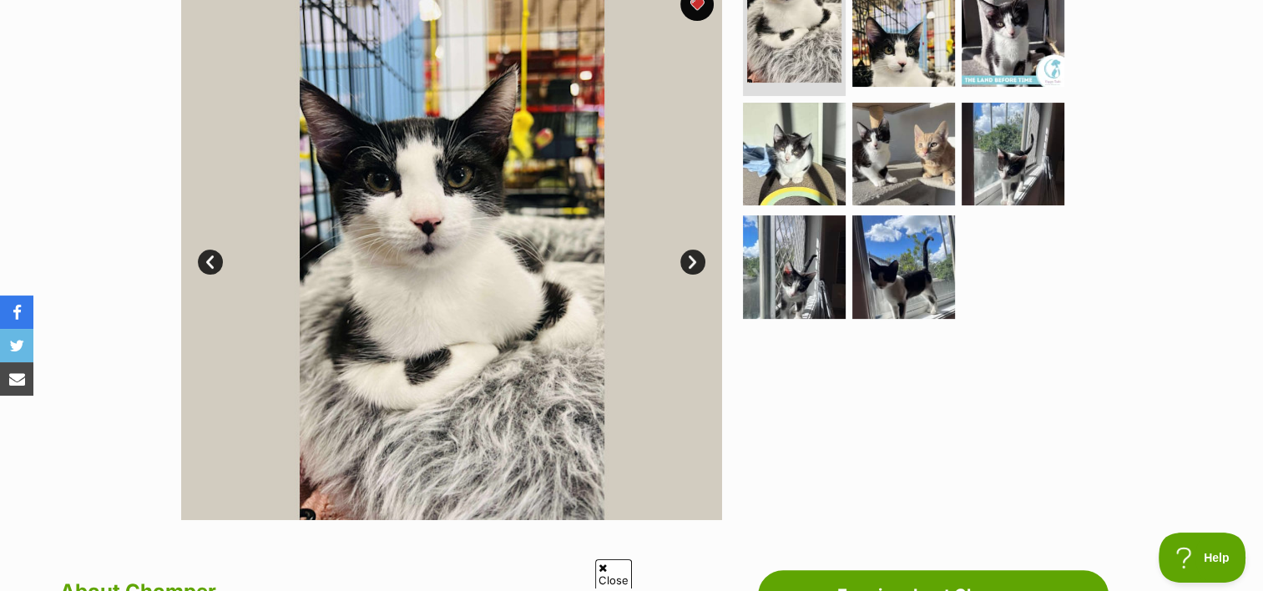
scroll to position [334, 0]
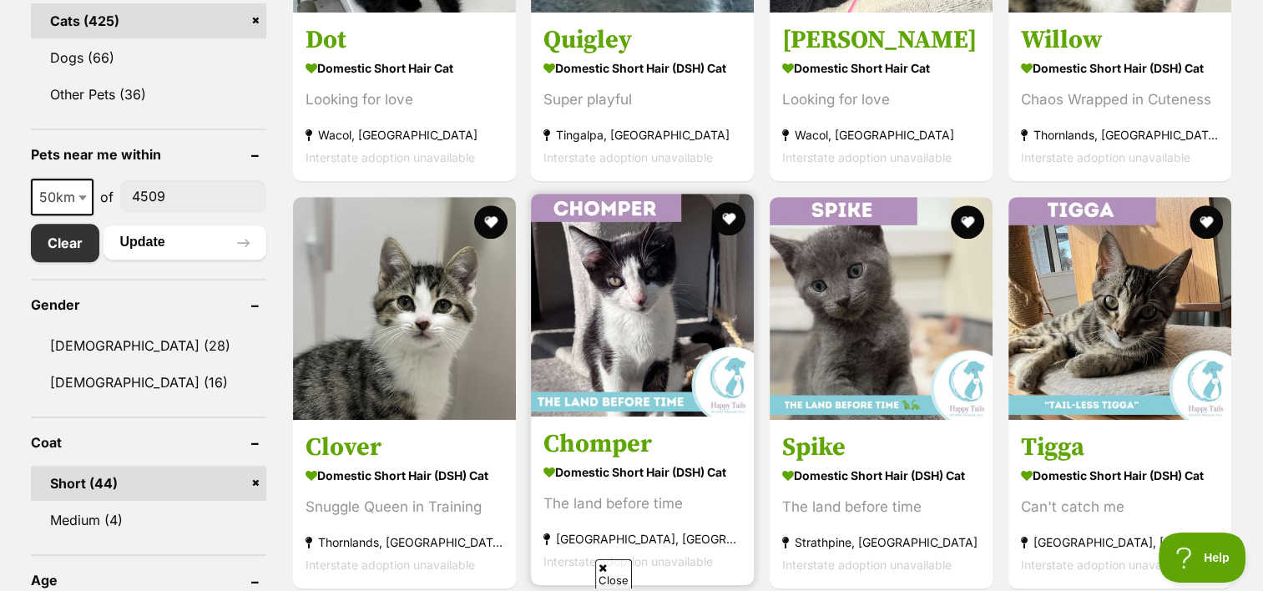
scroll to position [834, 0]
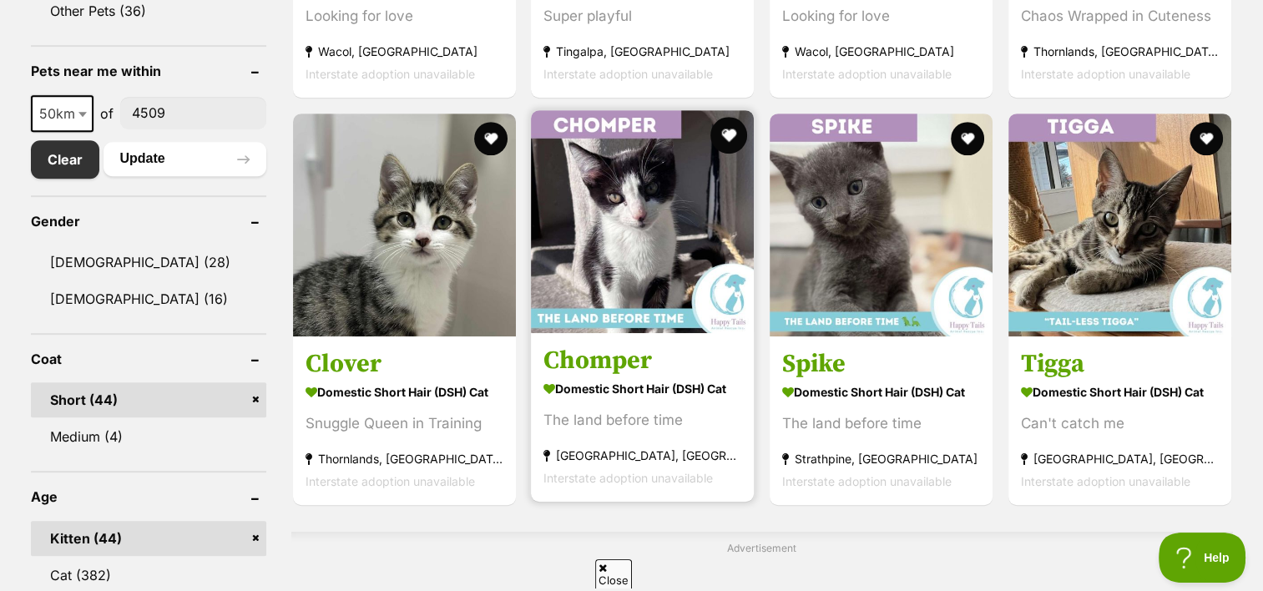
click at [731, 134] on button "favourite" at bounding box center [728, 135] width 37 height 37
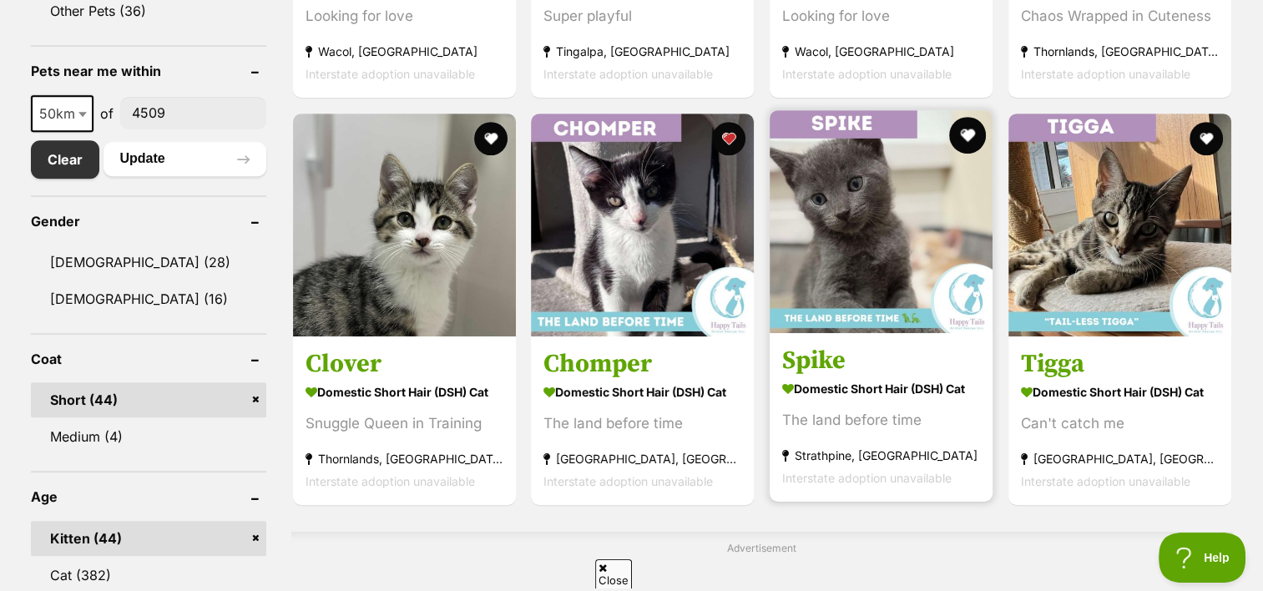
click at [963, 132] on button "favourite" at bounding box center [967, 135] width 37 height 37
click at [834, 361] on h3 "Spike" at bounding box center [881, 361] width 198 height 32
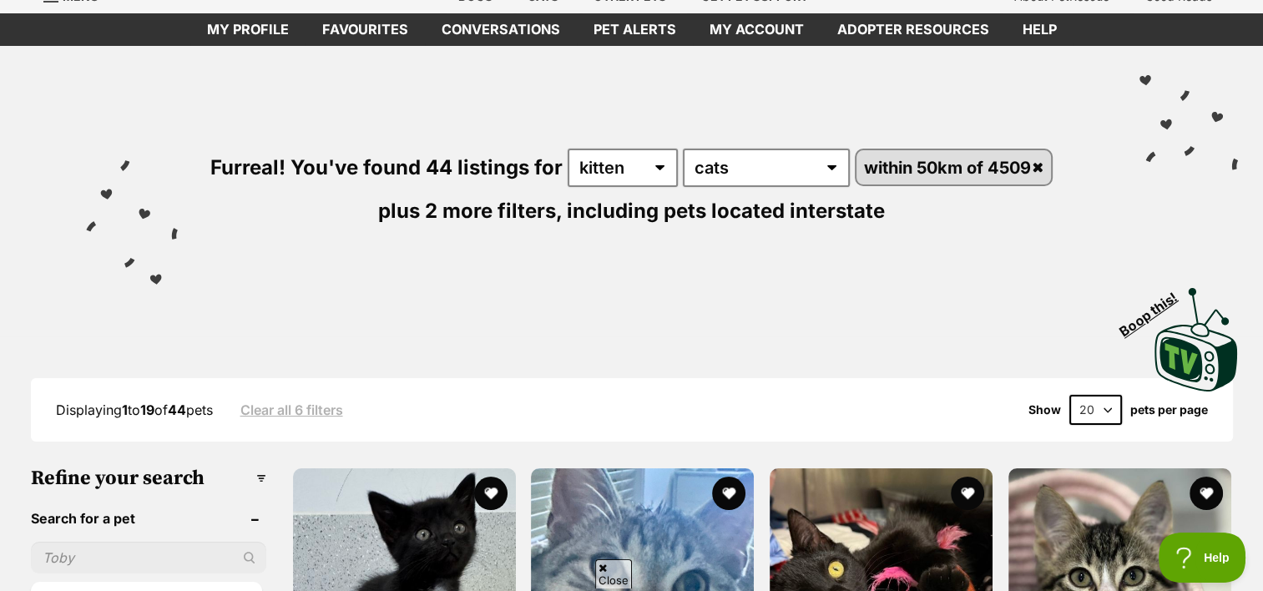
scroll to position [334, 0]
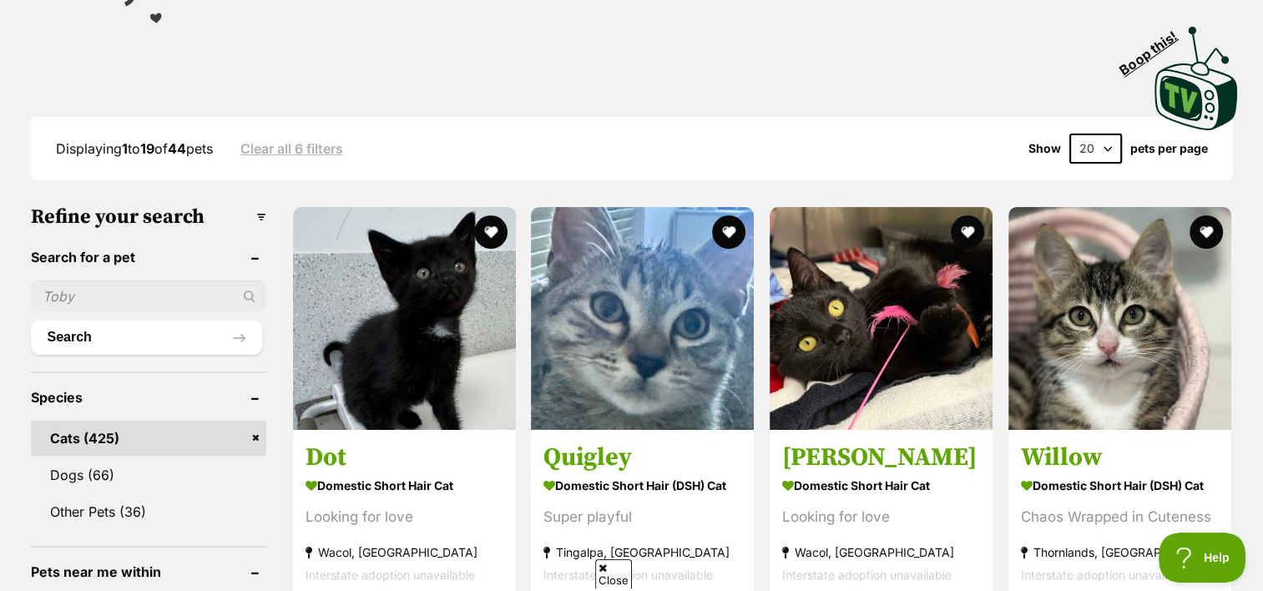
click at [113, 290] on input "text" at bounding box center [148, 296] width 235 height 32
type input "[PERSON_NAME]"
click at [80, 337] on button "Search" at bounding box center [146, 336] width 231 height 33
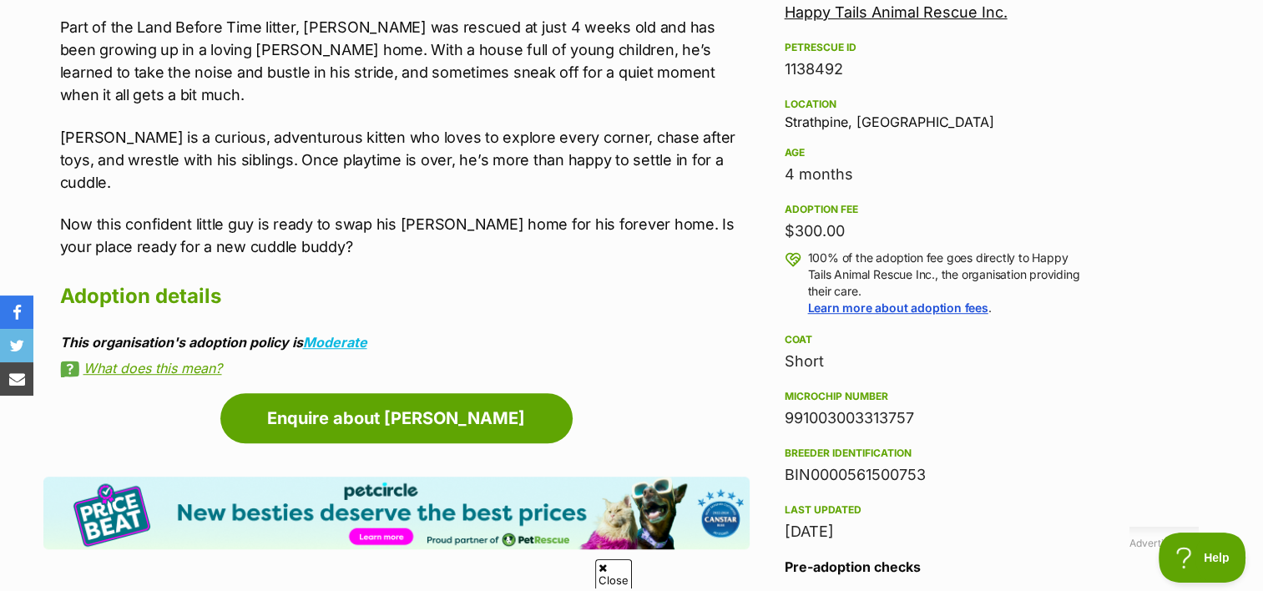
scroll to position [1335, 0]
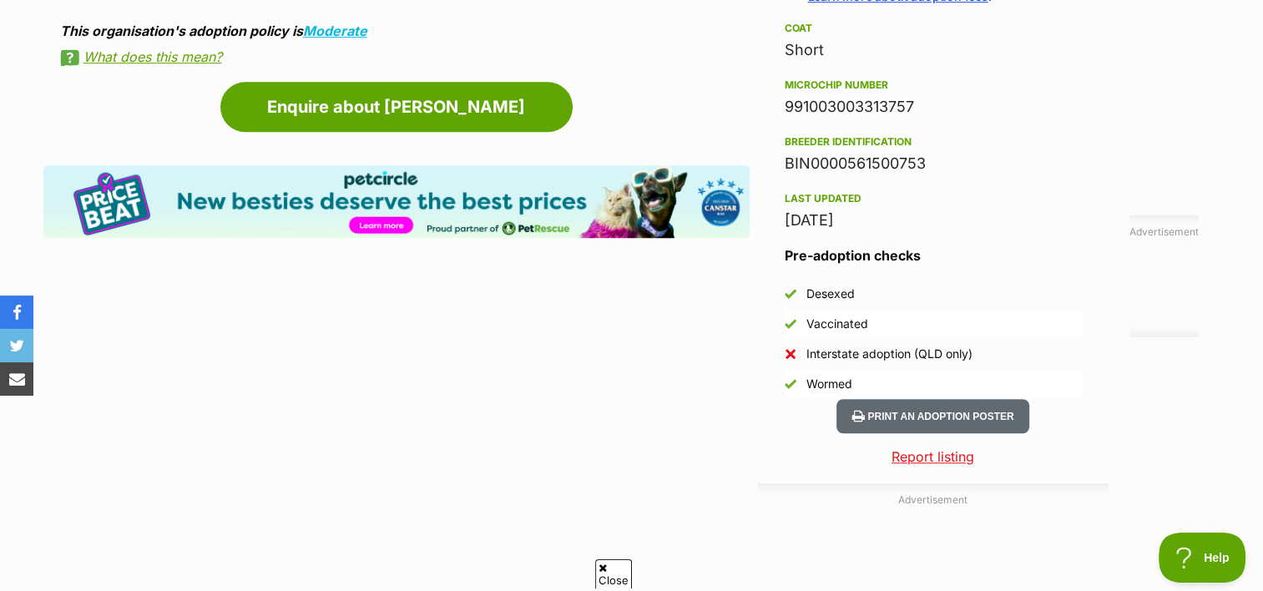
click at [282, 304] on article "Advertisement Adoption information I've been adopted! This pet is no longer ava…" at bounding box center [396, 276] width 706 height 1381
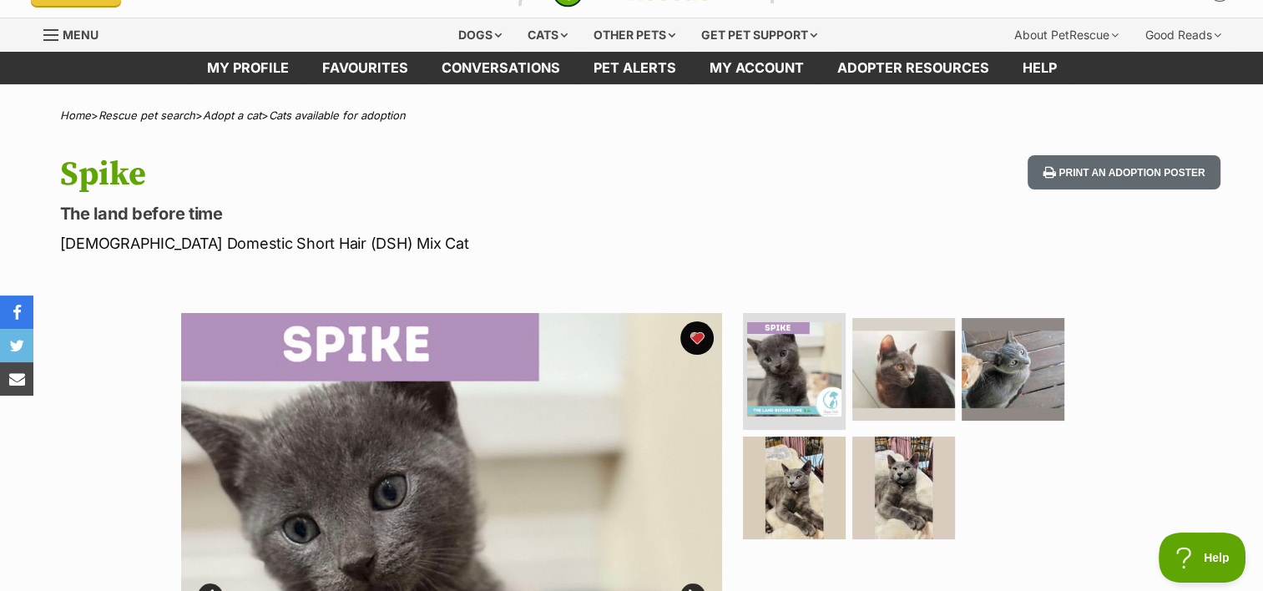
scroll to position [0, 0]
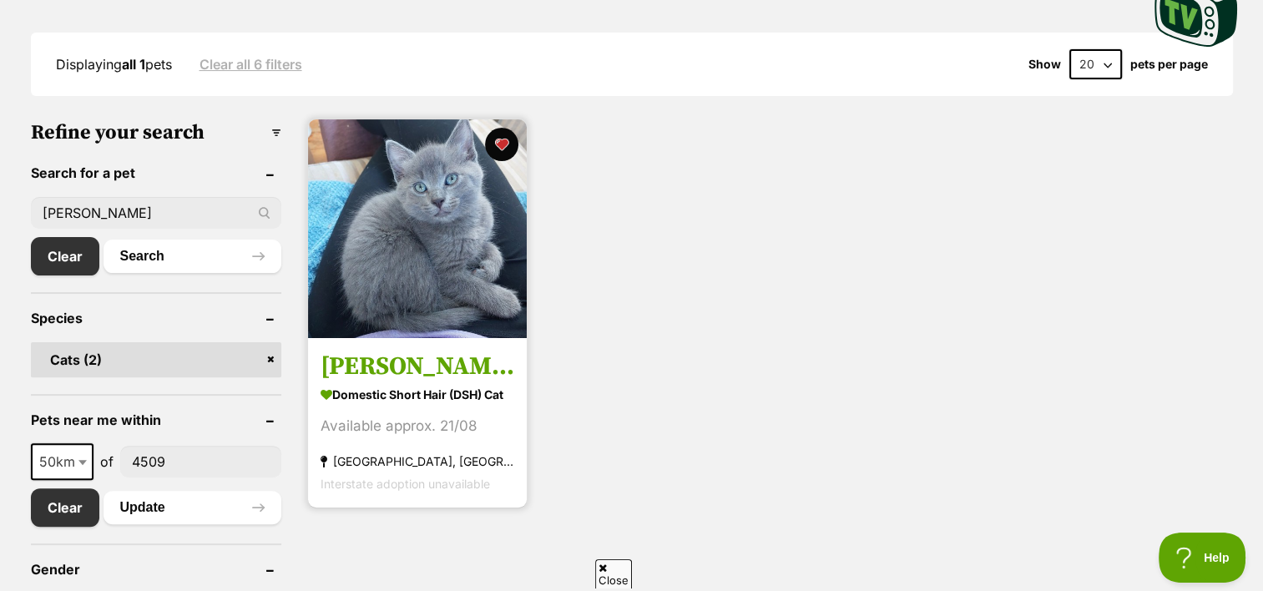
click at [391, 404] on strong "Domestic Short Hair (DSH) Cat" at bounding box center [417, 394] width 194 height 24
